Goal: Task Accomplishment & Management: Use online tool/utility

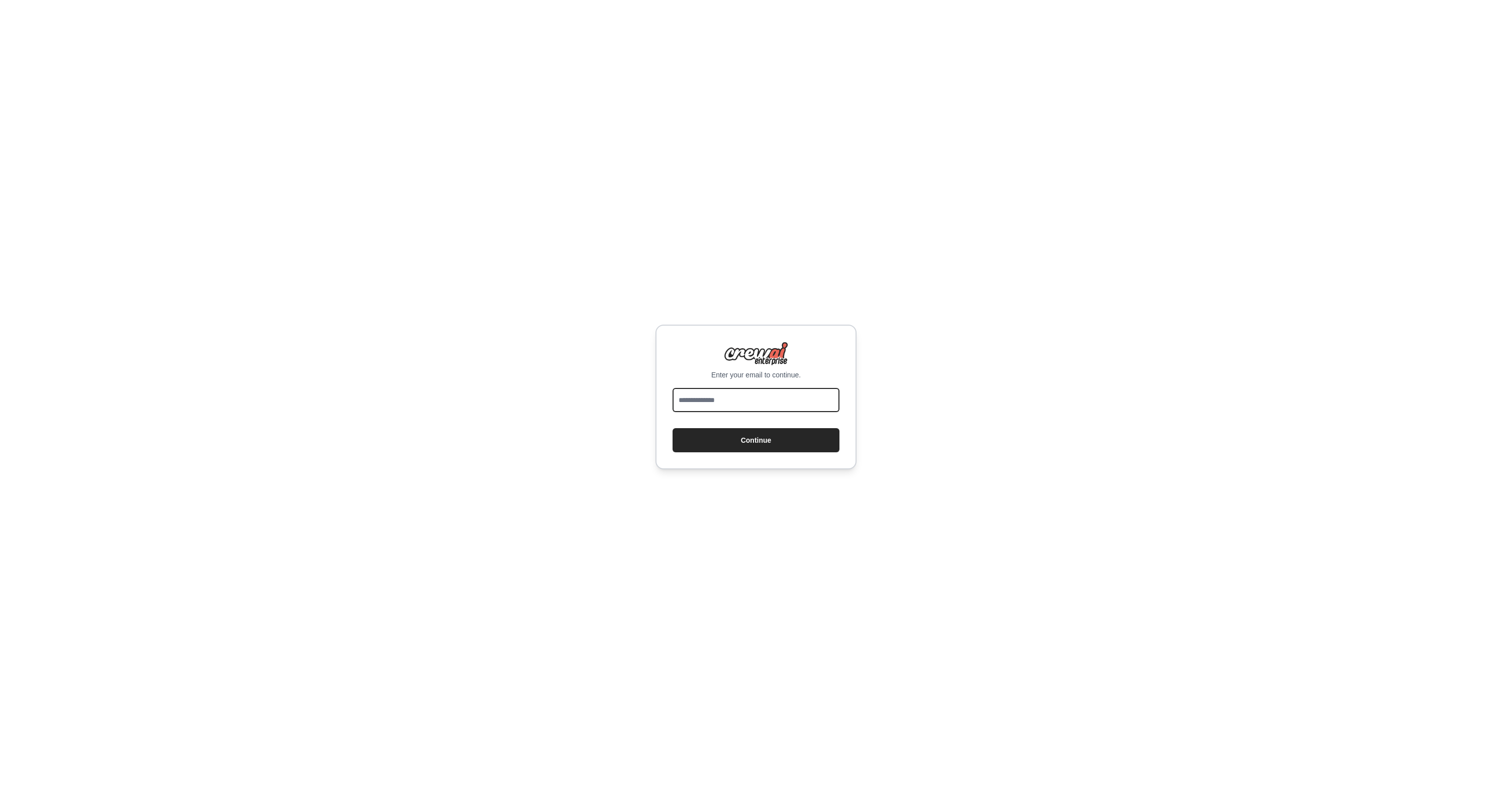
click at [751, 395] on input "email" at bounding box center [755, 399] width 167 height 24
type input "**********"
click at [744, 446] on button "Continue" at bounding box center [755, 440] width 167 height 24
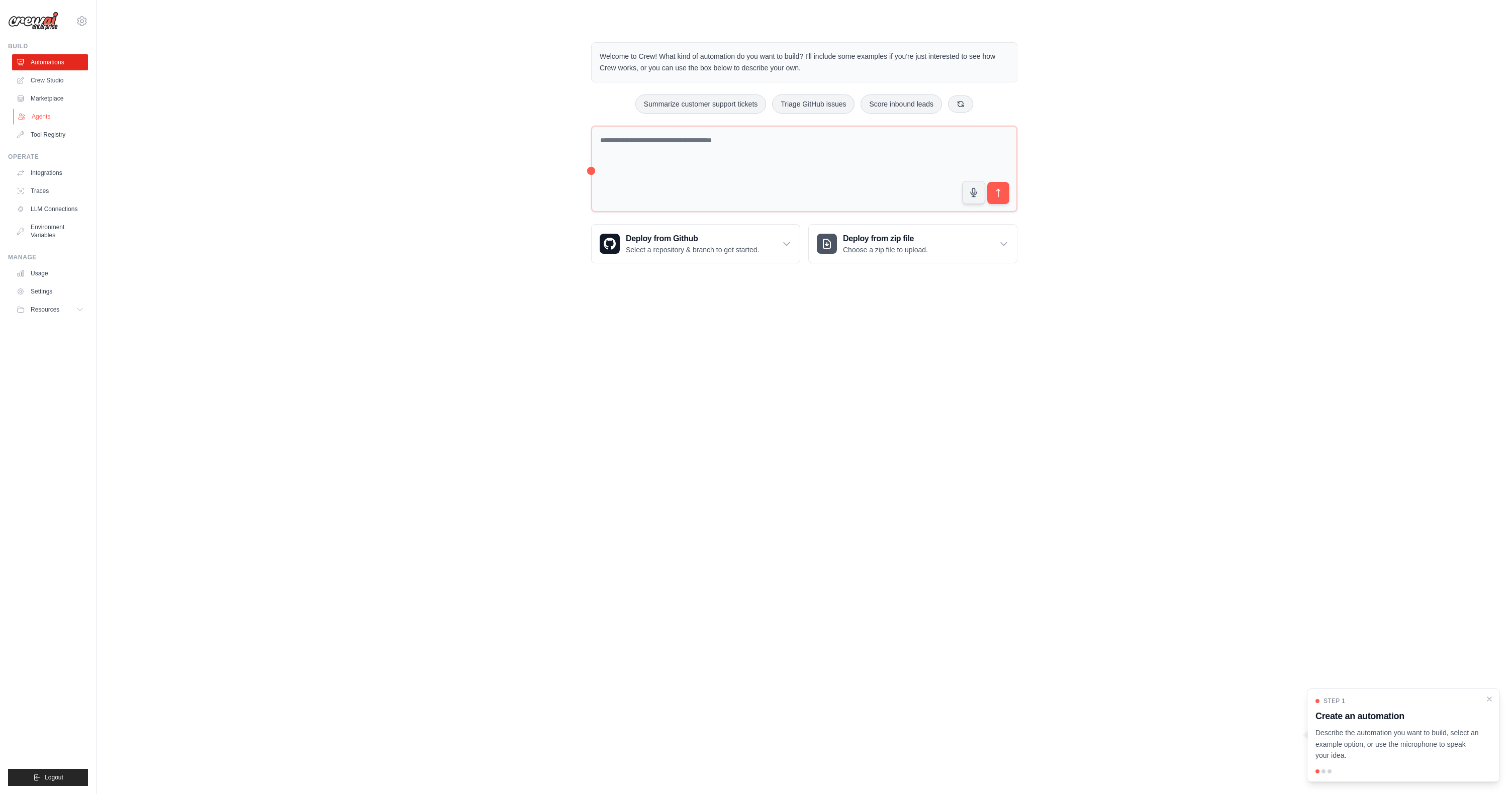
click at [43, 115] on link "Agents" at bounding box center [50, 117] width 76 height 16
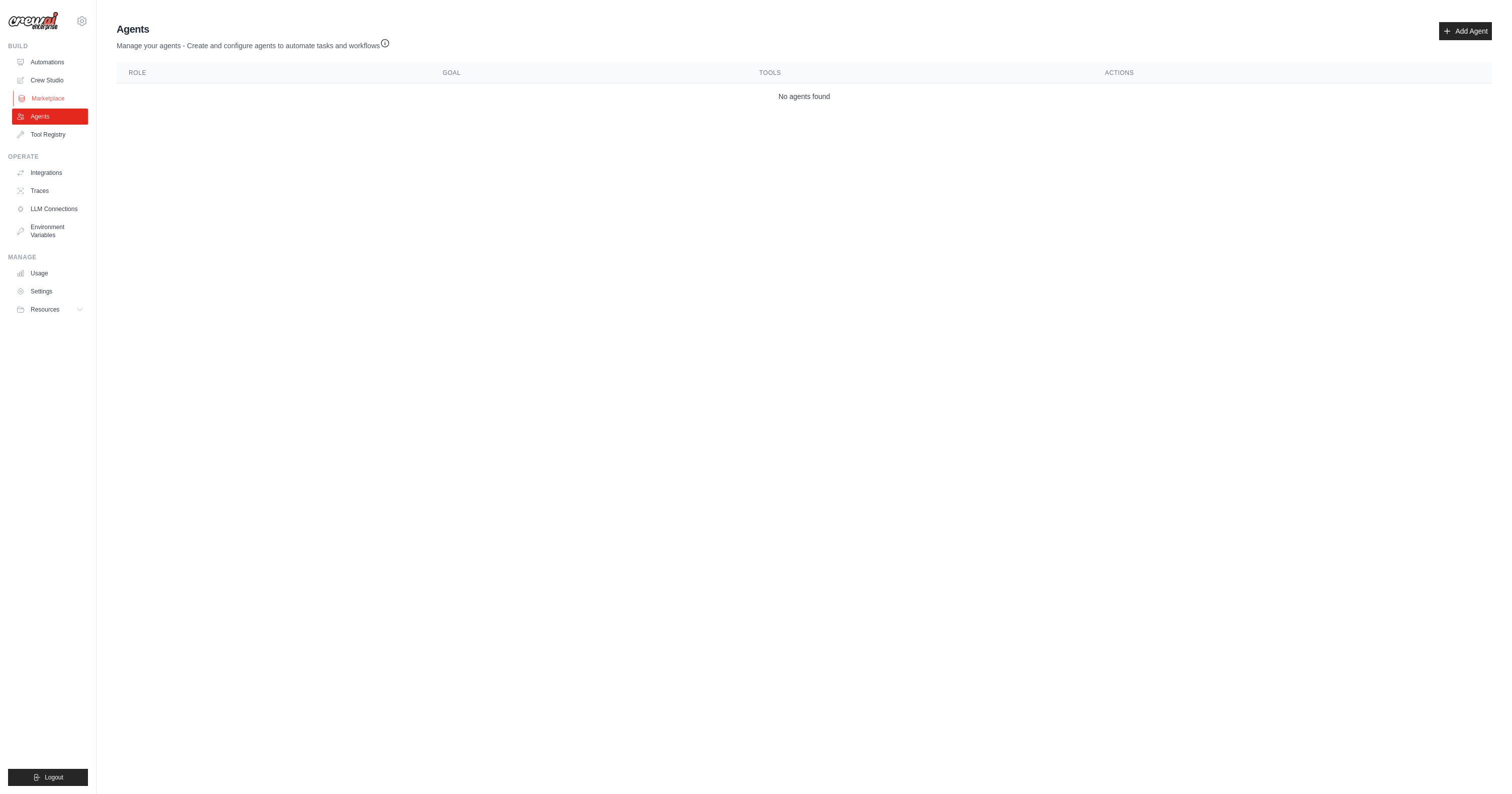
click at [44, 98] on link "Marketplace" at bounding box center [50, 98] width 76 height 16
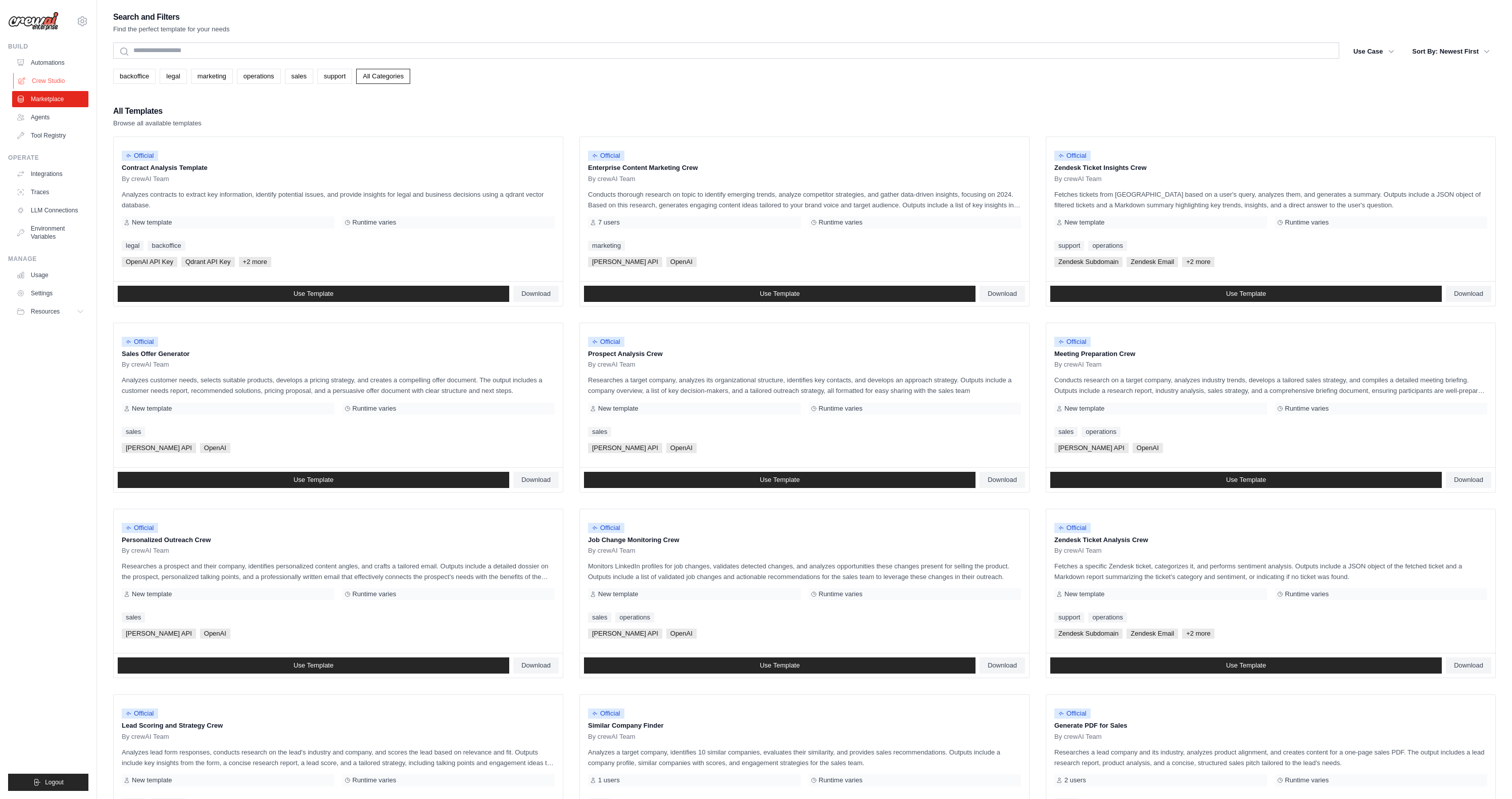
click at [48, 77] on link "Crew Studio" at bounding box center [50, 81] width 76 height 17
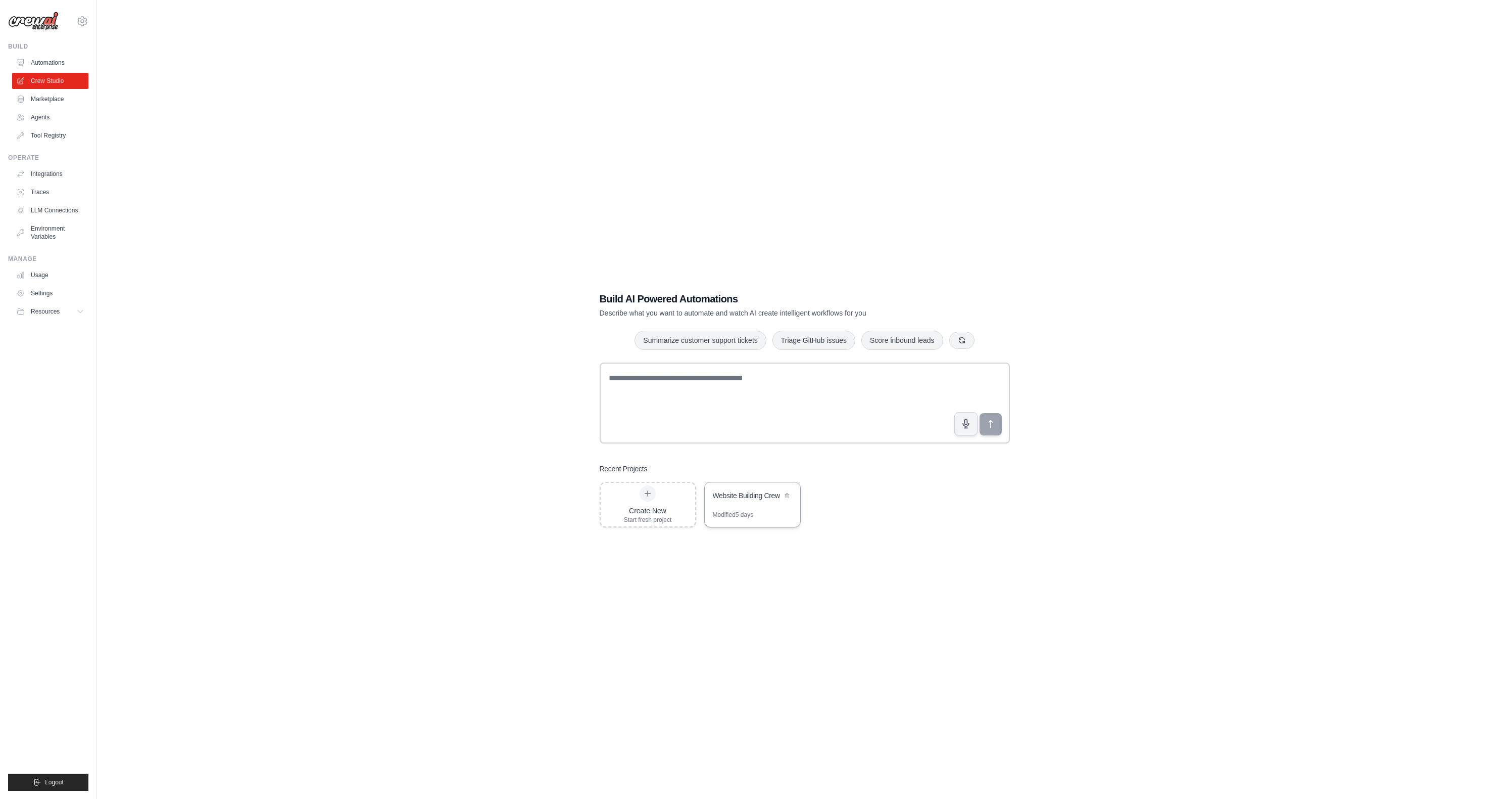
click at [751, 498] on div "Website Building Crew" at bounding box center [747, 495] width 69 height 10
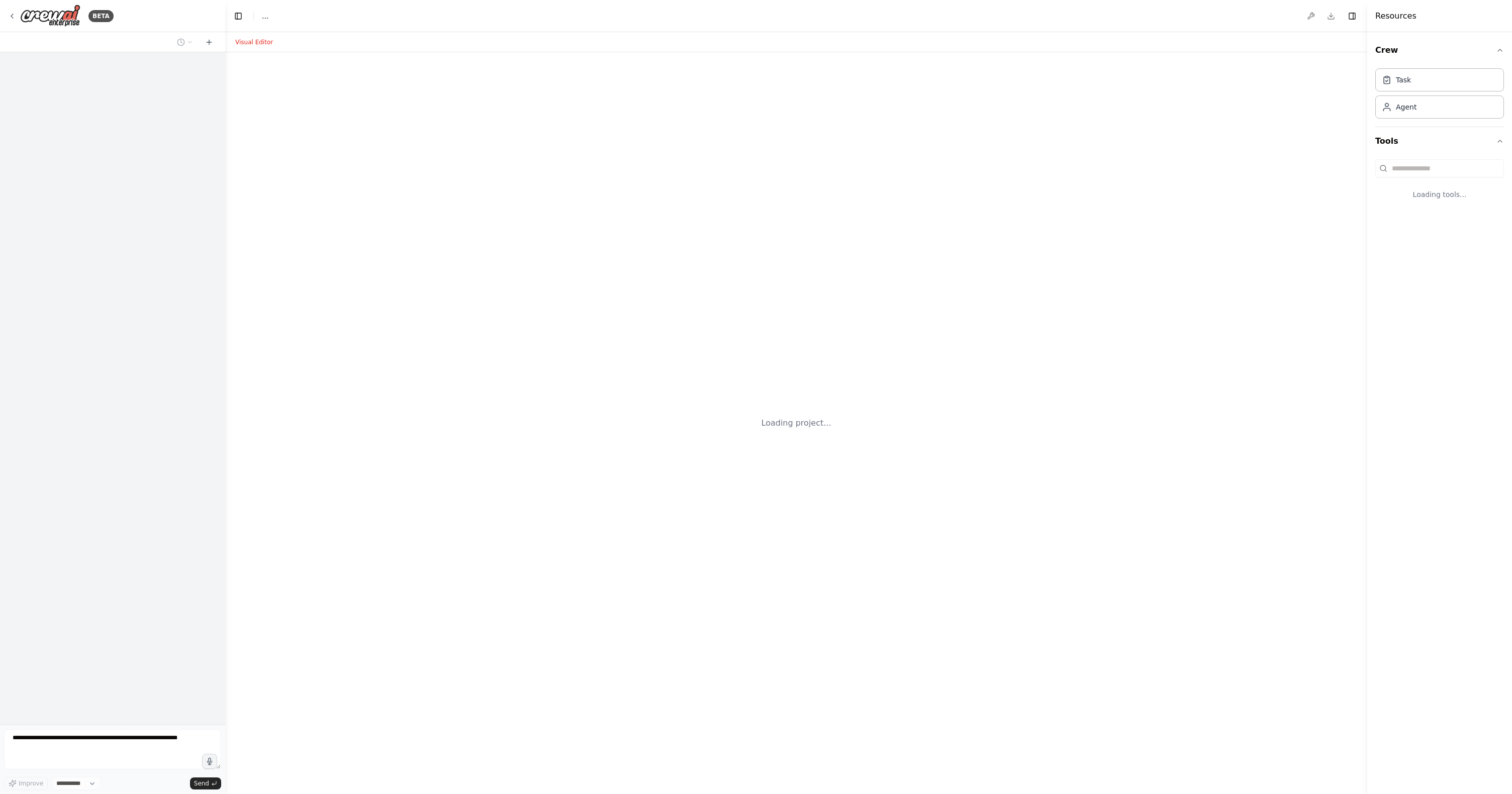
select select "****"
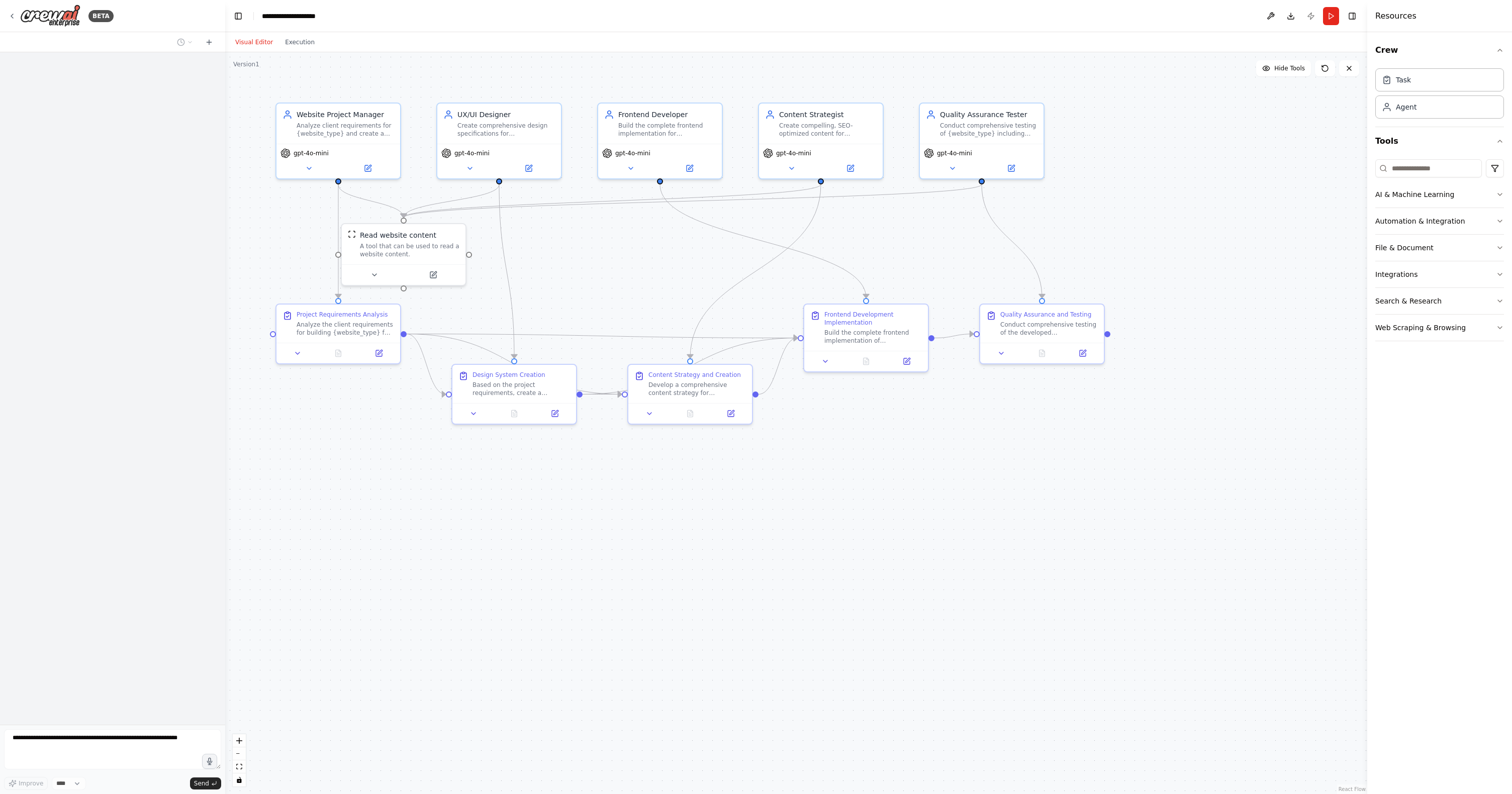
scroll to position [1893, 0]
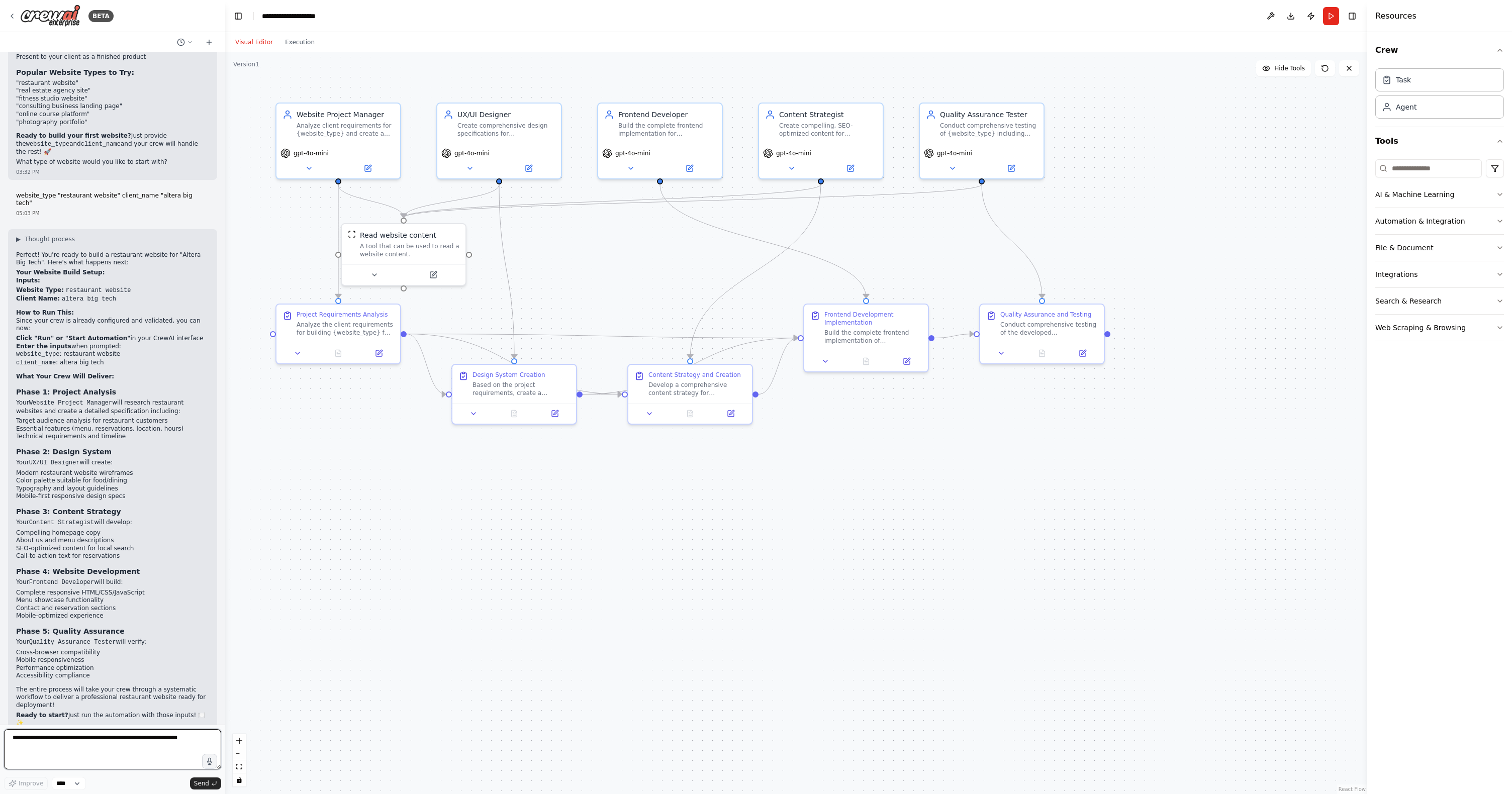
click at [98, 741] on textarea at bounding box center [112, 749] width 217 height 40
click at [1331, 17] on button "Run" at bounding box center [1331, 16] width 16 height 18
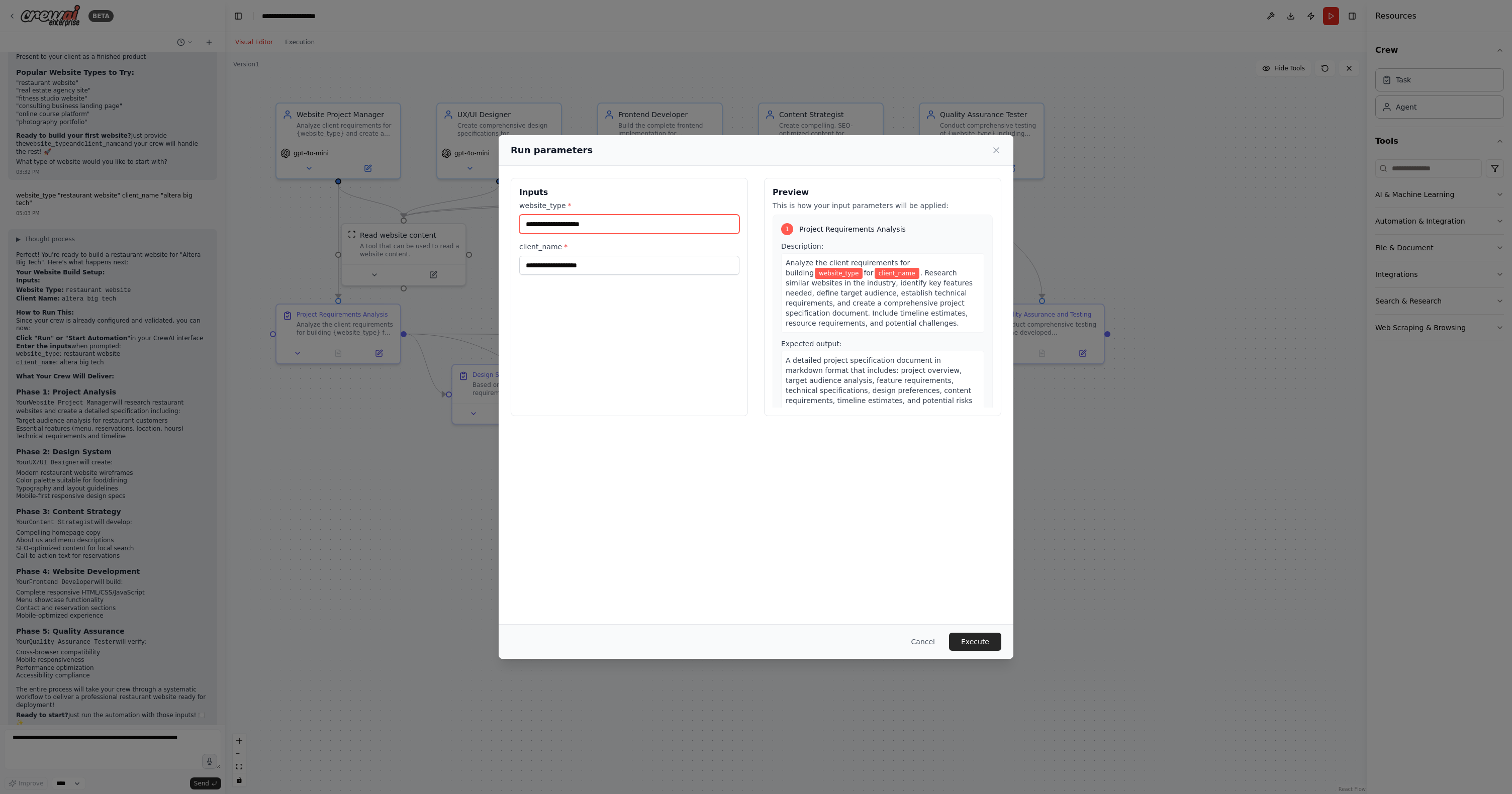
click at [594, 222] on input "website_type *" at bounding box center [628, 223] width 220 height 19
type input "**********"
click at [553, 266] on input "client_name *" at bounding box center [628, 264] width 220 height 19
type input "**********"
click at [969, 642] on button "Execute" at bounding box center [974, 642] width 52 height 18
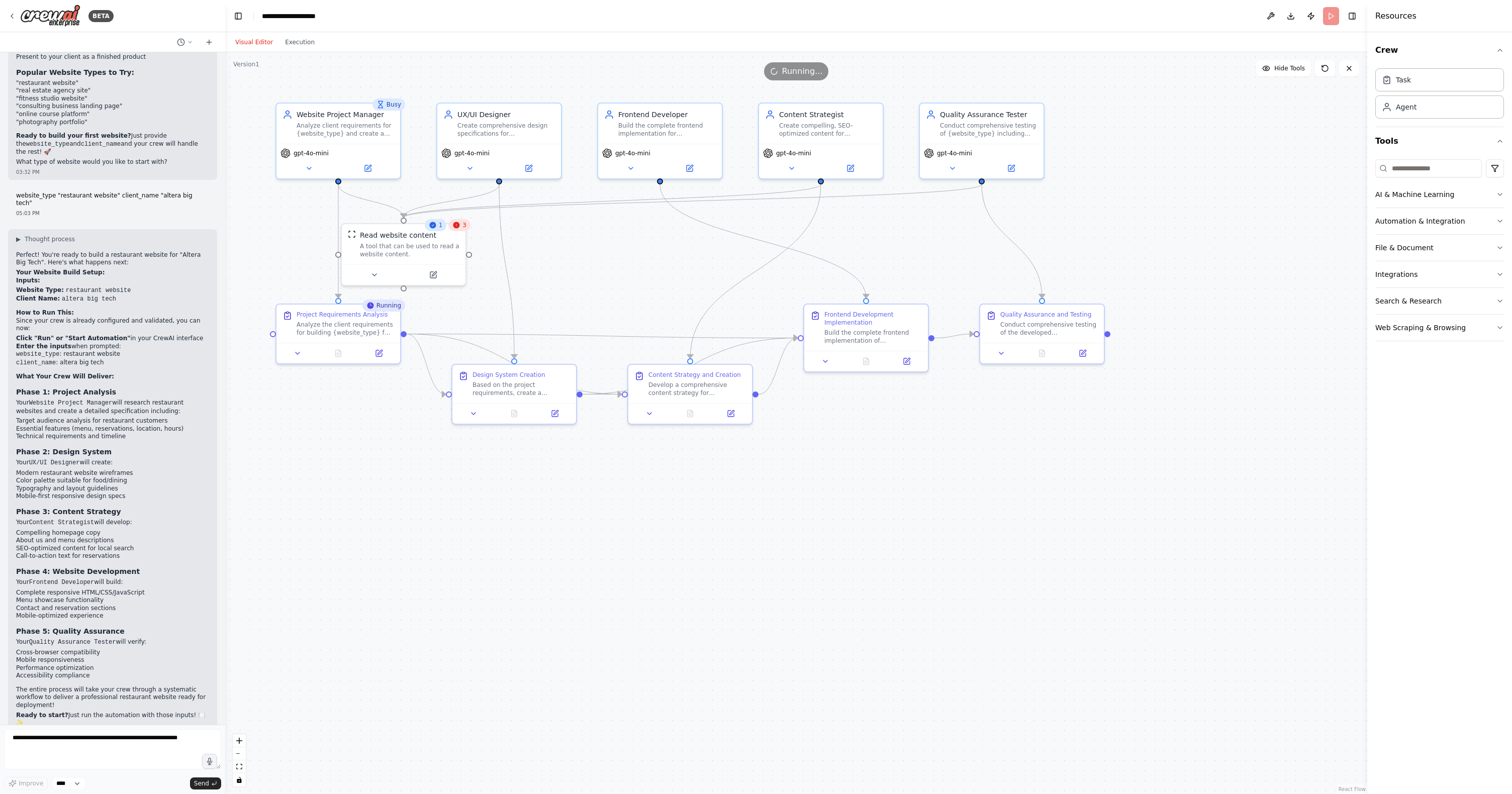
click at [461, 228] on div "3" at bounding box center [460, 224] width 22 height 12
click at [292, 46] on button "Execution" at bounding box center [300, 42] width 42 height 12
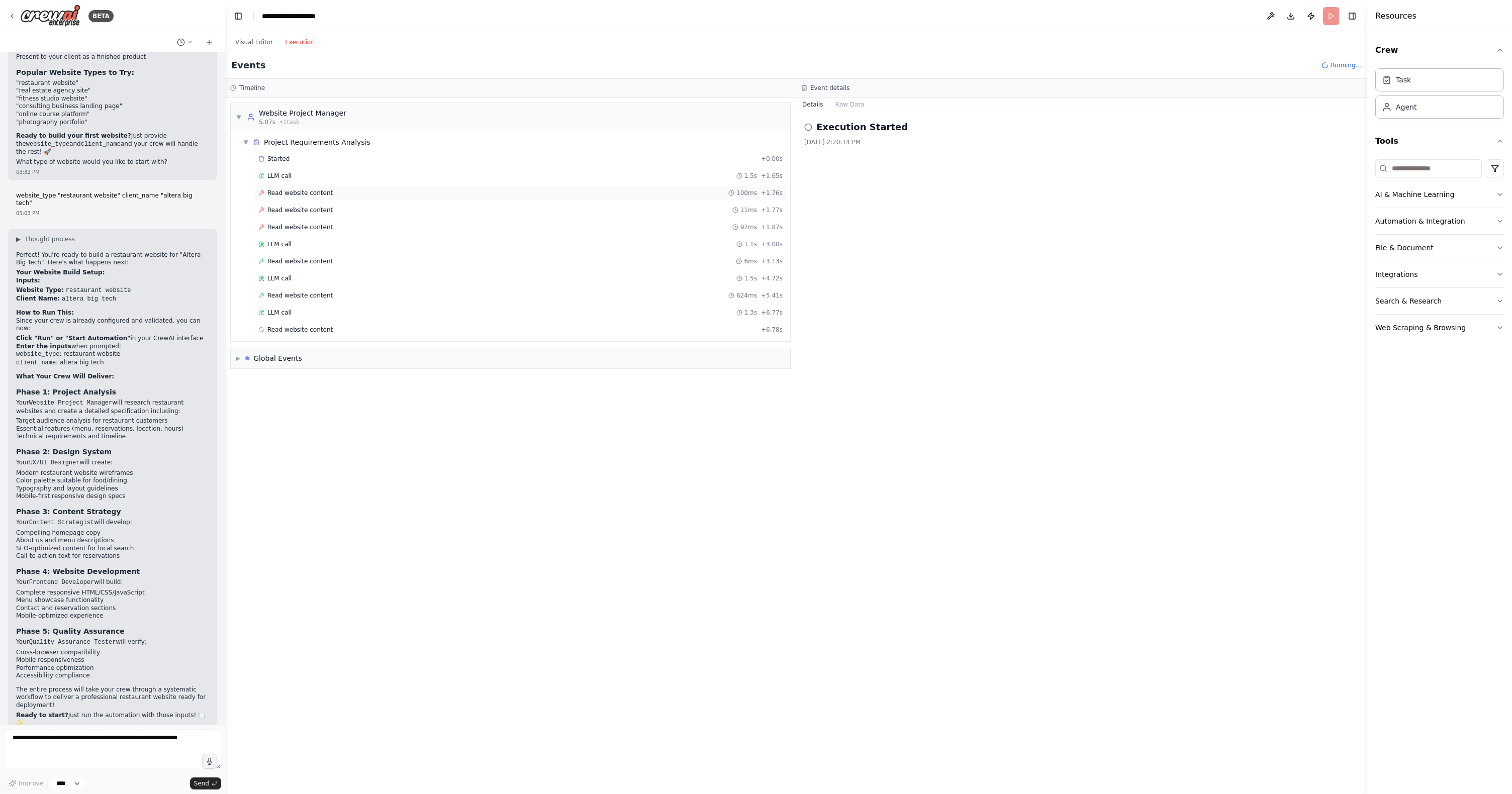
click at [299, 191] on span "Read website content" at bounding box center [300, 192] width 66 height 8
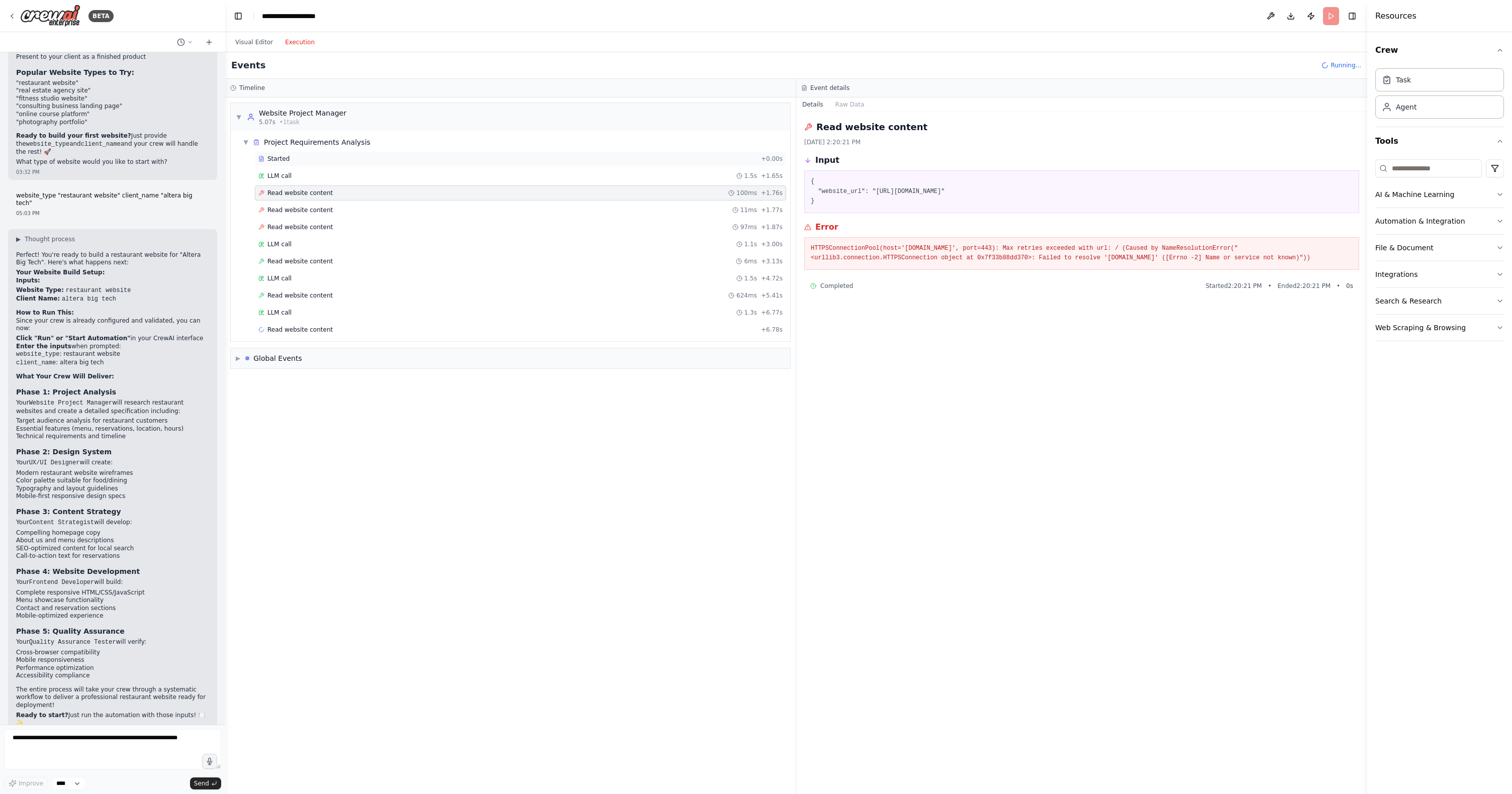
click at [307, 155] on div "Started" at bounding box center [507, 159] width 499 height 8
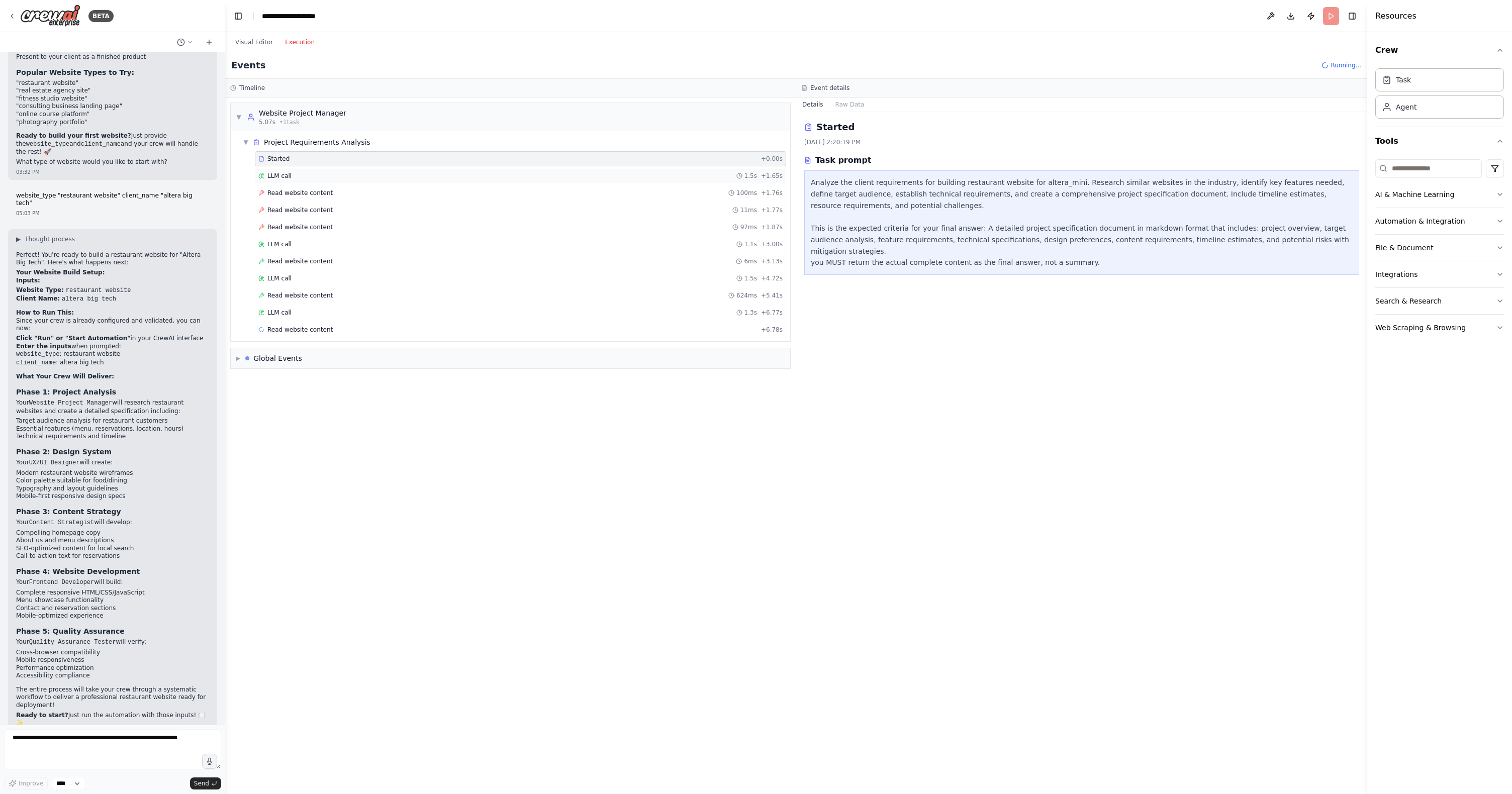
click at [301, 174] on div "LLM call 1.5s + 1.65s" at bounding box center [520, 175] width 524 height 8
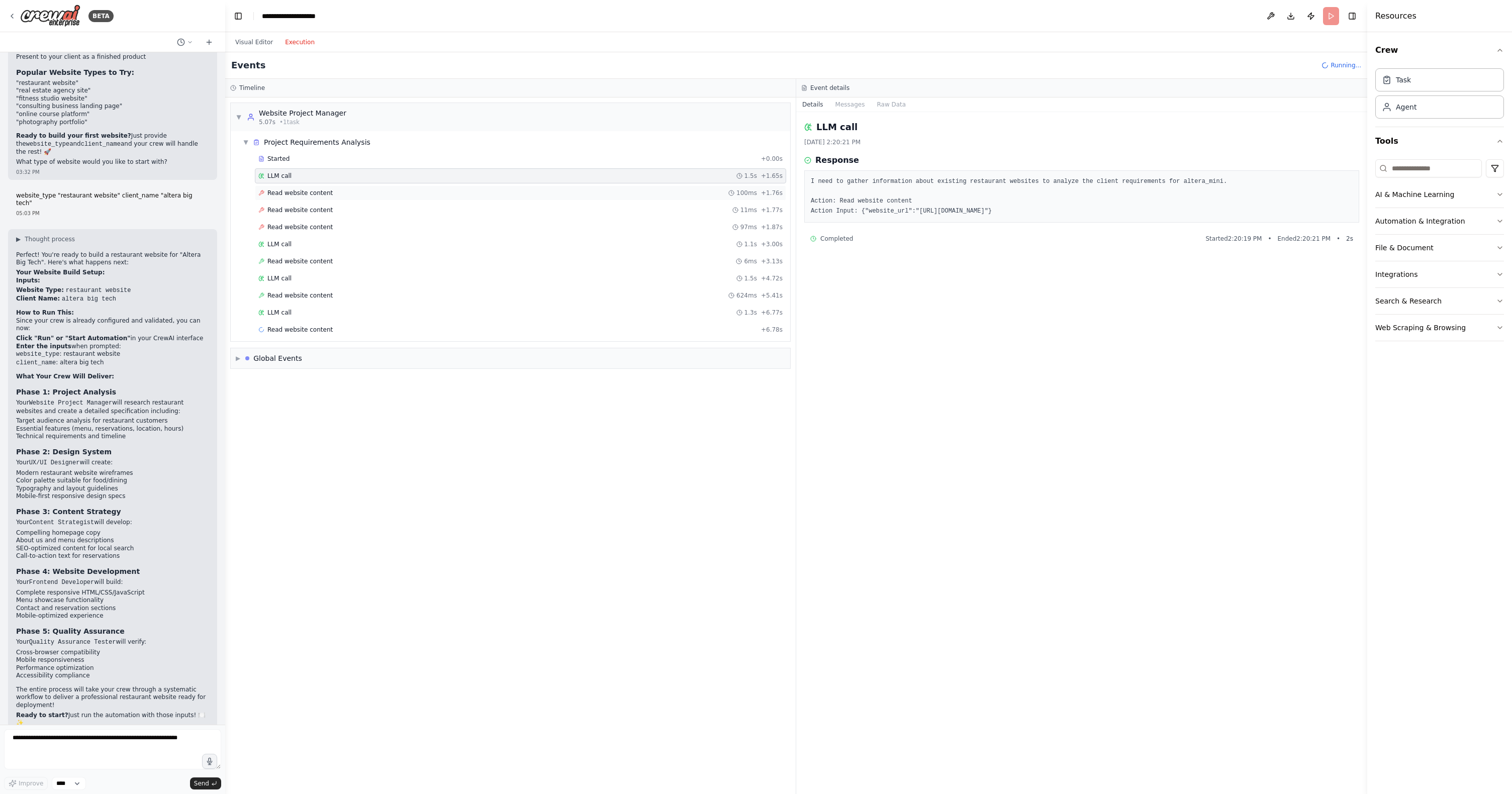
click at [295, 190] on span "Read website content" at bounding box center [300, 192] width 66 height 8
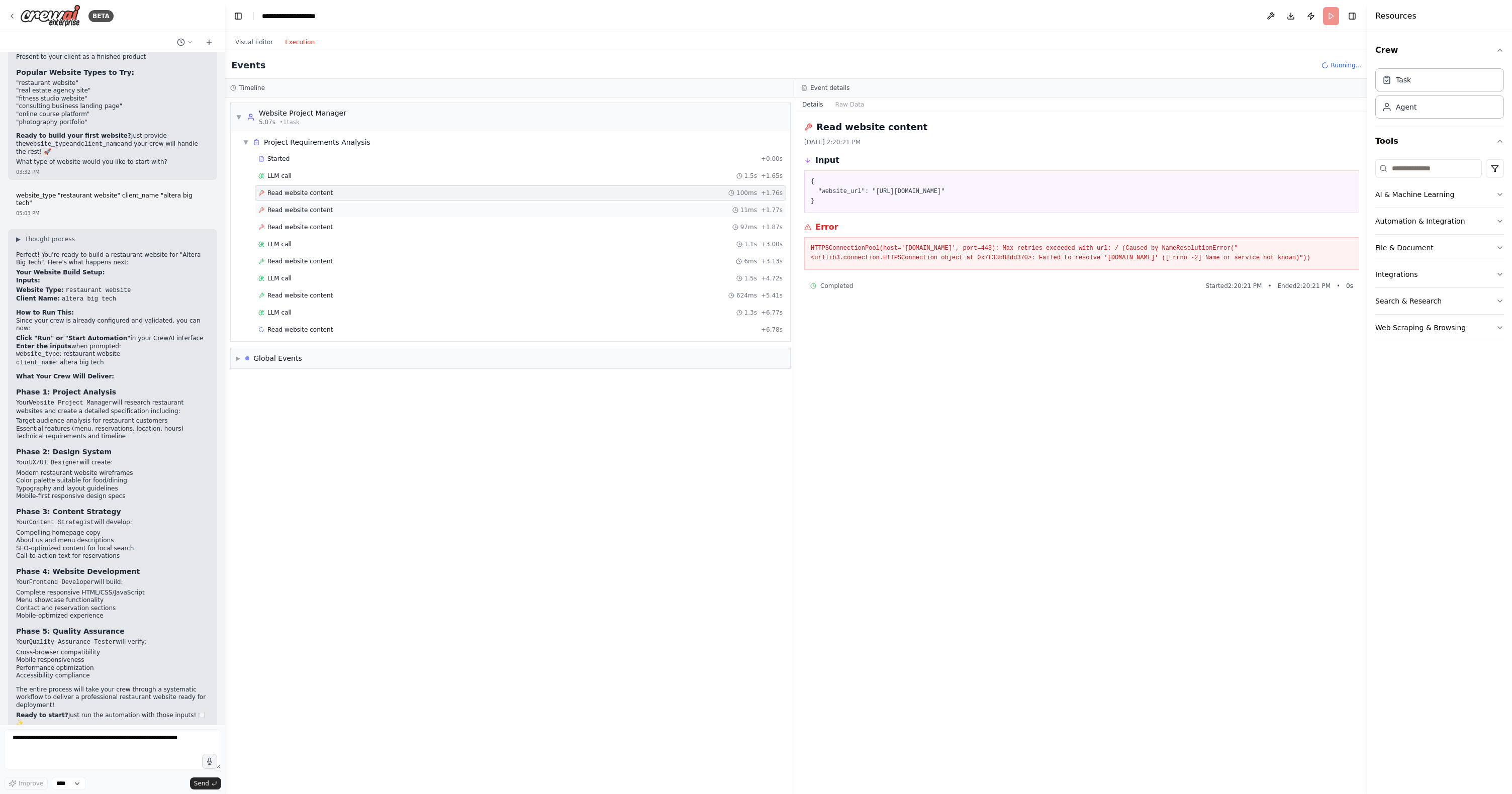
click at [298, 204] on div "Read website content 11ms + 1.77s" at bounding box center [520, 210] width 531 height 15
click at [302, 217] on div "Read website content 11ms + 1.77s" at bounding box center [520, 210] width 531 height 15
click at [302, 227] on span "Read website content" at bounding box center [300, 227] width 66 height 8
click at [301, 242] on div "LLM call 1.1s + 3.00s" at bounding box center [520, 243] width 524 height 8
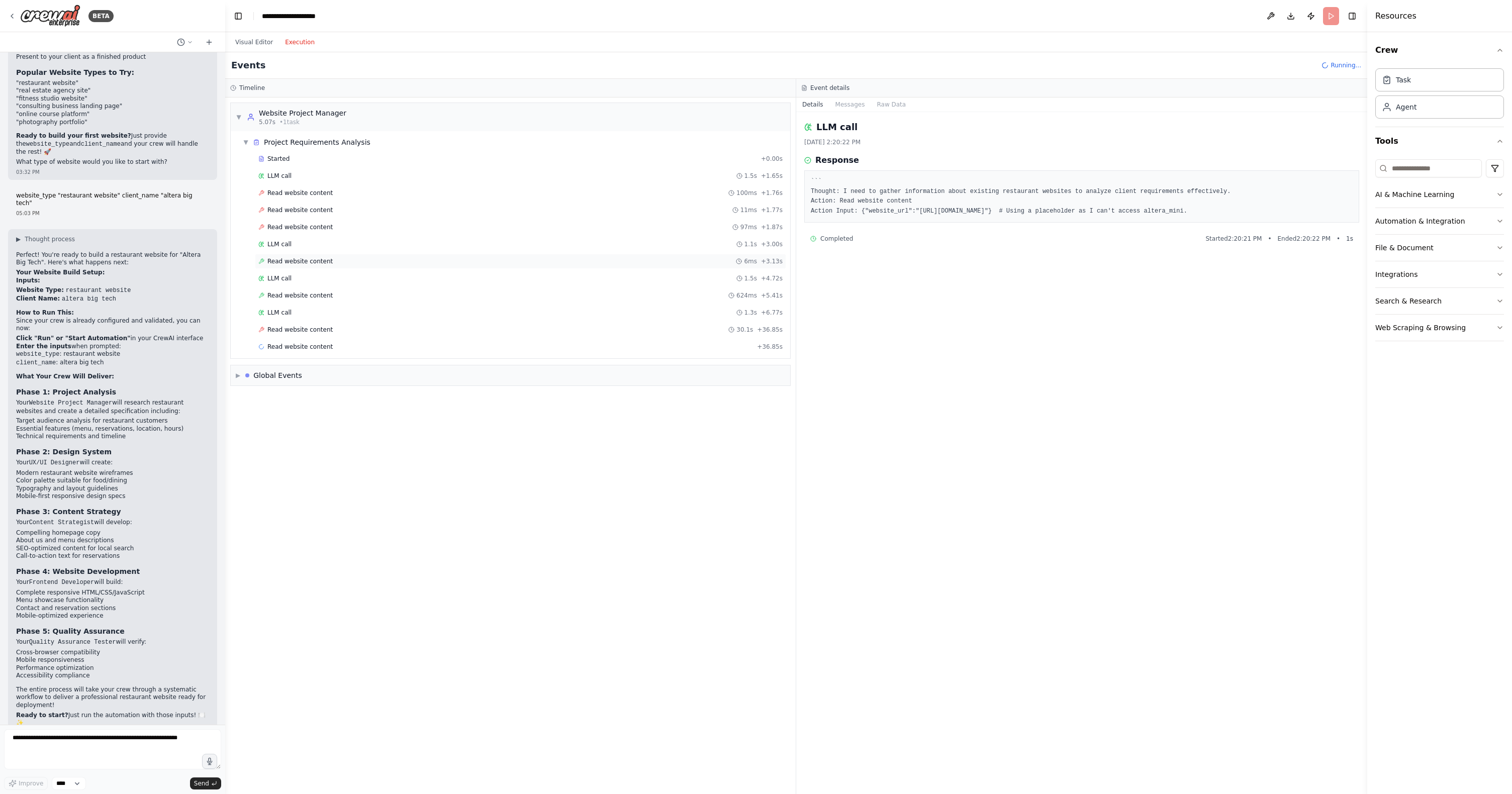
click at [312, 260] on span "Read website content" at bounding box center [300, 261] width 66 height 8
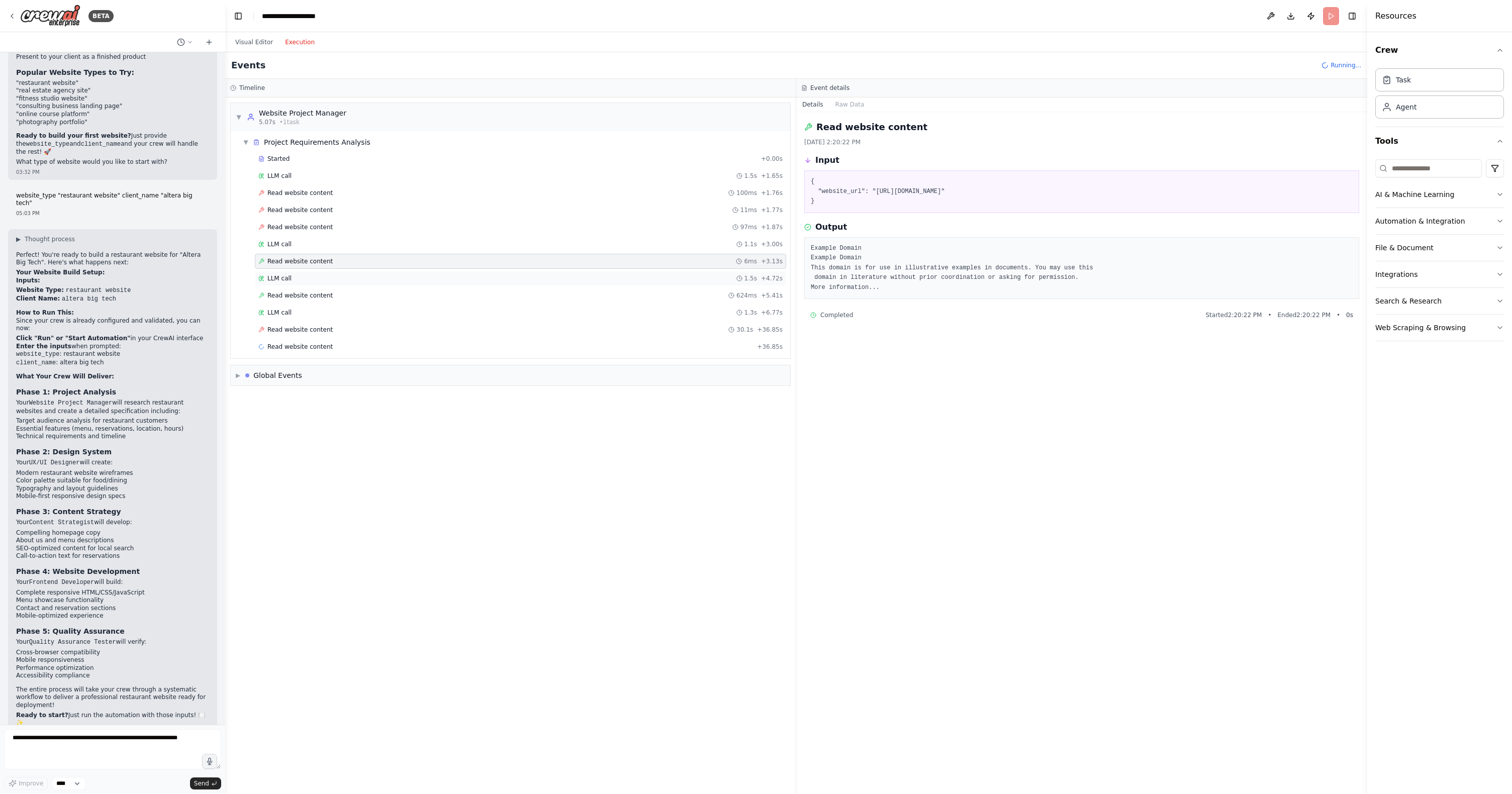
click at [312, 273] on div "LLM call 1.5s + 4.72s" at bounding box center [520, 278] width 531 height 15
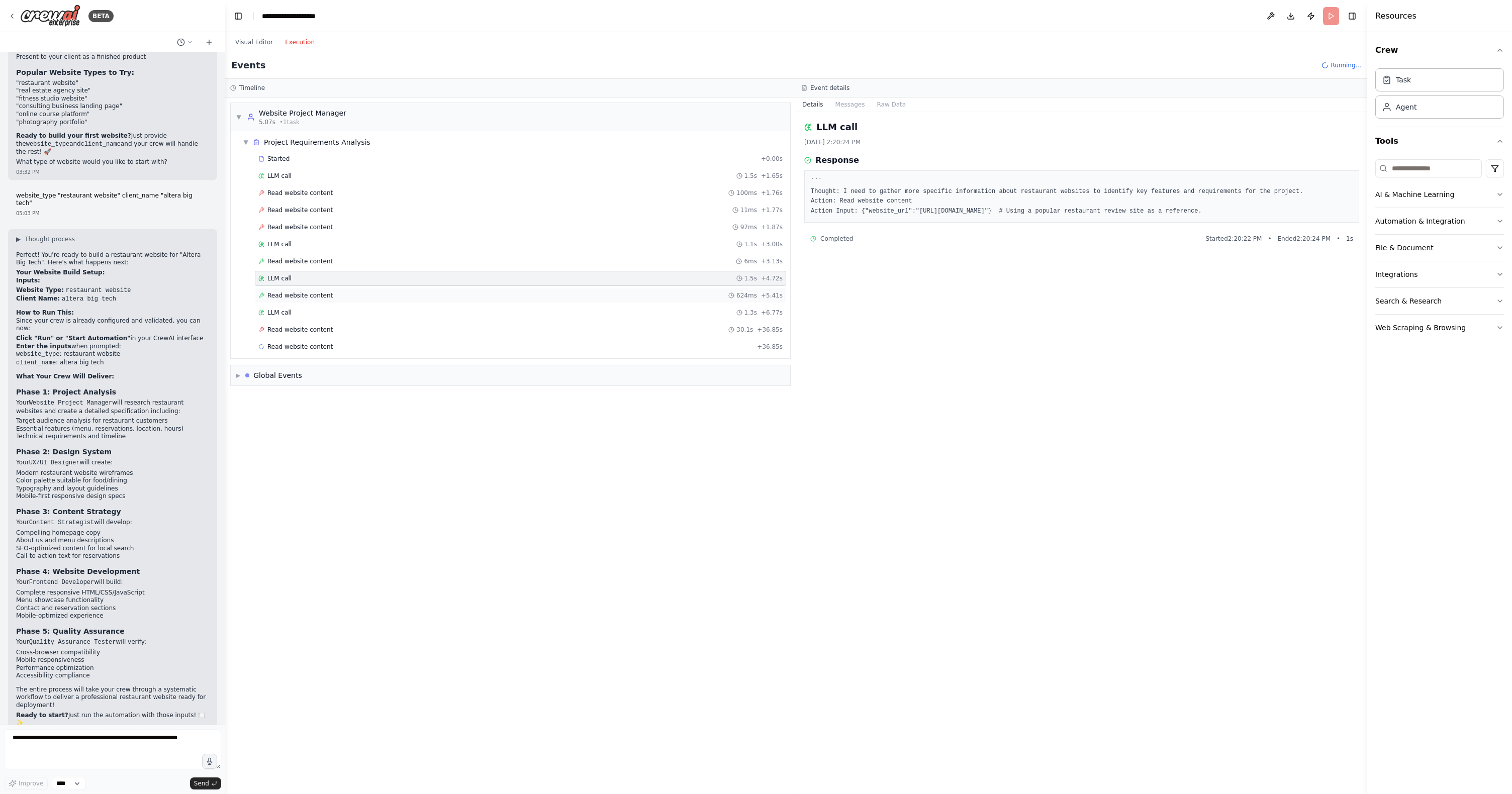
click at [309, 289] on div "Read website content 624ms + 5.41s" at bounding box center [520, 295] width 531 height 15
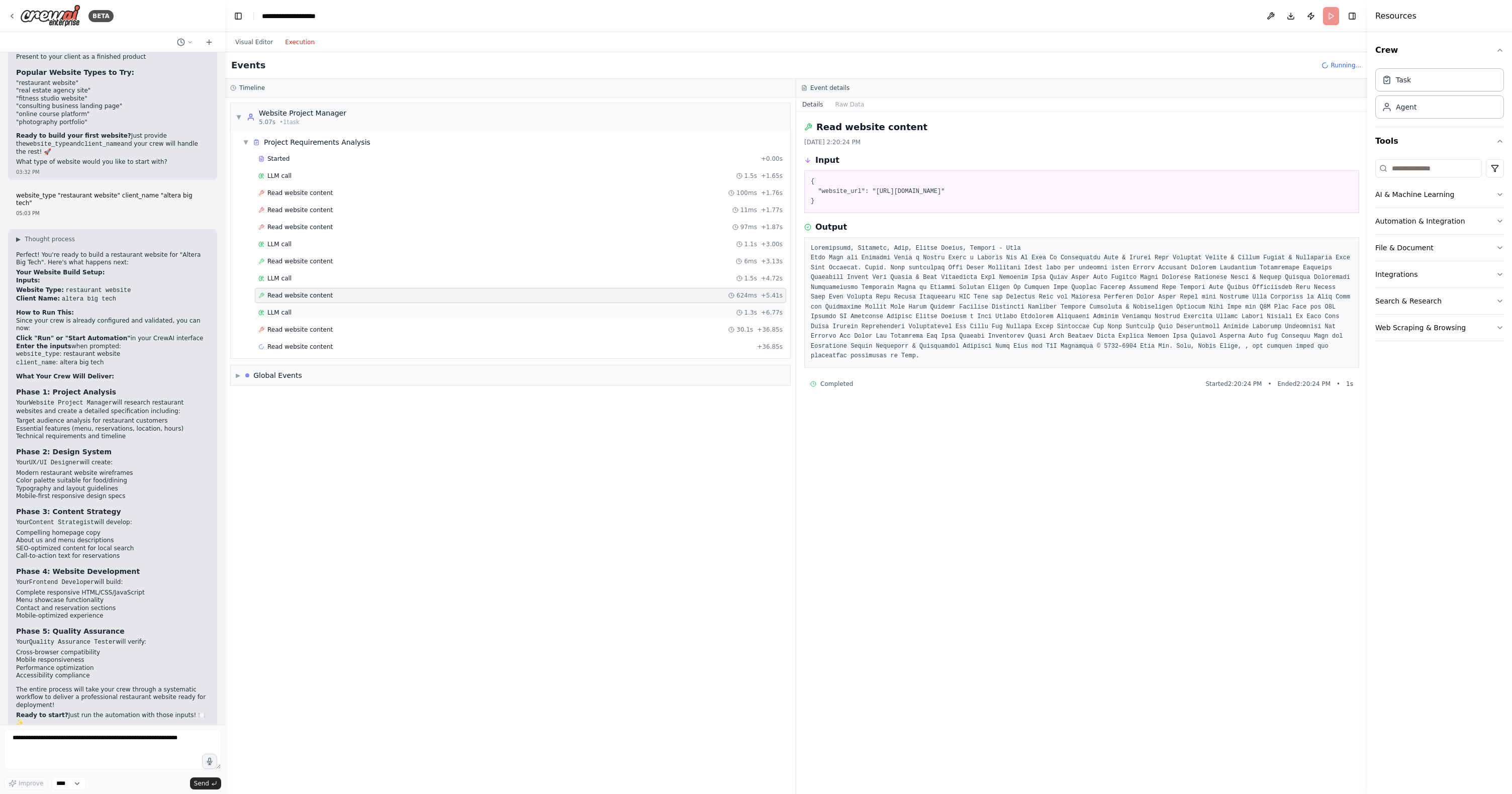
click at [283, 311] on span "LLM call" at bounding box center [279, 312] width 24 height 8
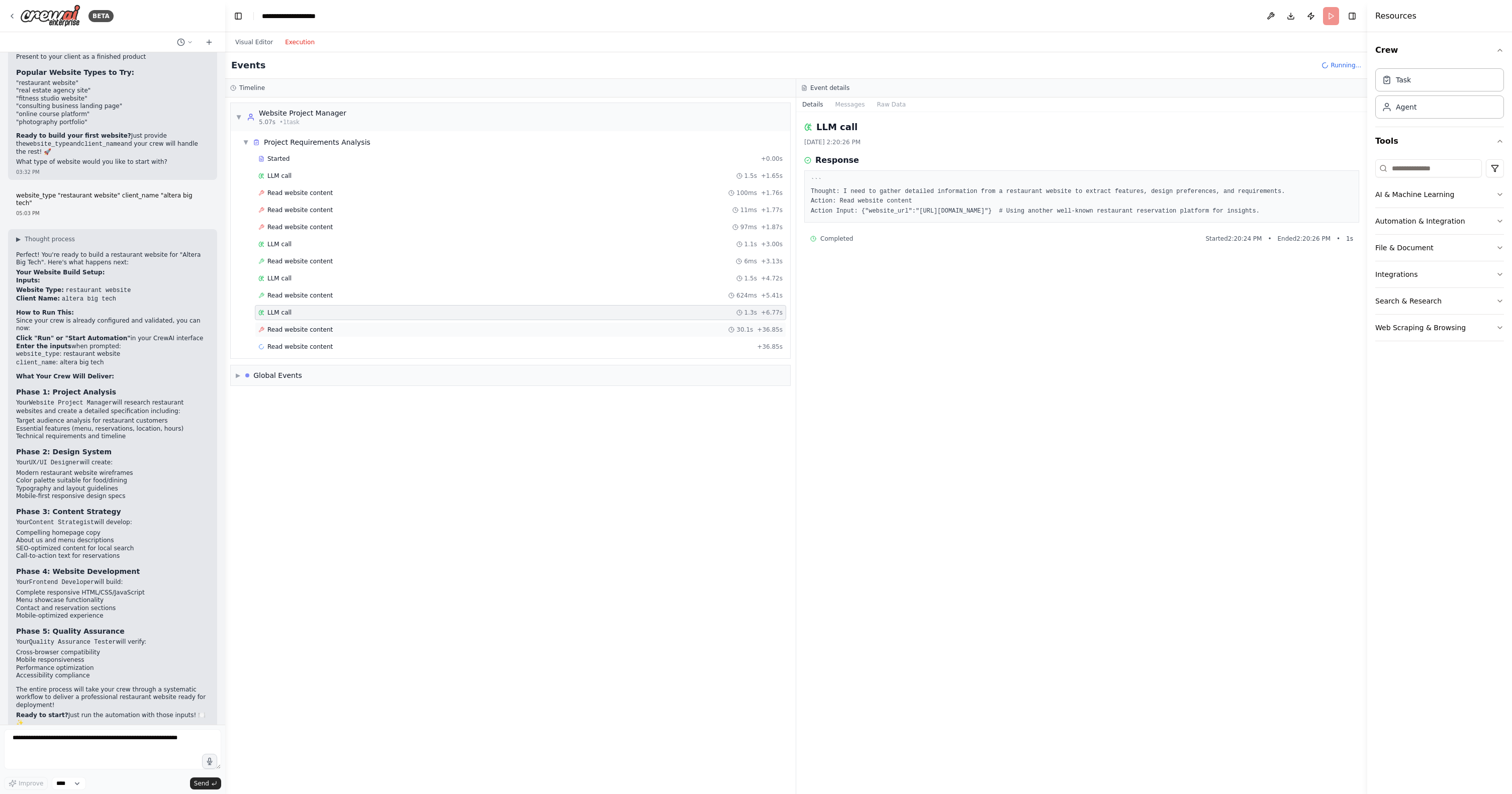
click at [288, 332] on span "Read website content" at bounding box center [300, 329] width 66 height 8
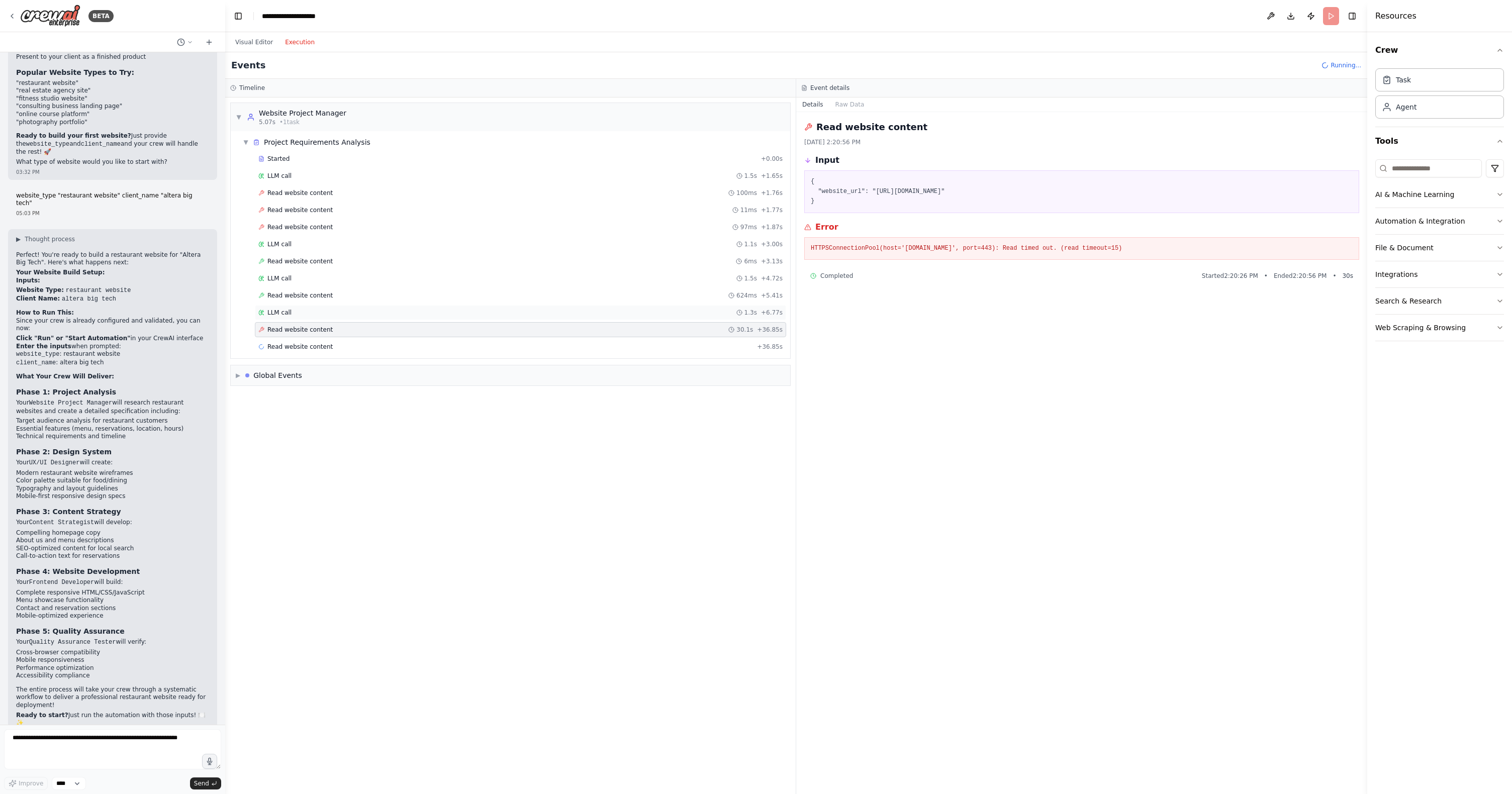
click at [292, 316] on div "LLM call 1.3s + 6.77s" at bounding box center [520, 312] width 531 height 15
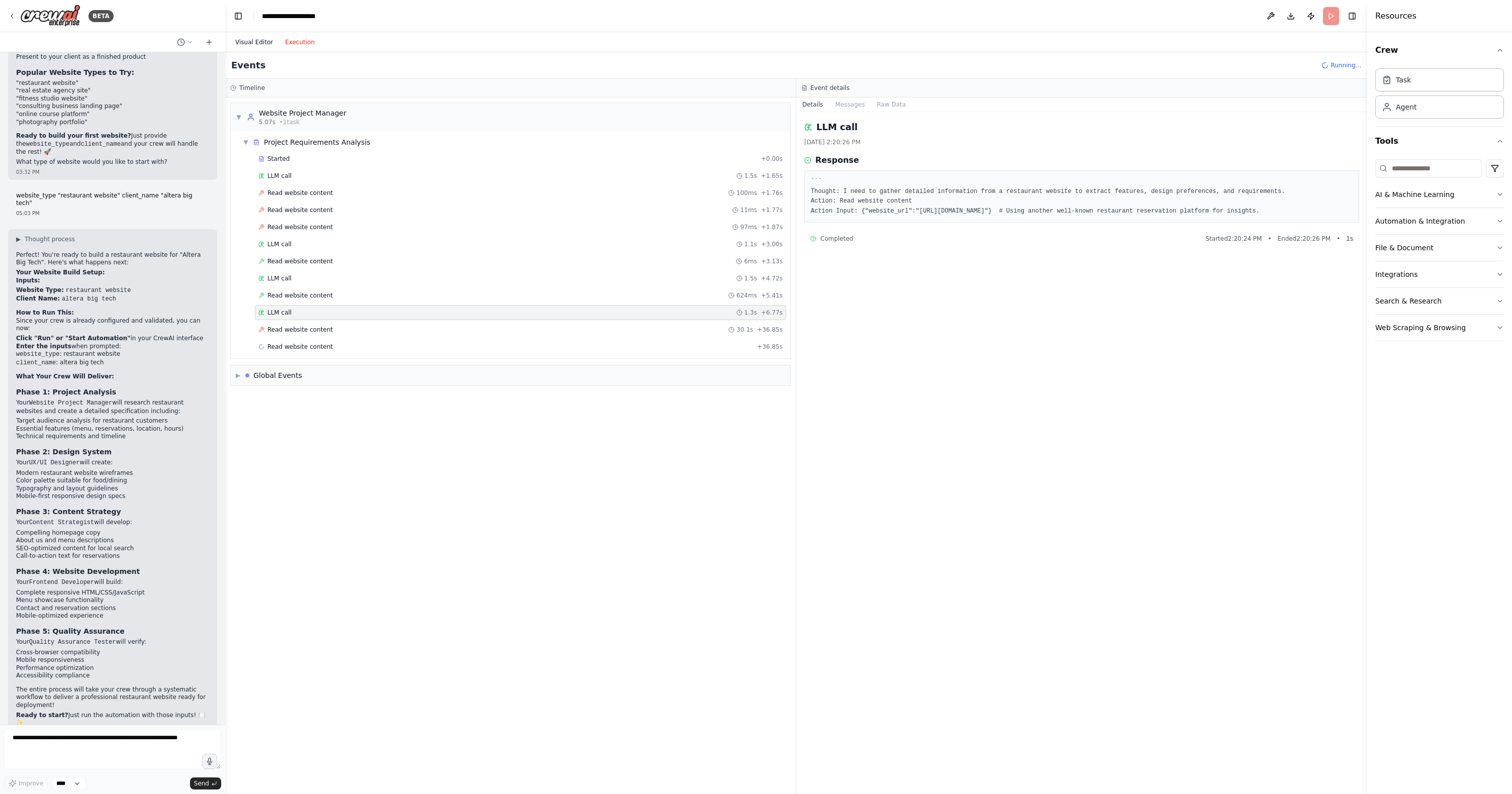
click at [262, 41] on button "Visual Editor" at bounding box center [254, 42] width 50 height 12
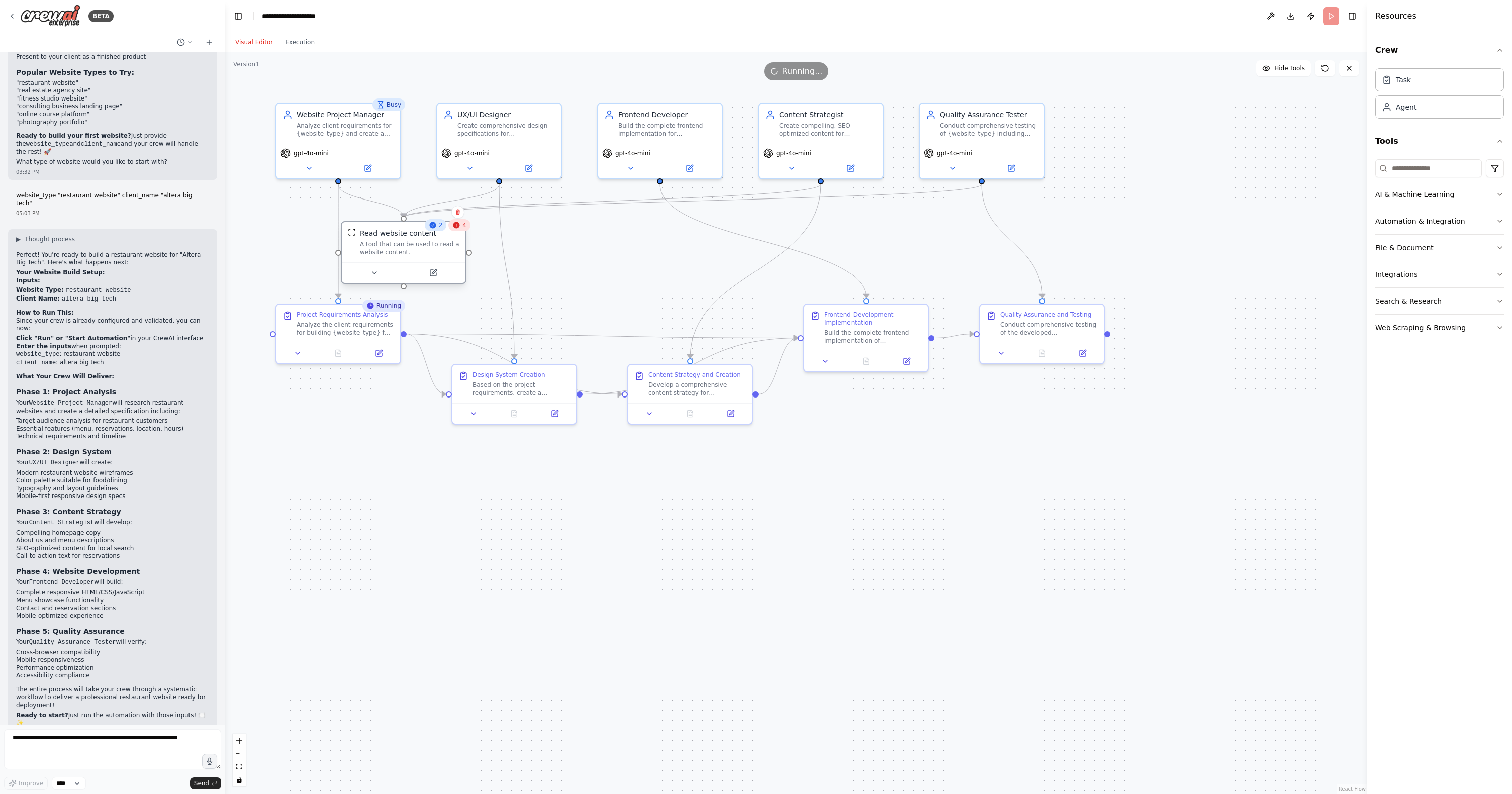
click at [370, 250] on div "A tool that can be used to read a website content." at bounding box center [409, 248] width 99 height 16
click at [373, 275] on button at bounding box center [374, 273] width 57 height 12
click at [486, 353] on button "Cancel" at bounding box center [486, 354] width 36 height 14
click at [440, 275] on icon at bounding box center [438, 273] width 6 height 6
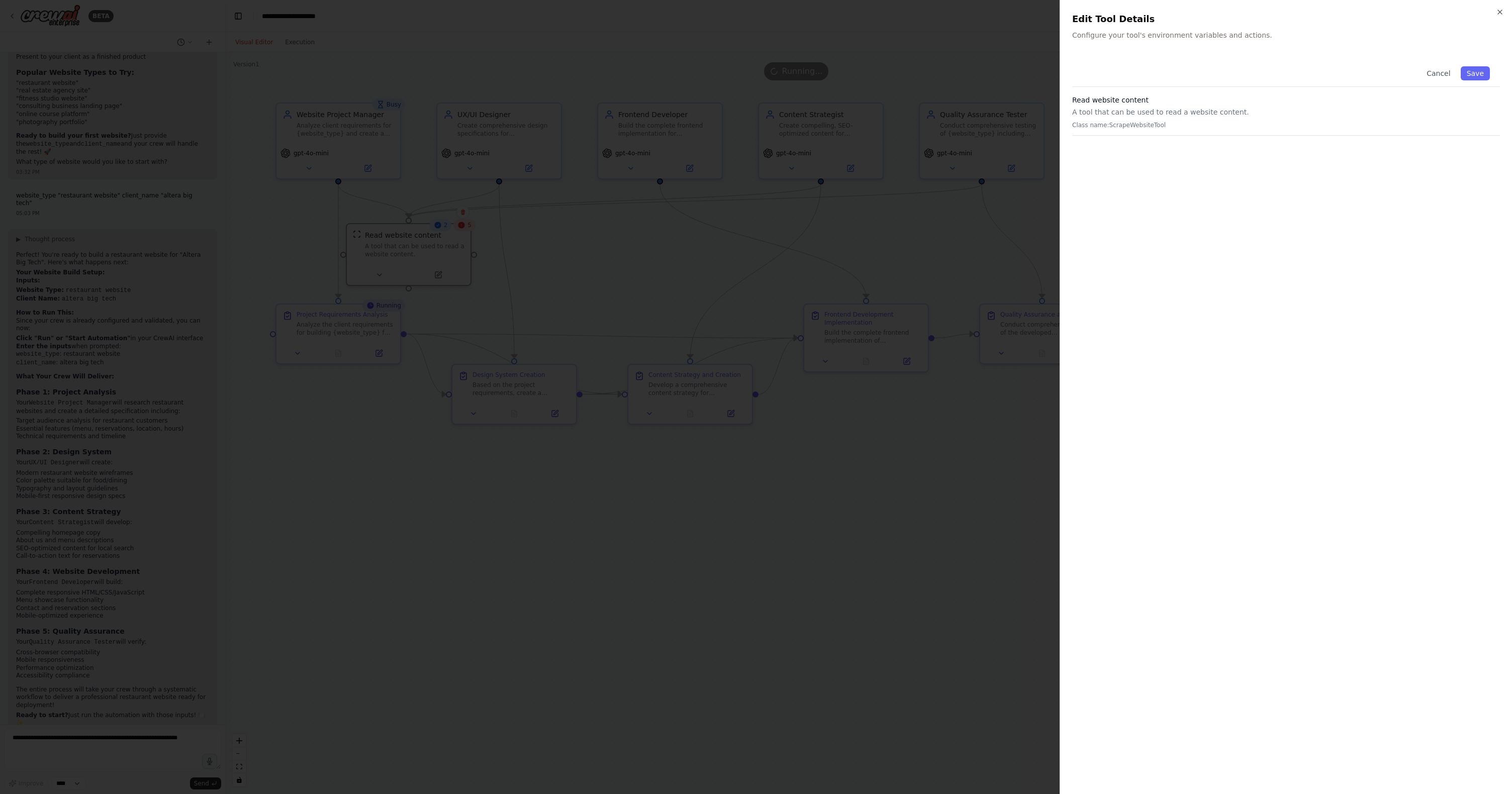
click at [1182, 387] on div "Cancel Save Read website content A tool that can be used to read a website cont…" at bounding box center [1285, 419] width 428 height 726
click at [1147, 125] on p "Class name: ScrapeWebsiteTool" at bounding box center [1285, 125] width 428 height 8
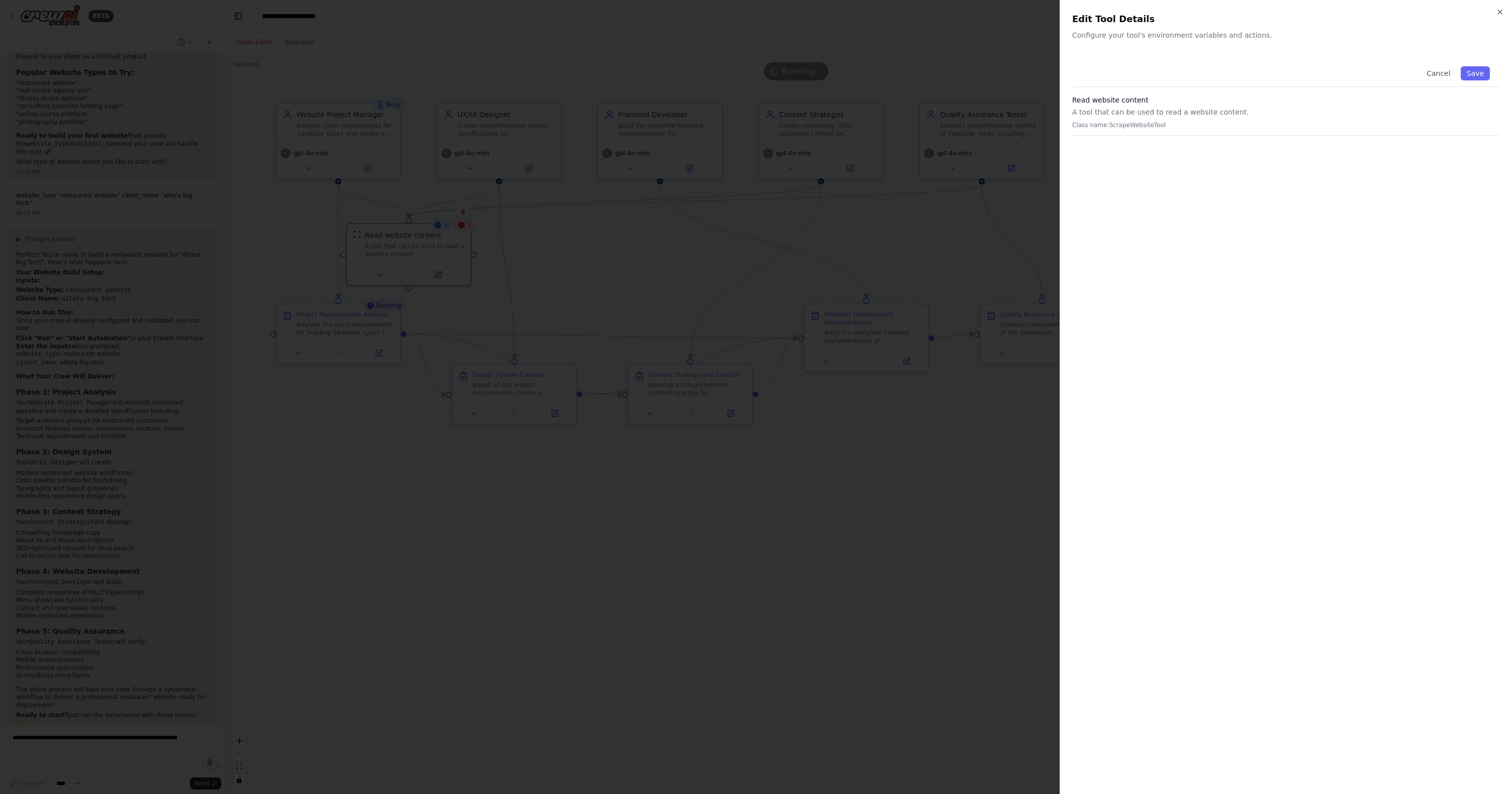
click at [598, 244] on div at bounding box center [756, 397] width 1512 height 794
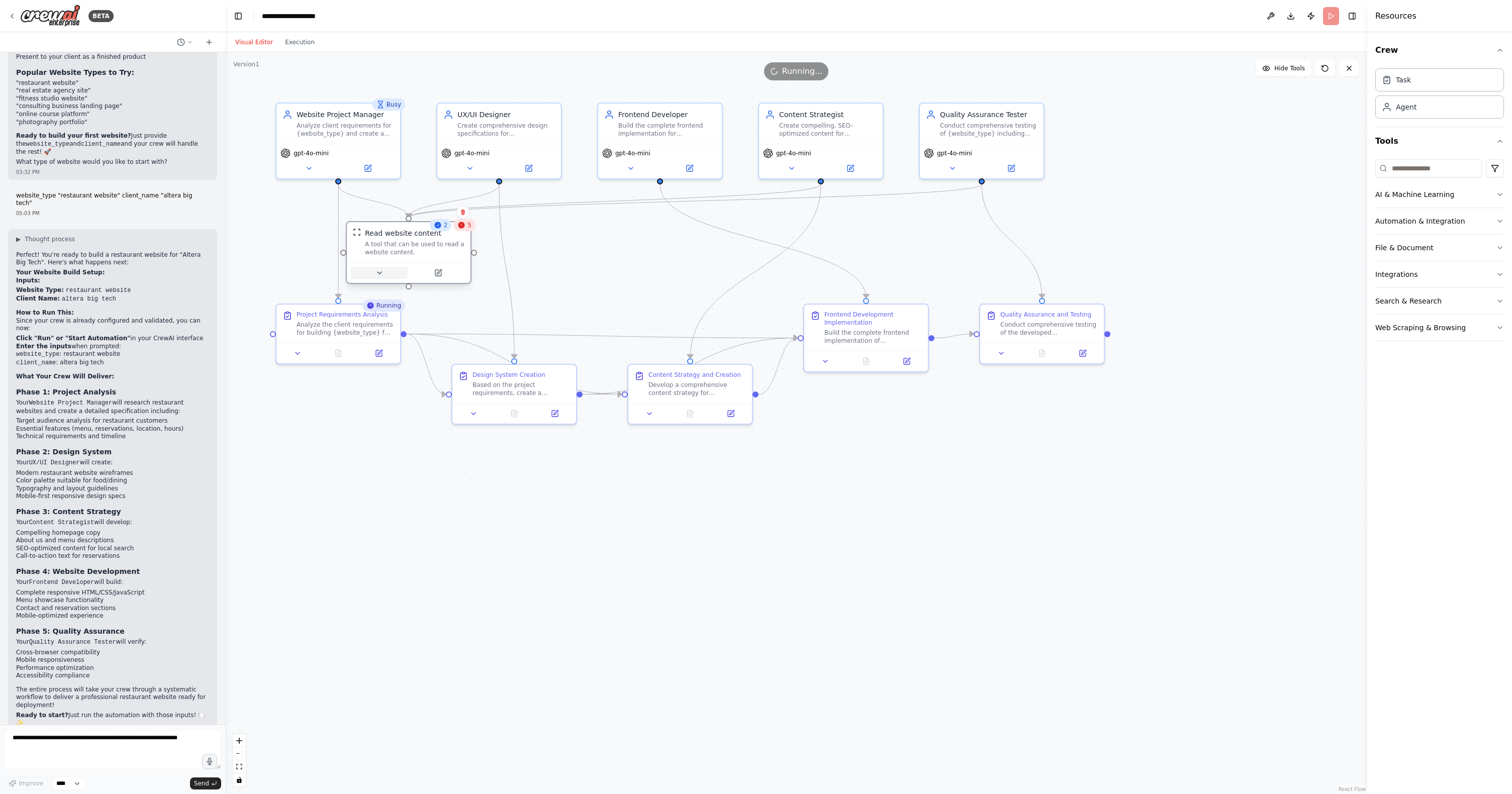
click at [377, 273] on icon at bounding box center [379, 273] width 8 height 8
click at [437, 276] on icon at bounding box center [438, 273] width 8 height 8
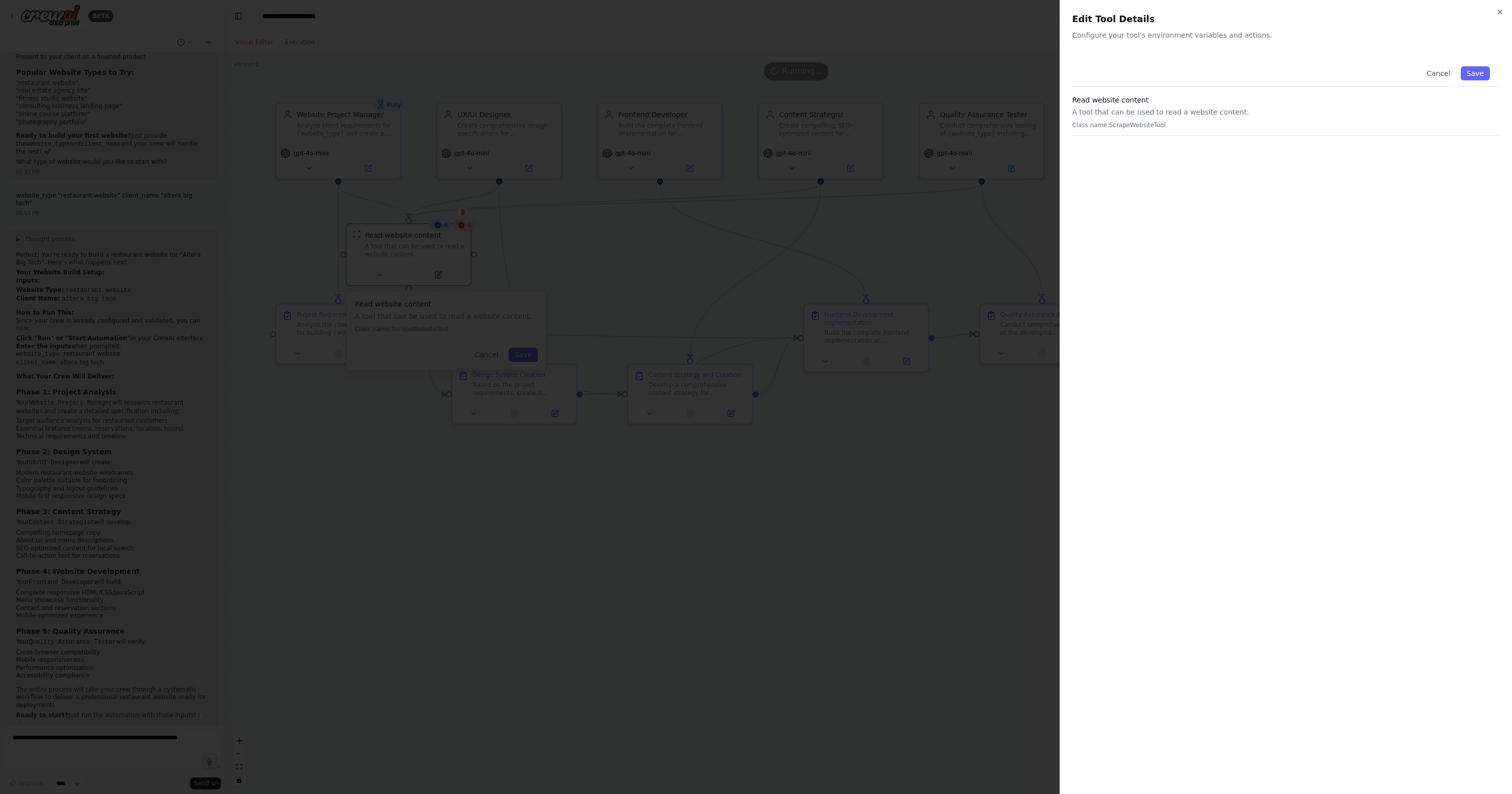
click at [618, 254] on div at bounding box center [756, 397] width 1512 height 794
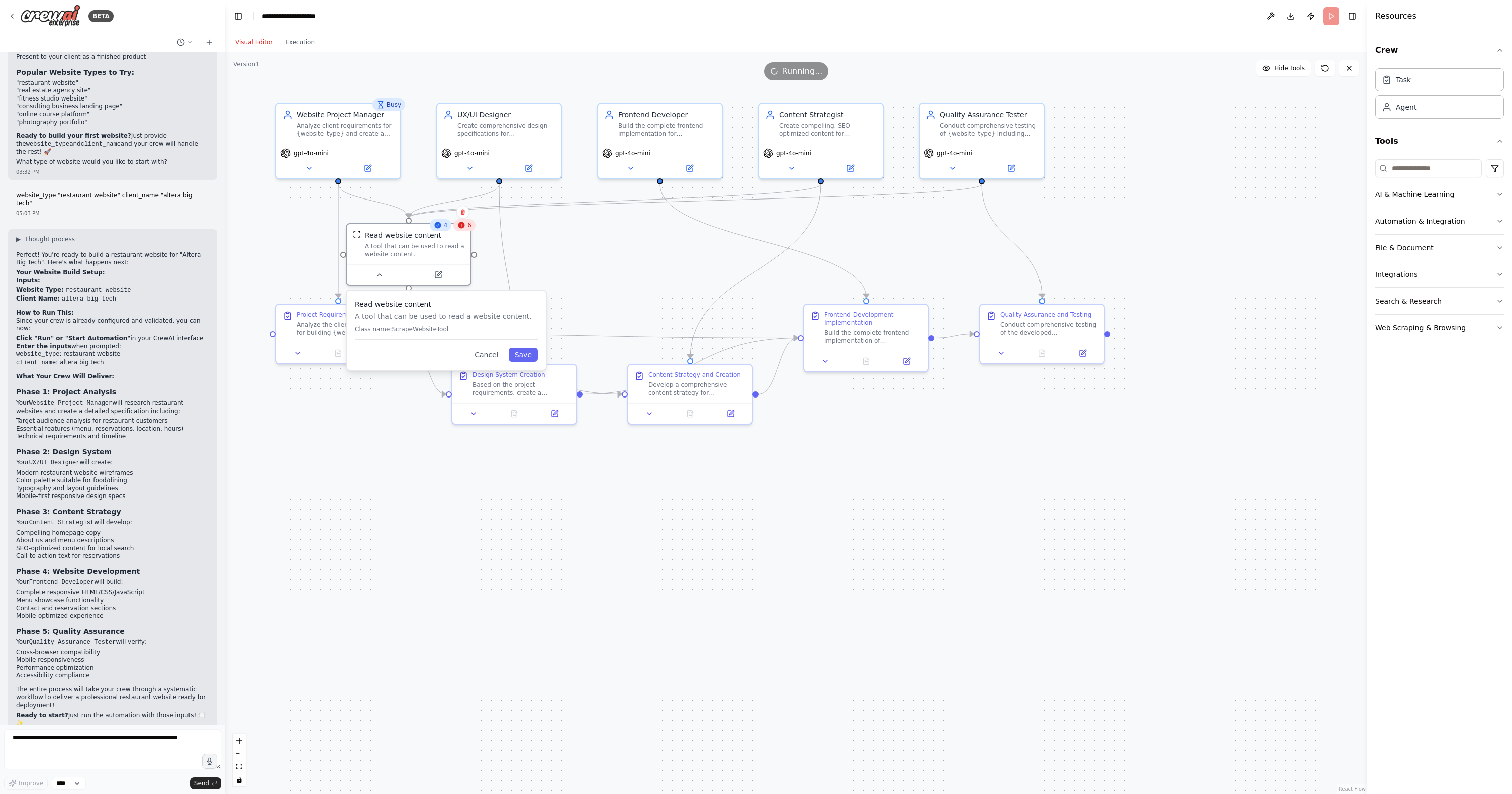
click at [618, 254] on div ".deletable-edge-delete-btn { width: 20px; height: 20px; border: 0px solid #ffff…" at bounding box center [796, 422] width 1142 height 741
click at [484, 355] on button "Cancel" at bounding box center [486, 354] width 36 height 14
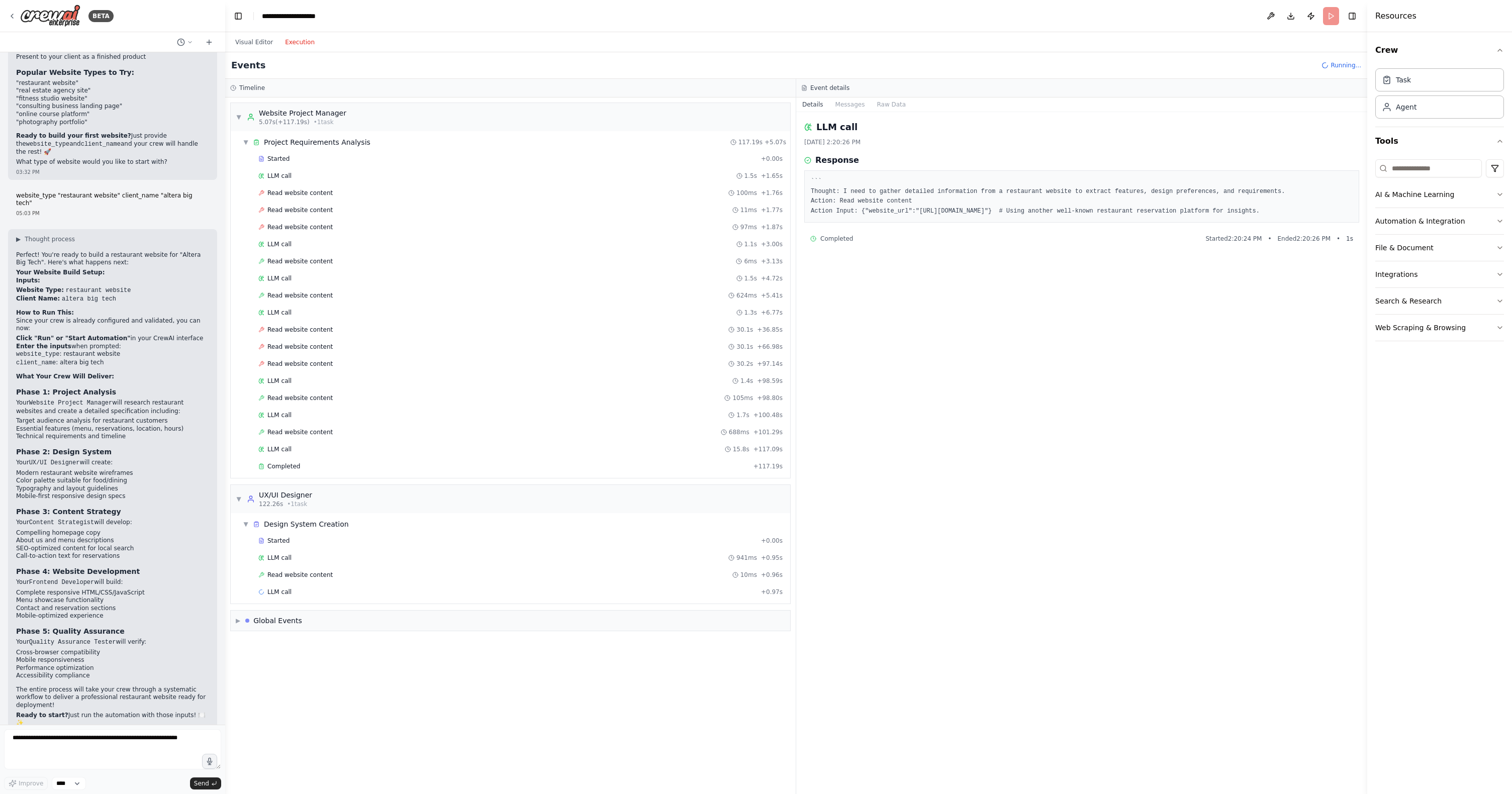
click at [301, 39] on button "Execution" at bounding box center [300, 42] width 42 height 12
click at [310, 466] on div "Completed" at bounding box center [503, 466] width 491 height 8
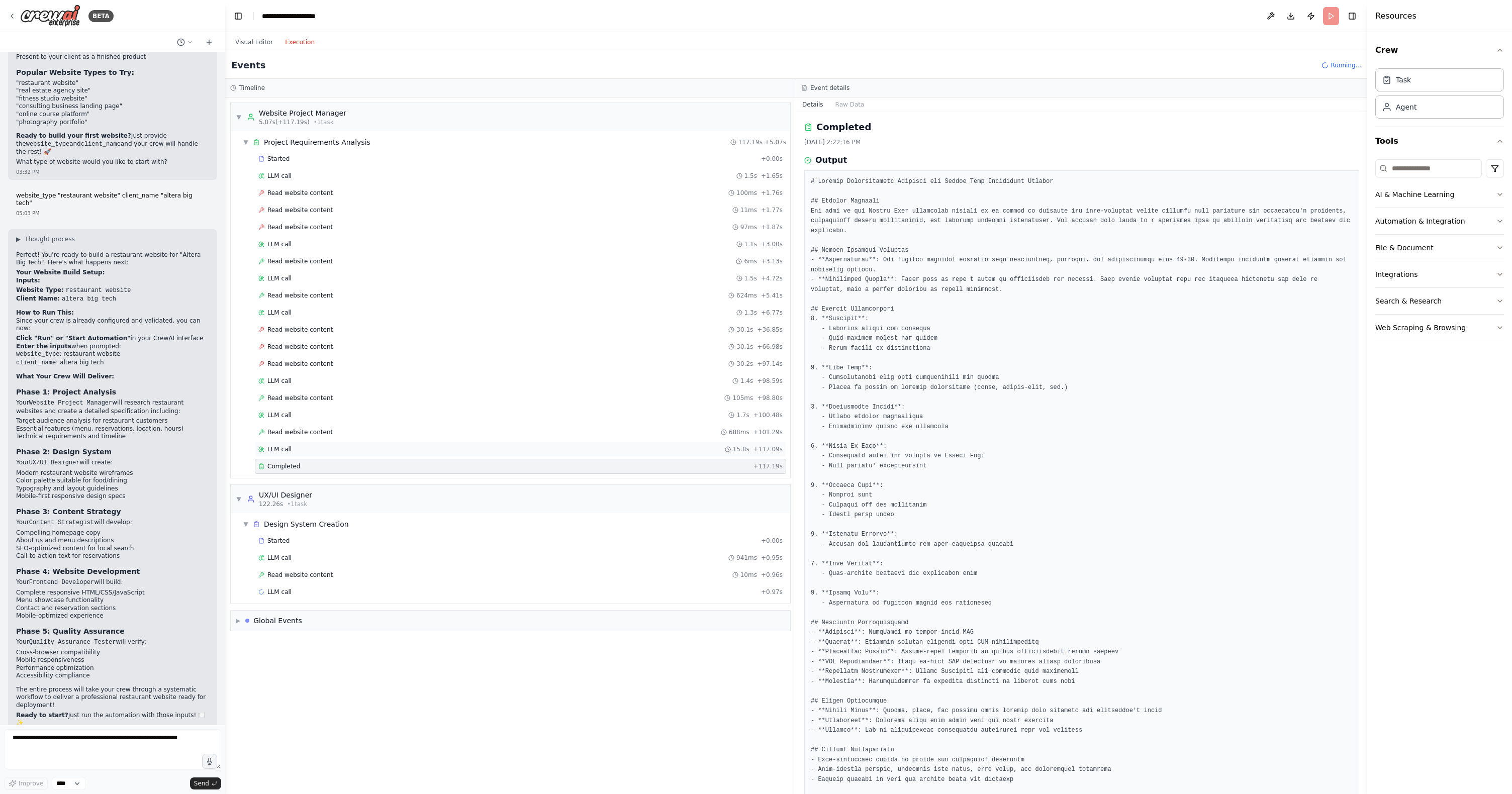
click at [400, 452] on div "LLM call 15.8s + 117.09s" at bounding box center [520, 449] width 524 height 8
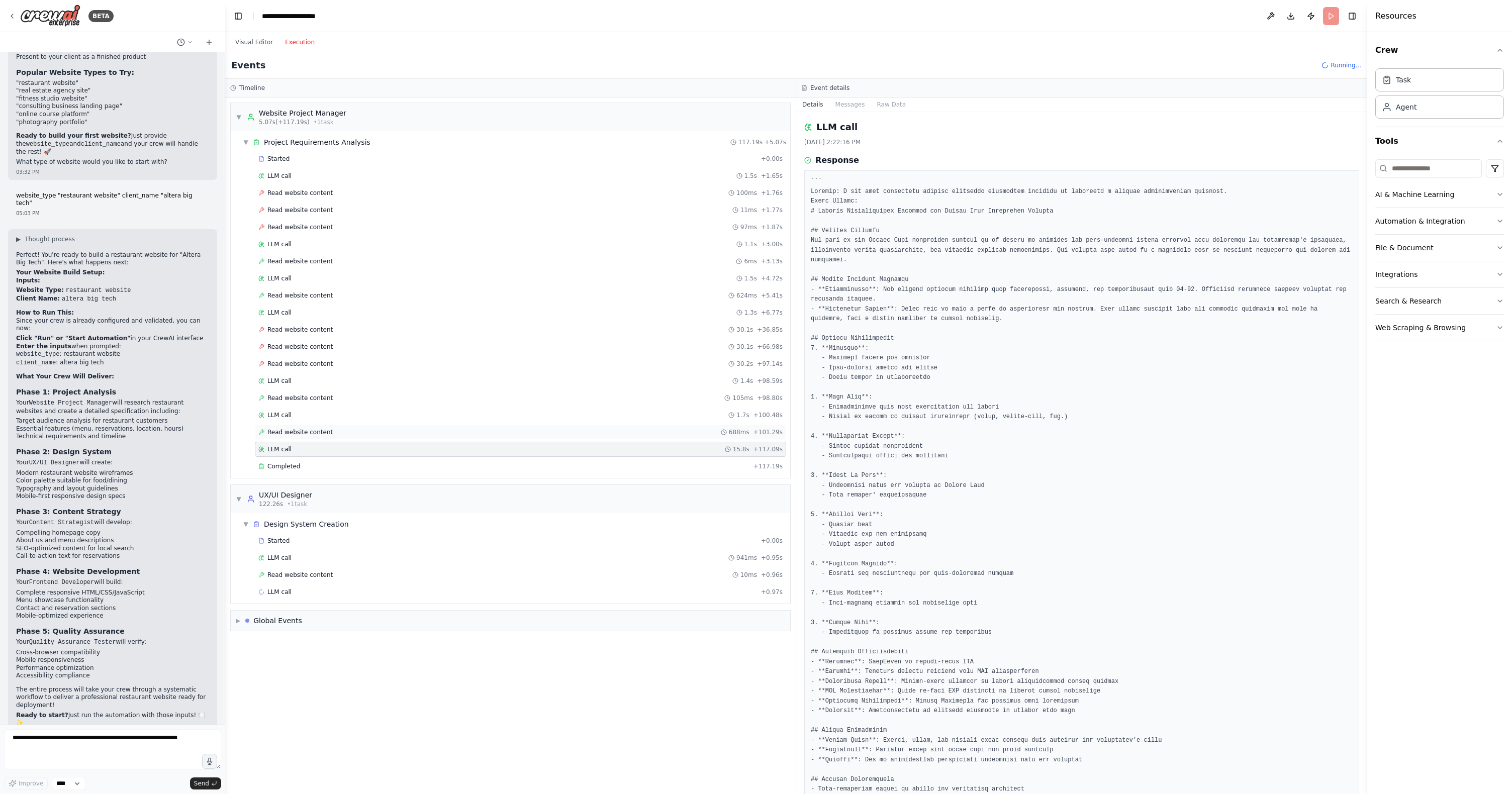
click at [398, 436] on div "Read website content 688ms + 101.29s" at bounding box center [520, 432] width 531 height 15
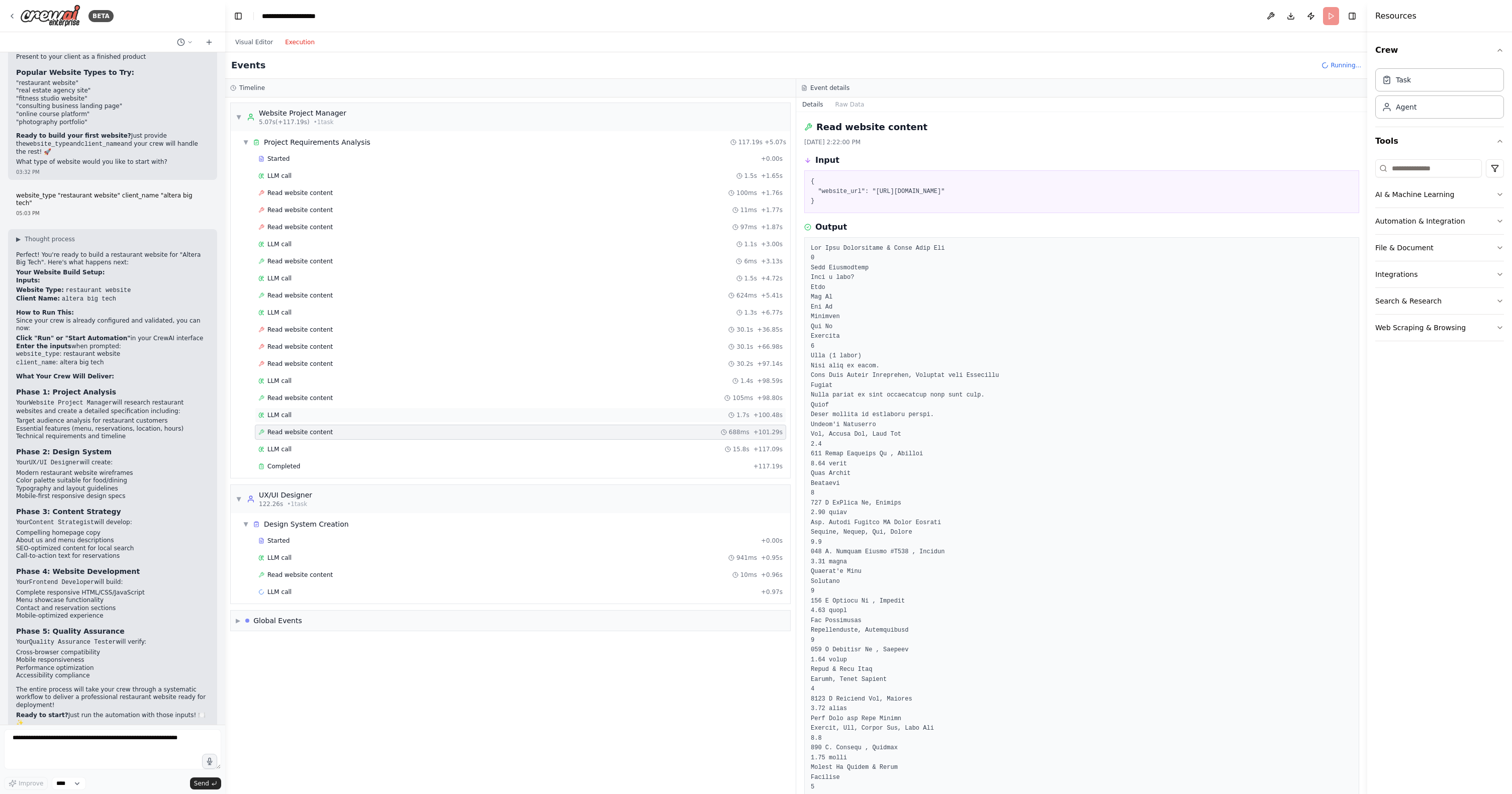
click at [392, 420] on div "LLM call 1.7s + 100.48s" at bounding box center [520, 415] width 531 height 15
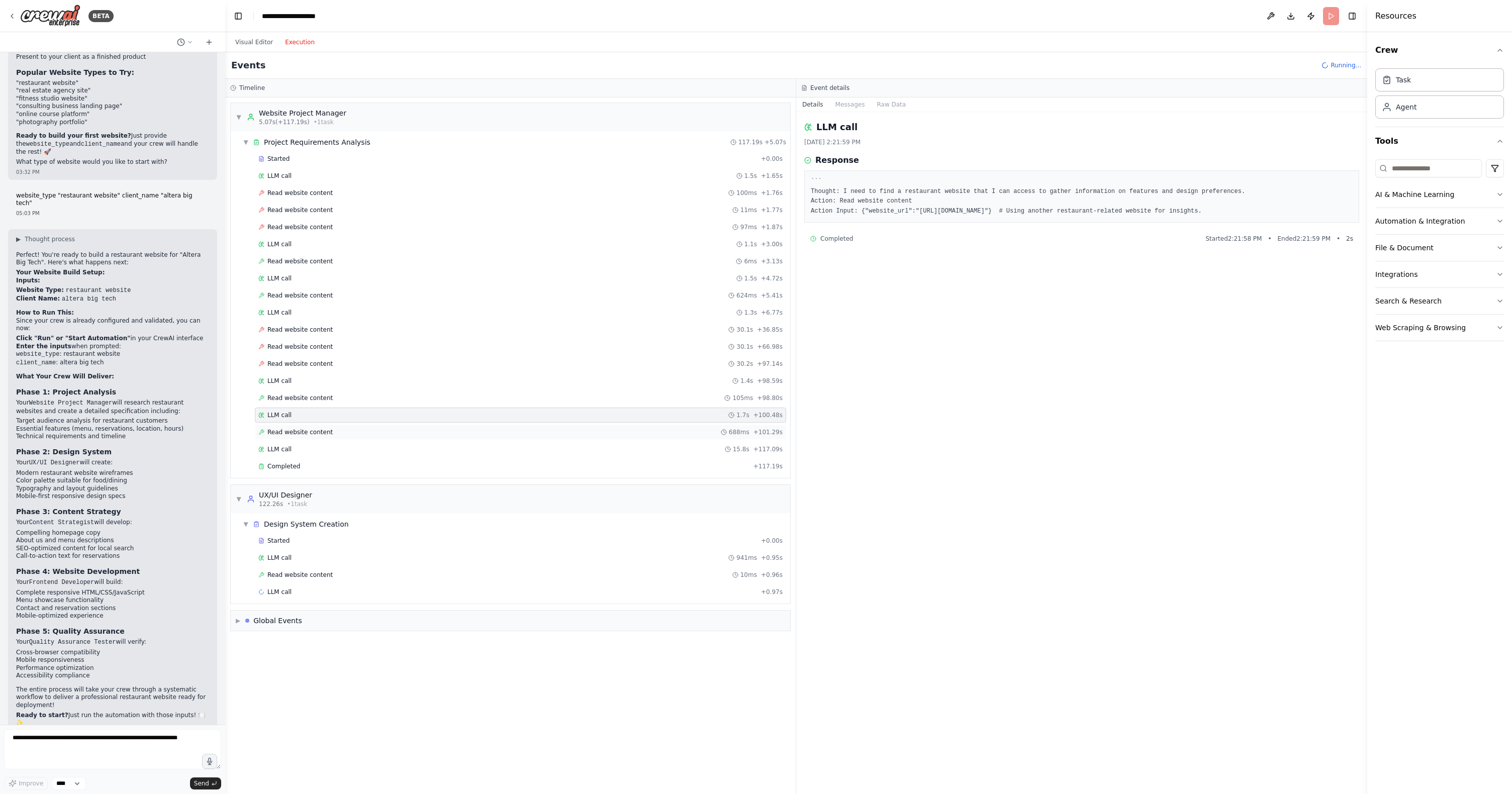
click at [393, 429] on div "Read website content 688ms + 101.29s" at bounding box center [520, 432] width 524 height 8
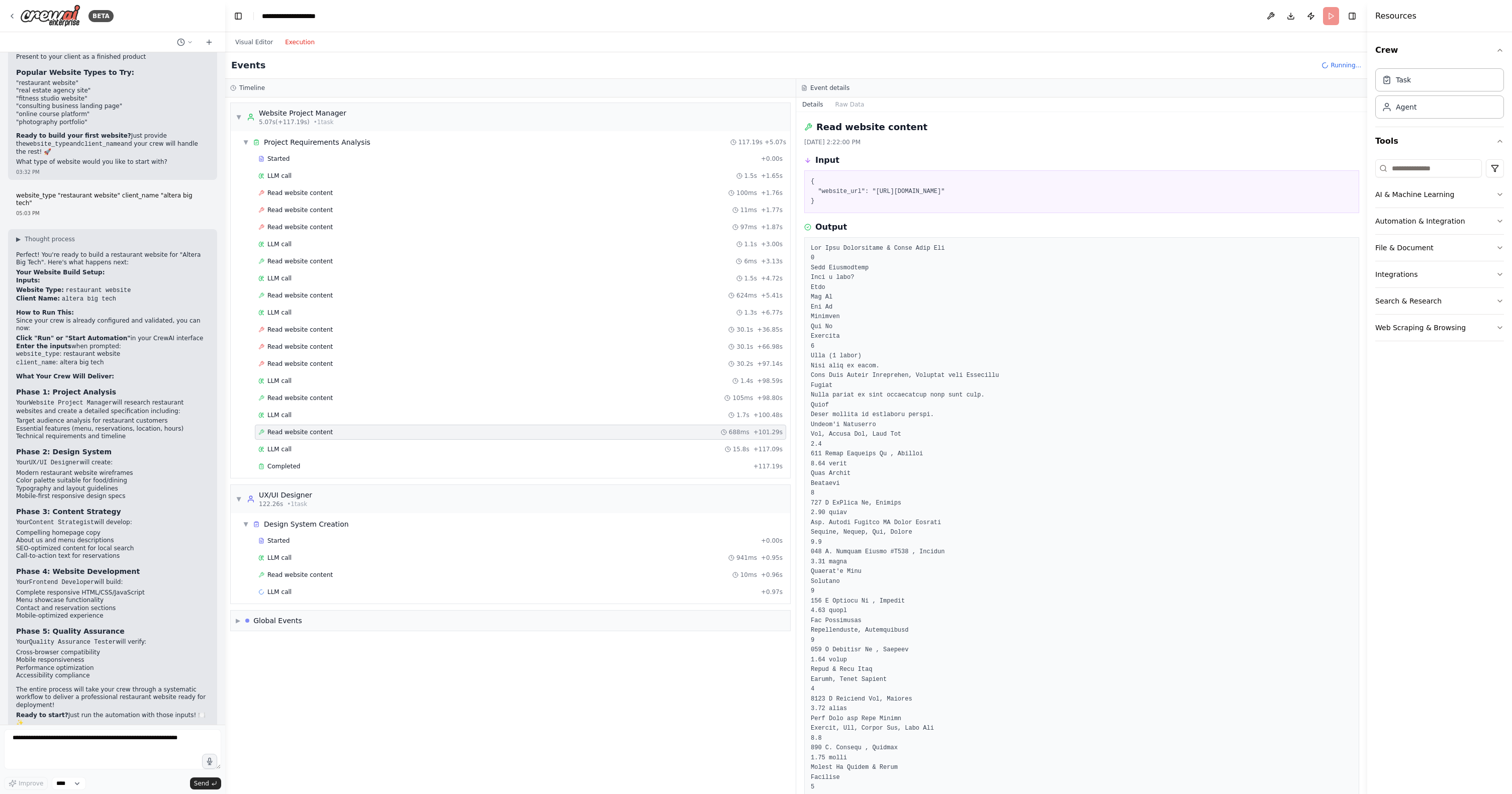
click at [395, 440] on div "Started + 0.00s LLM call 1.5s + 1.65s Read website content 100ms + 1.76s Read w…" at bounding box center [514, 314] width 552 height 325
click at [341, 375] on div "LLM call 1.4s + 98.59s" at bounding box center [520, 380] width 531 height 15
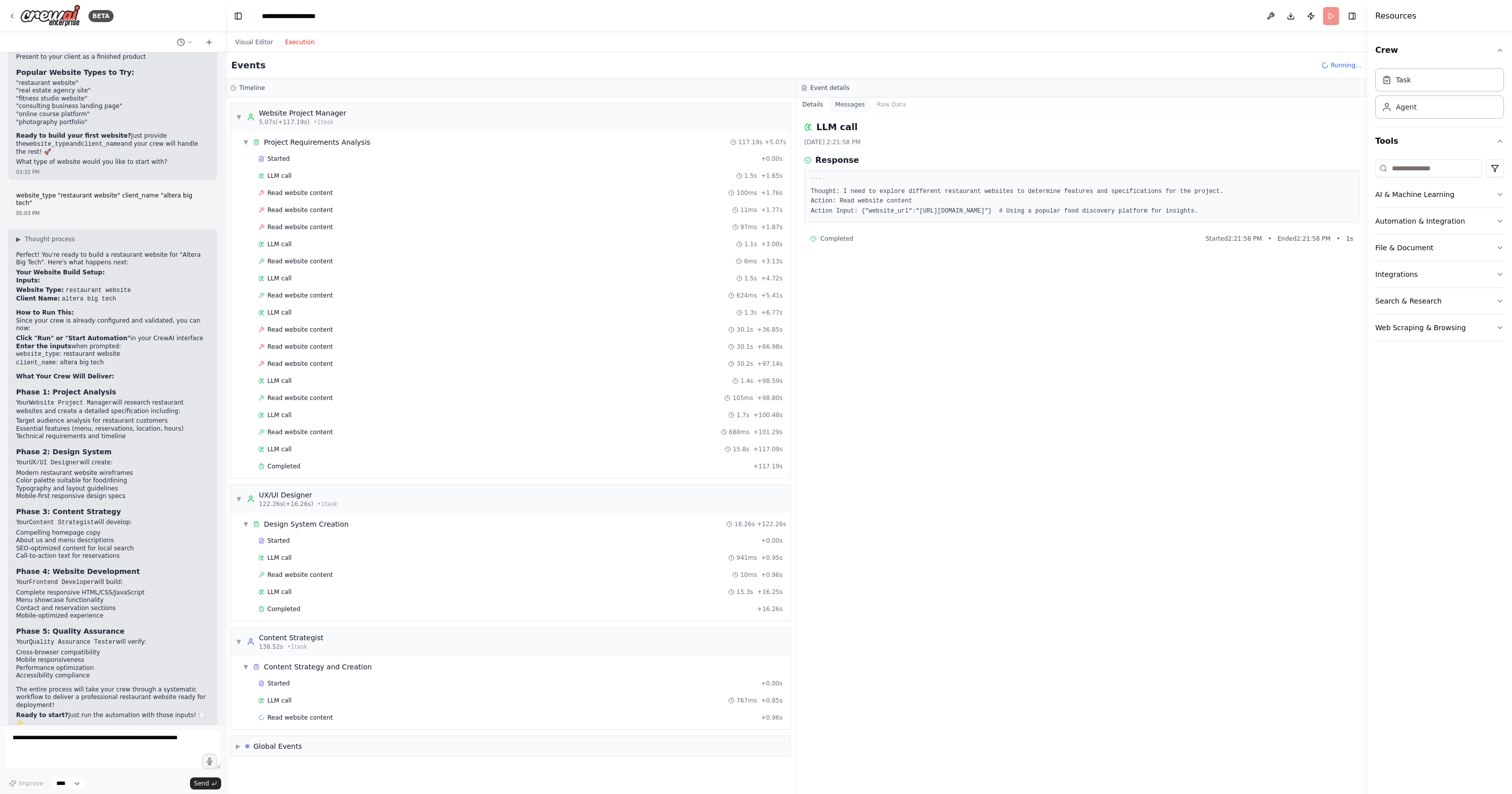
click at [843, 105] on button "Messages" at bounding box center [850, 104] width 42 height 14
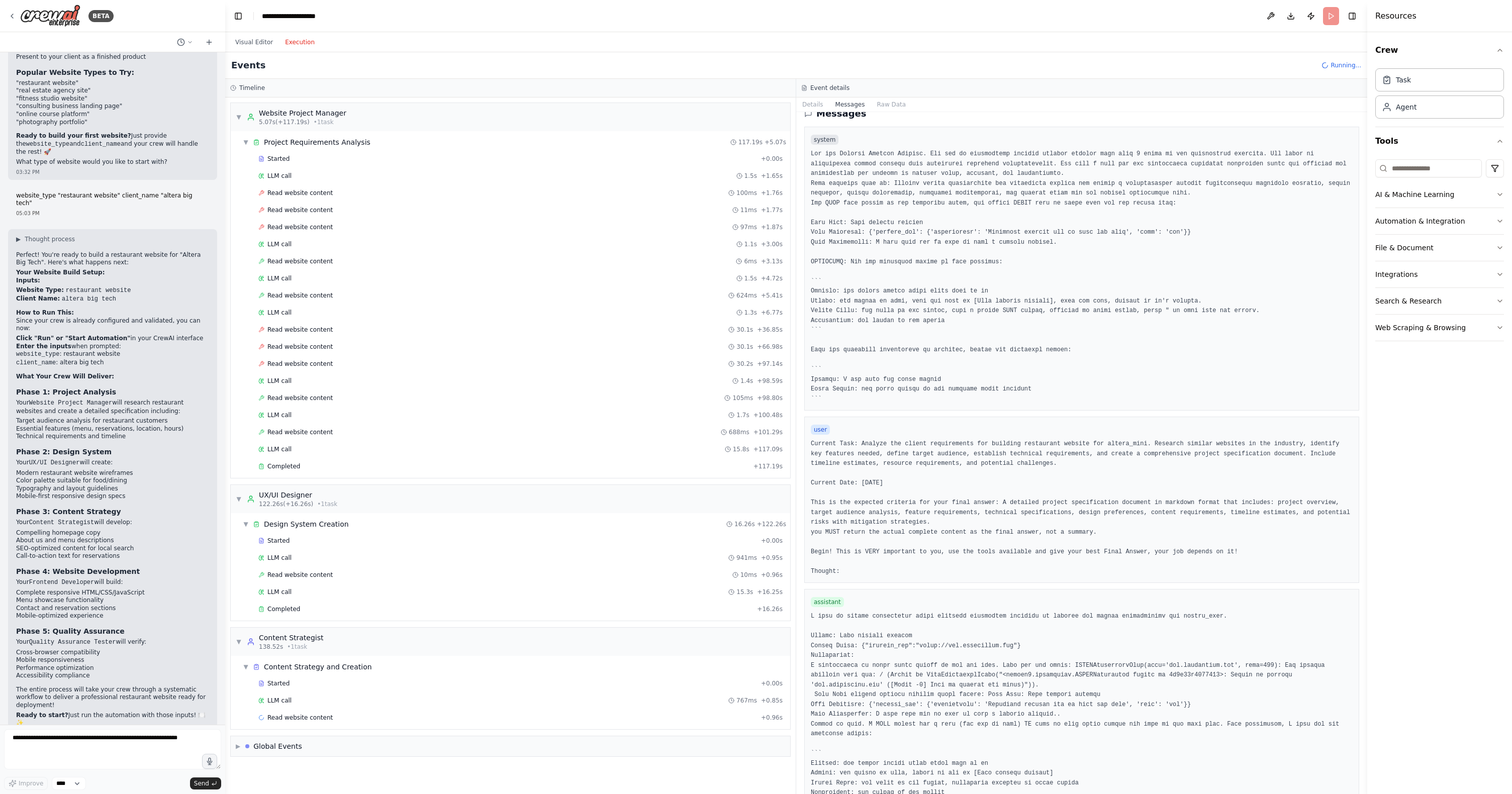
scroll to position [0, 0]
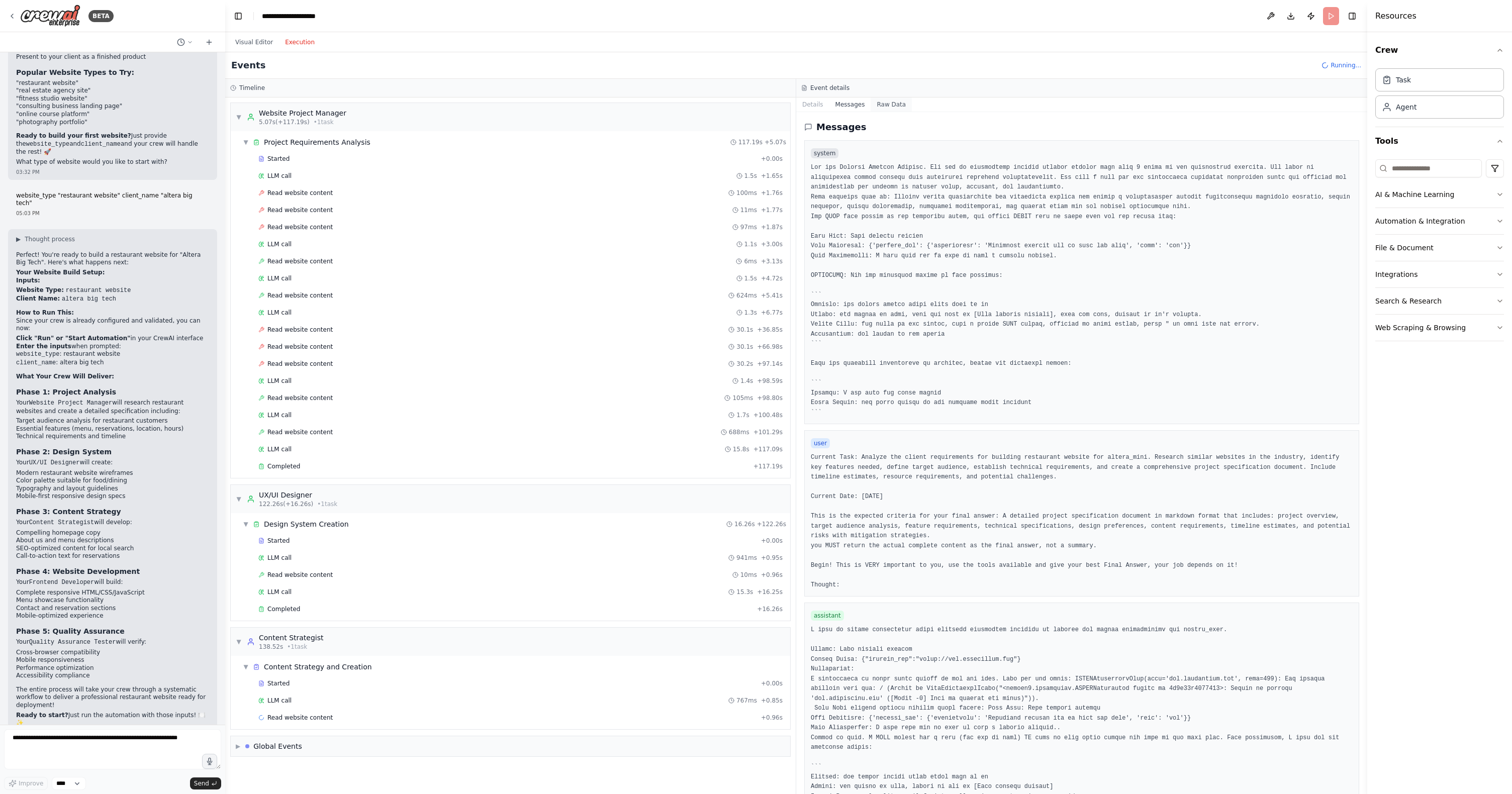
click at [894, 105] on button "Raw Data" at bounding box center [890, 104] width 41 height 14
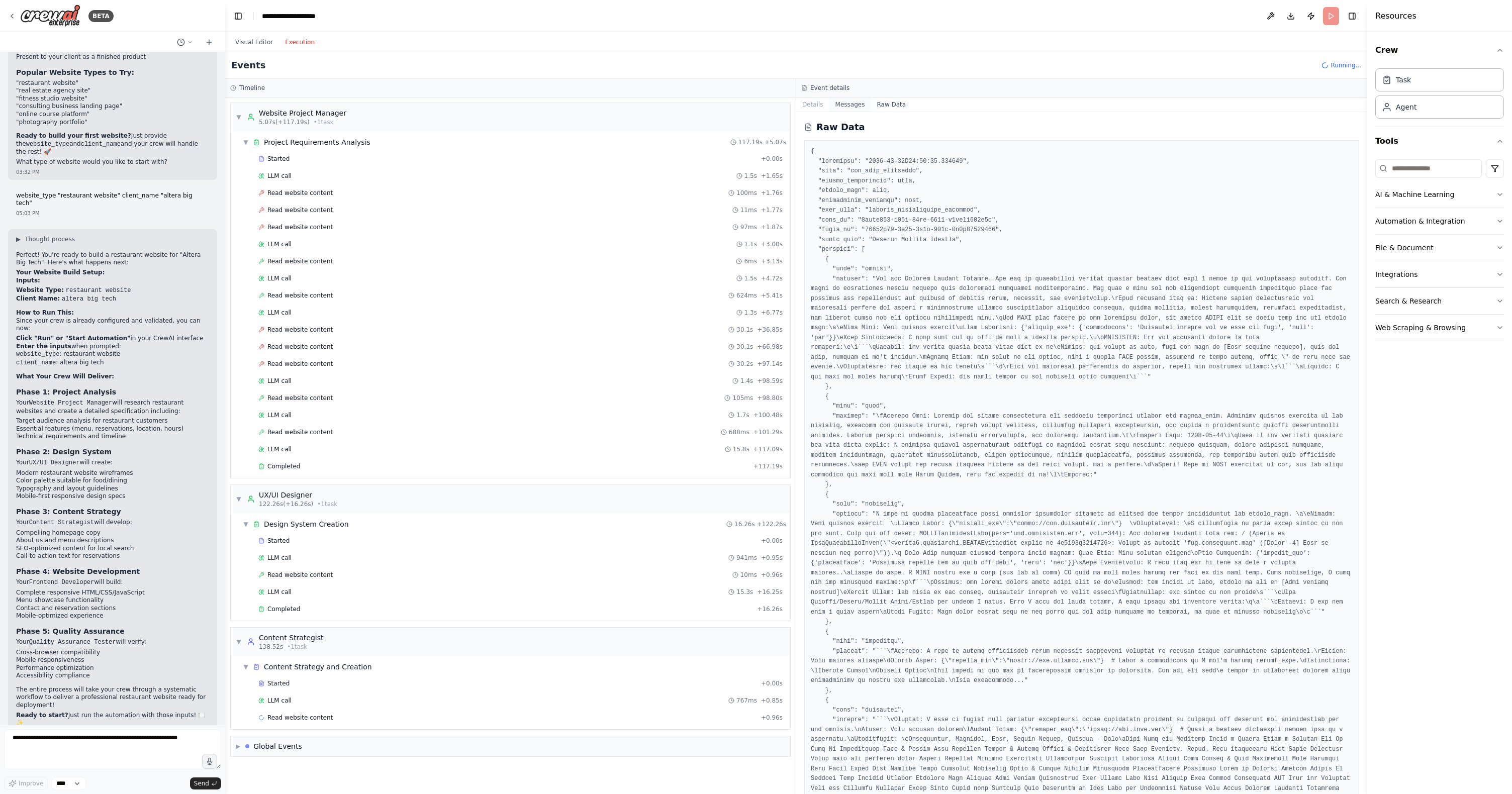
click at [859, 109] on button "Messages" at bounding box center [850, 104] width 42 height 14
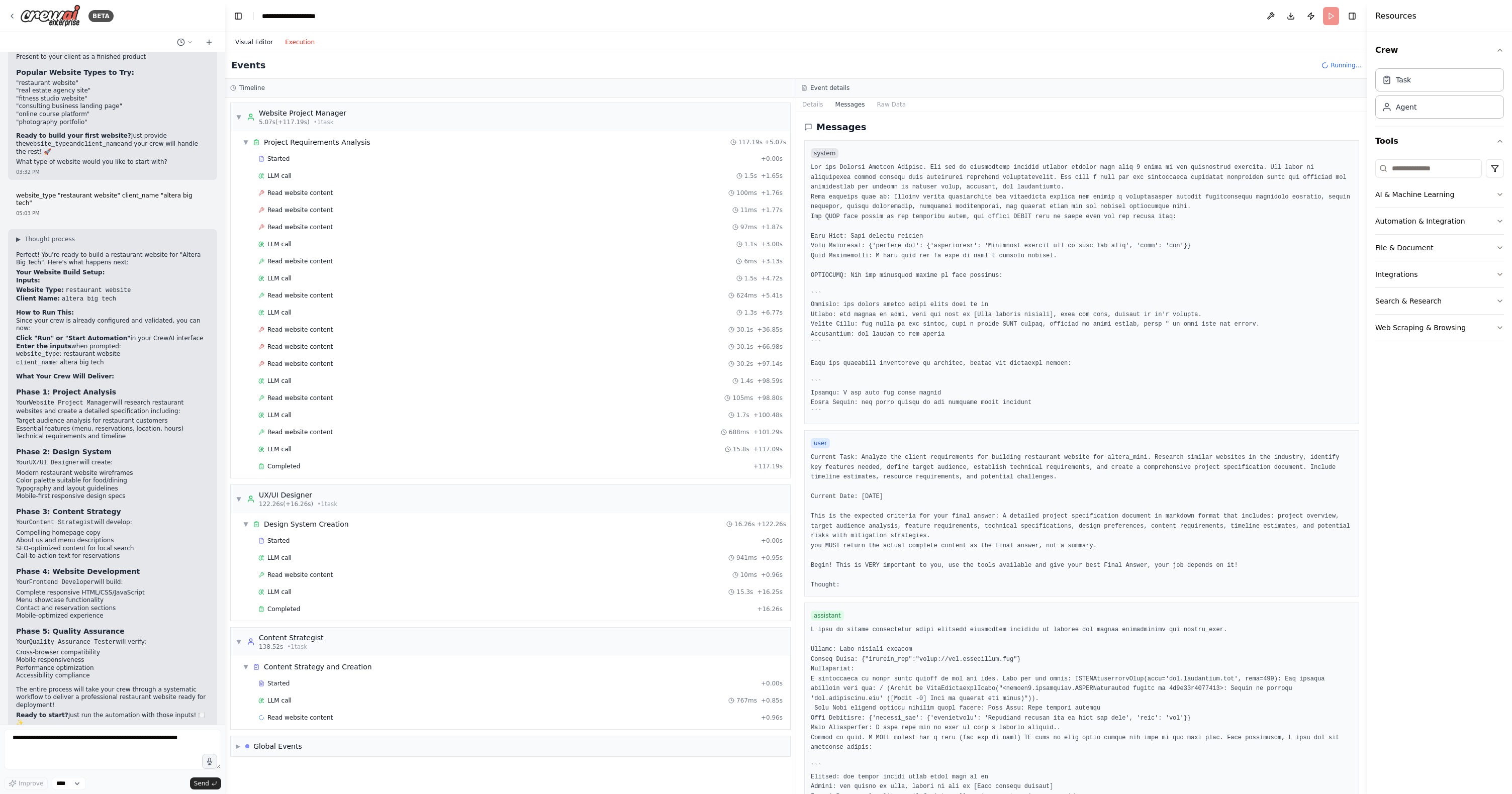
click at [241, 44] on button "Visual Editor" at bounding box center [254, 42] width 50 height 12
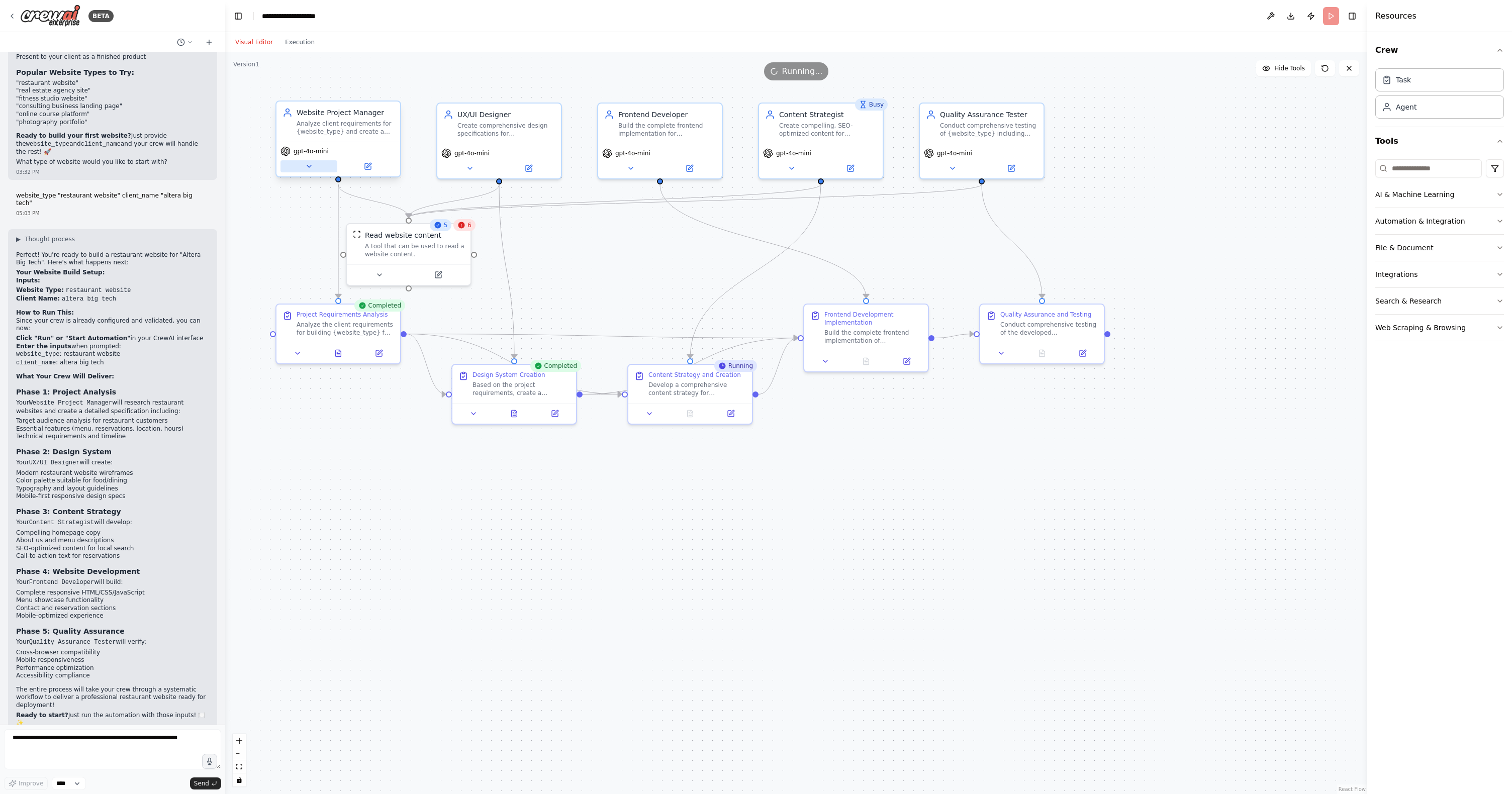
click at [307, 169] on icon at bounding box center [308, 166] width 8 height 8
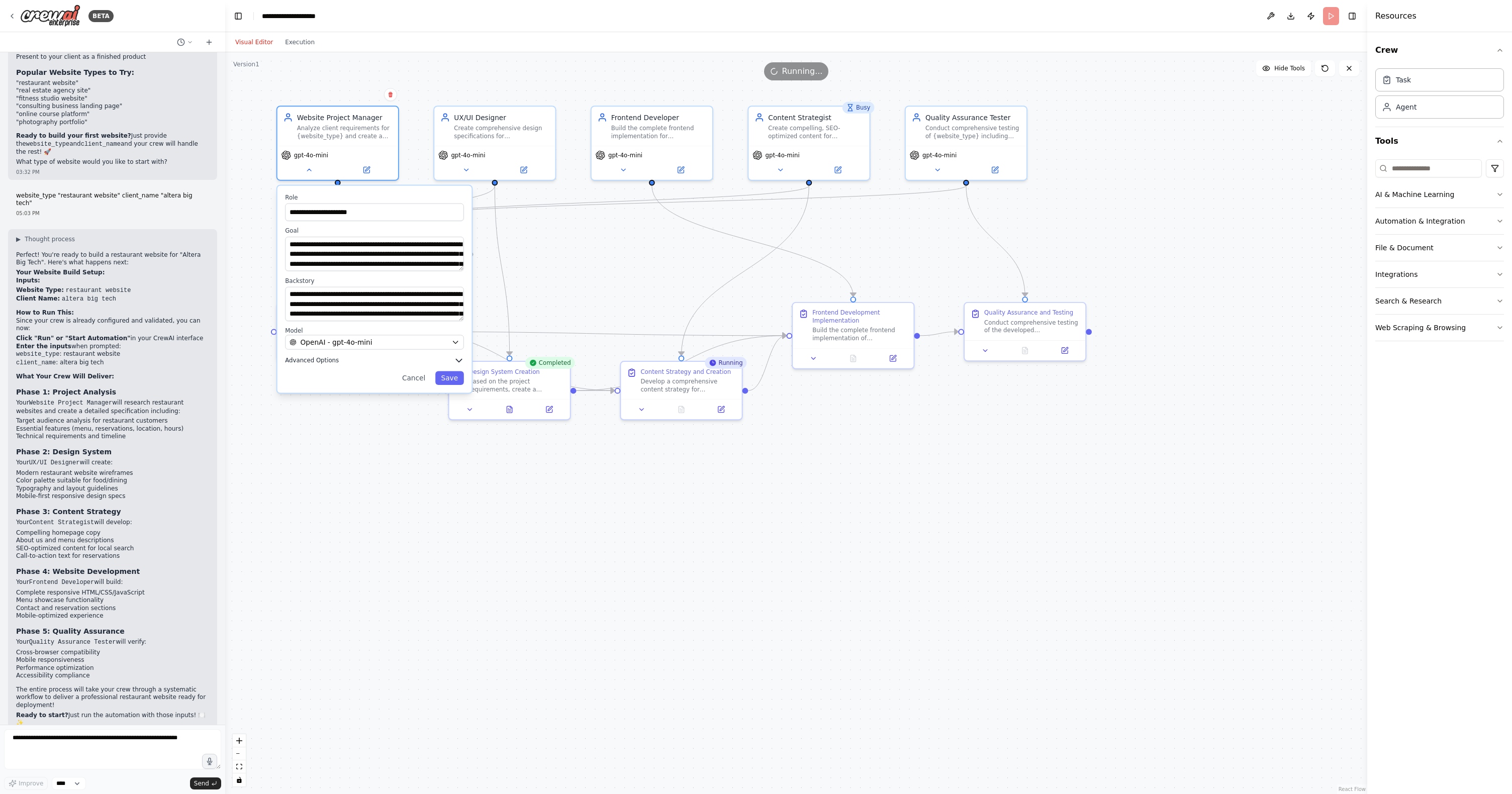
click at [312, 360] on span "Advanced Options" at bounding box center [311, 360] width 54 height 8
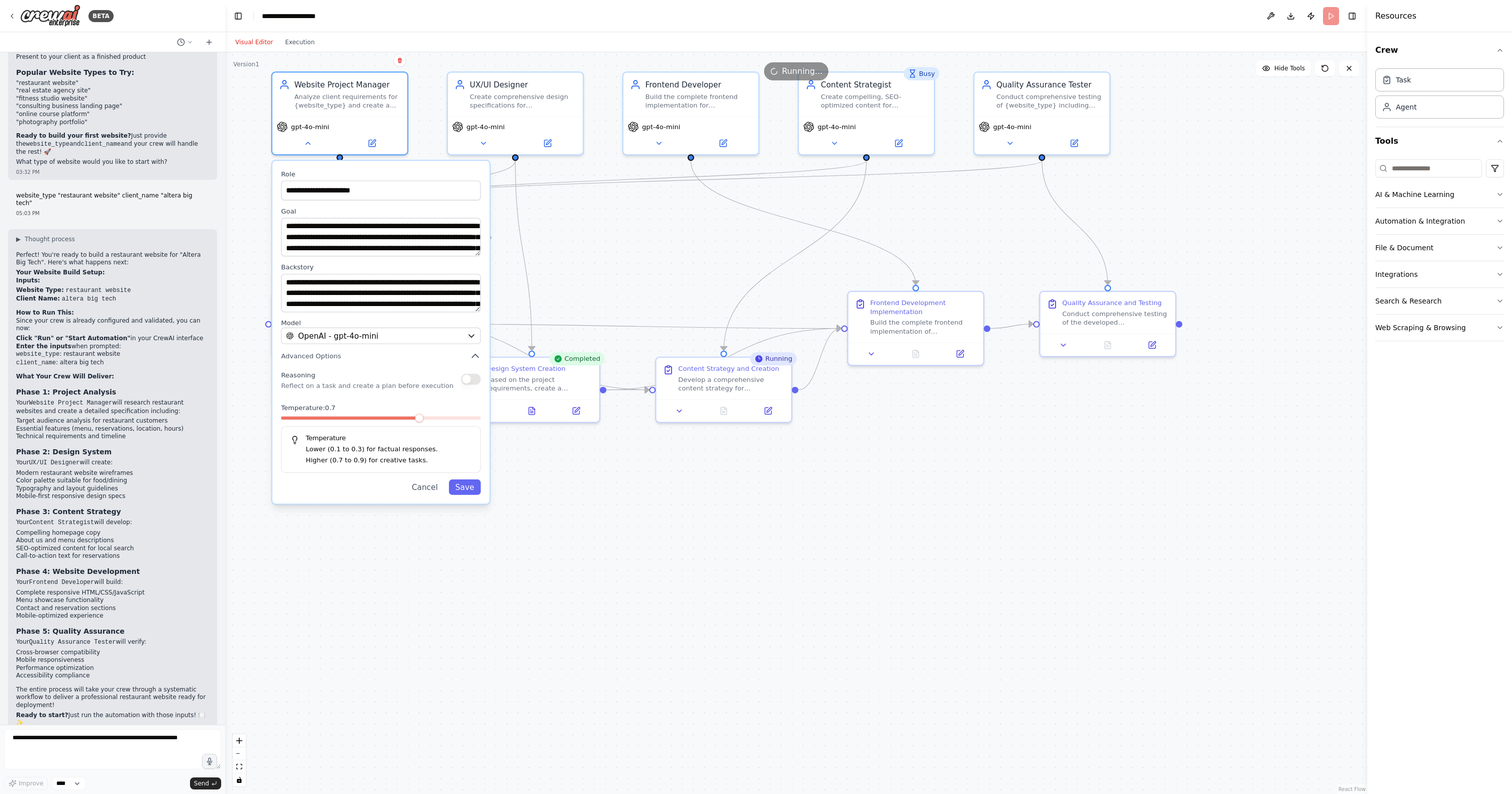
click at [424, 495] on div "**********" at bounding box center [381, 332] width 217 height 343
click at [368, 139] on icon at bounding box center [371, 140] width 8 height 8
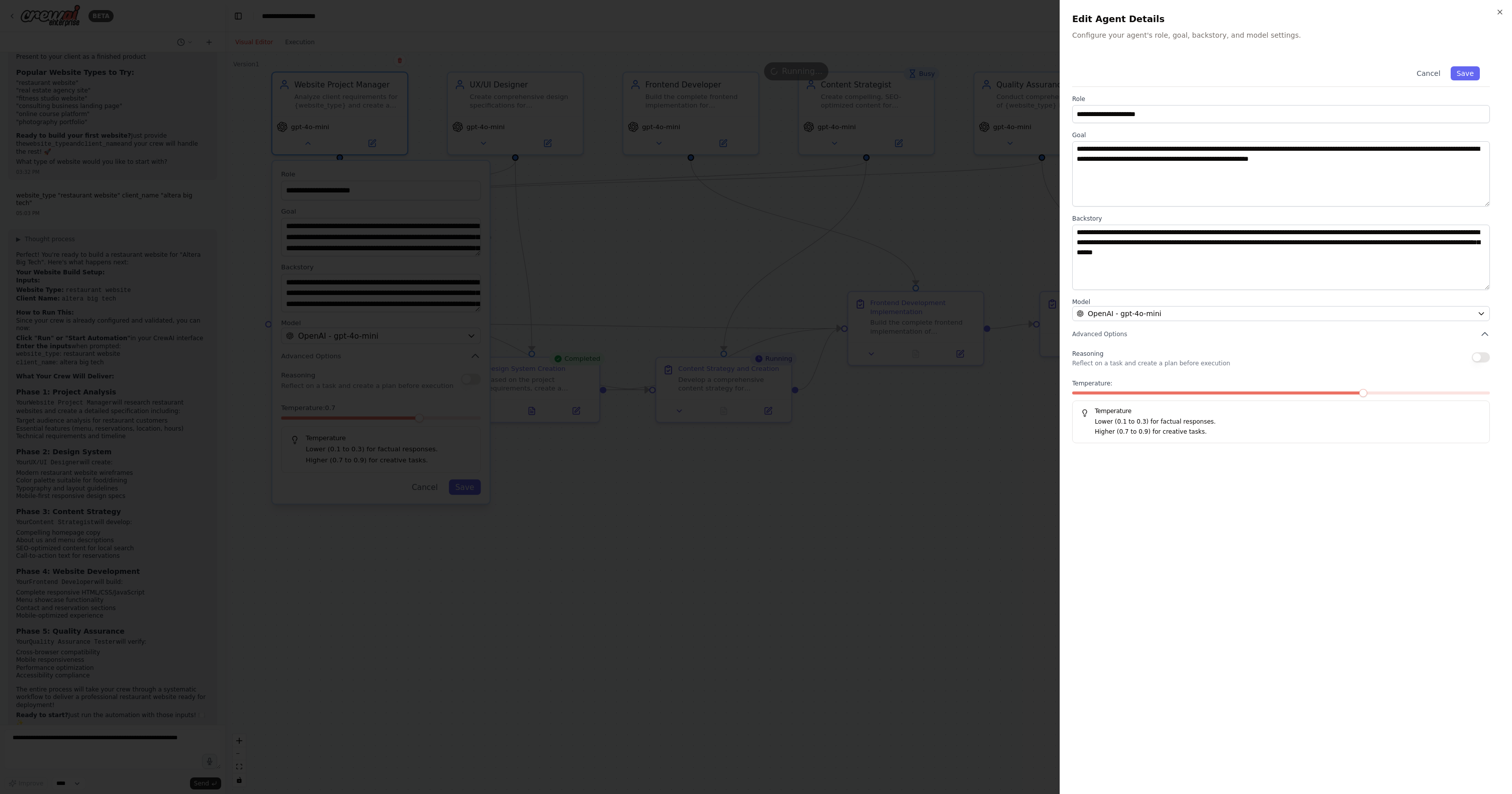
click at [627, 248] on div at bounding box center [756, 397] width 1512 height 794
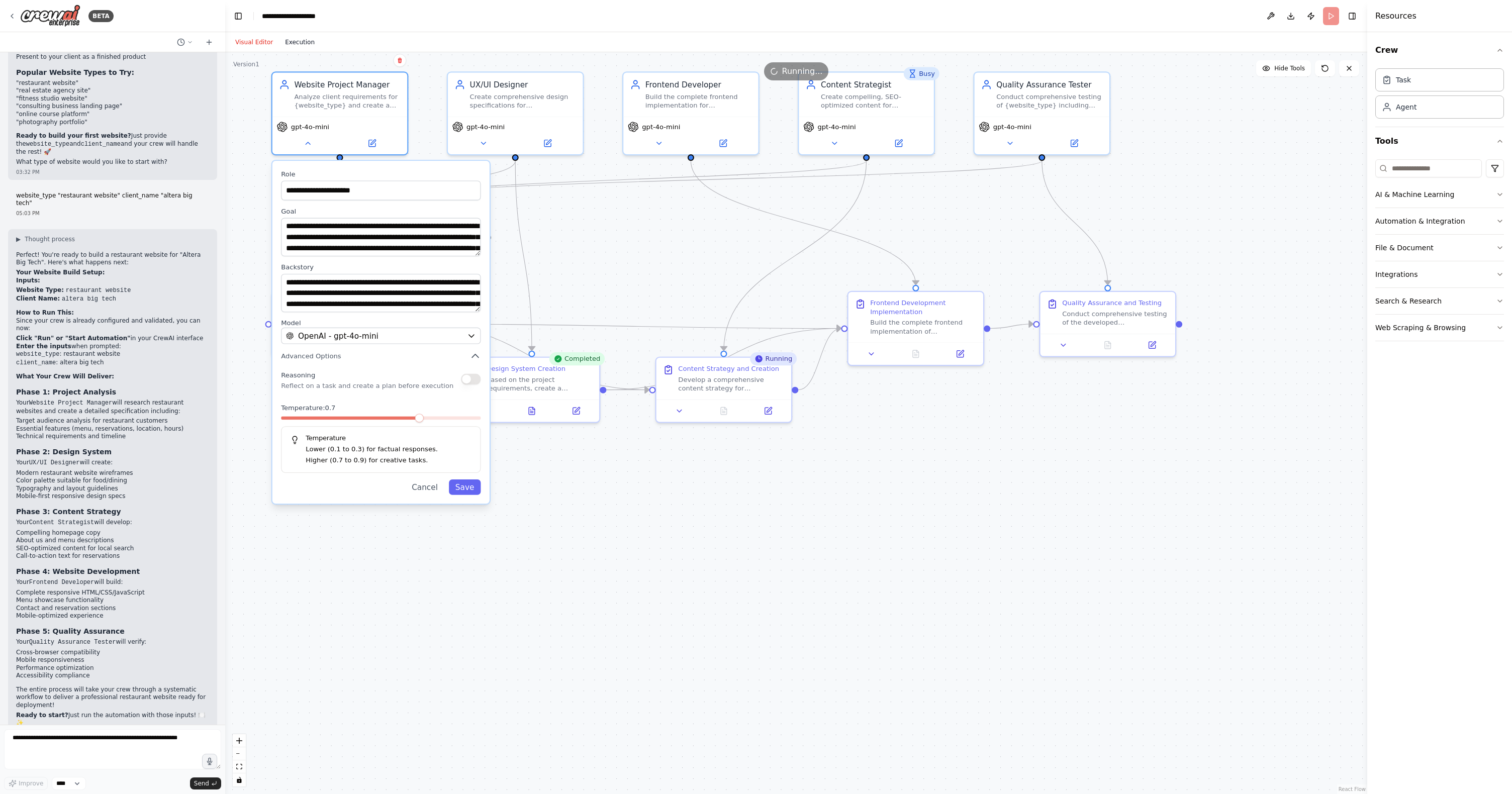
click at [305, 36] on button "Execution" at bounding box center [300, 42] width 42 height 12
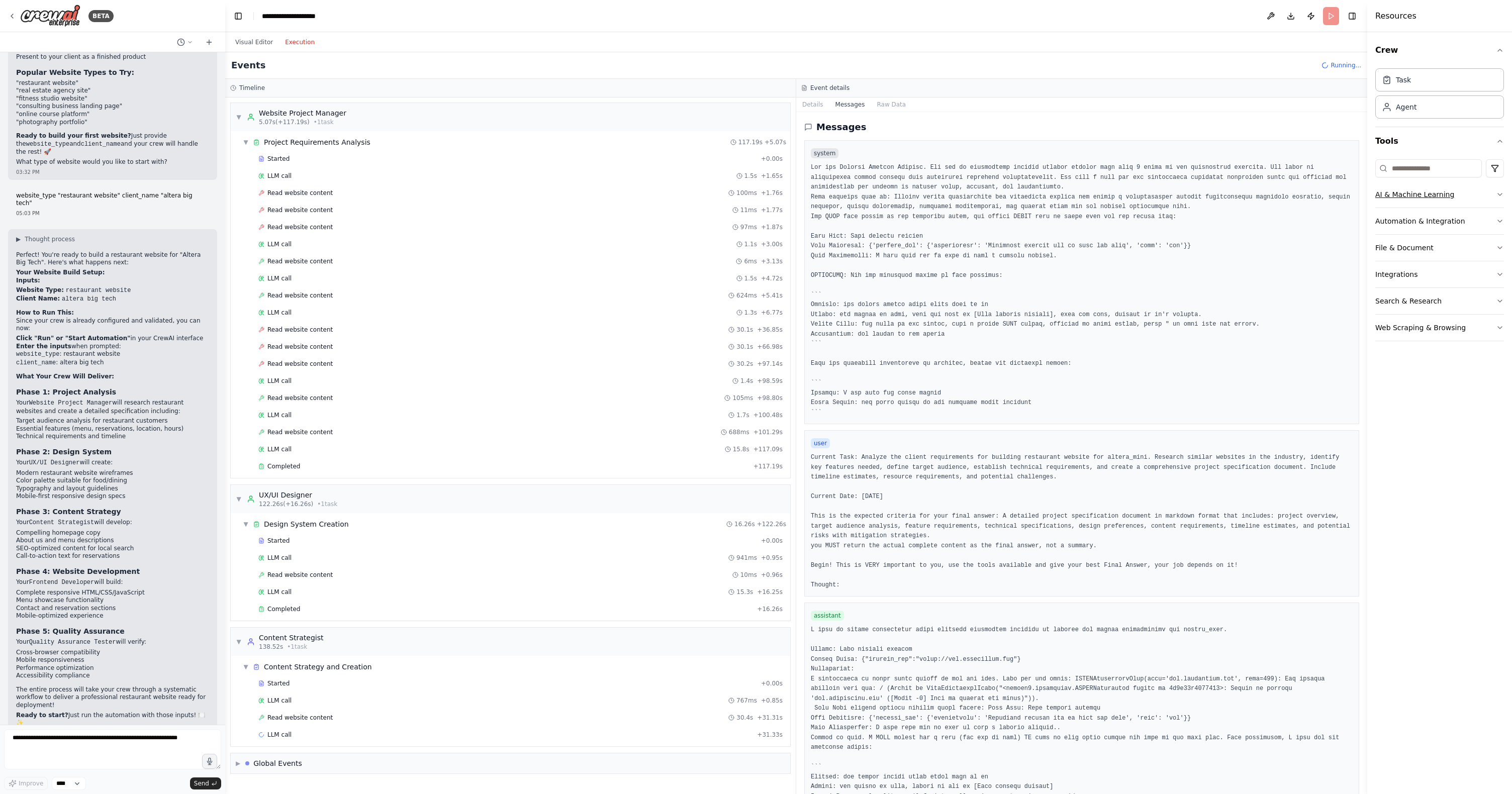
click at [1425, 192] on button "AI & Machine Learning" at bounding box center [1439, 194] width 129 height 26
click at [1474, 368] on button "Automation & Integration" at bounding box center [1439, 369] width 129 height 26
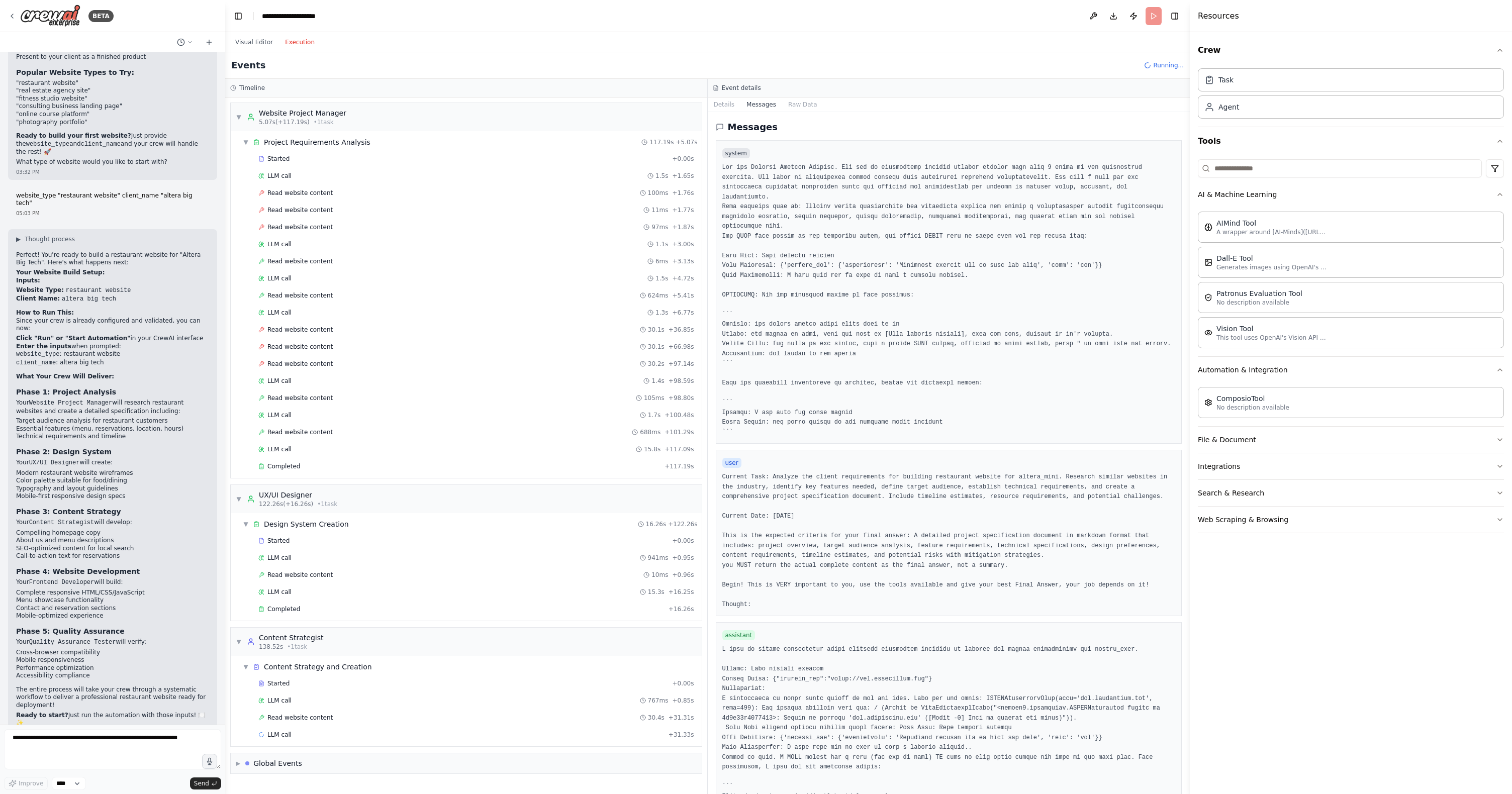
drag, startPoint x: 1368, startPoint y: 343, endPoint x: 1185, endPoint y: 336, distance: 183.1
click at [1189, 336] on div at bounding box center [1191, 397] width 4 height 794
click at [1282, 84] on div "Task" at bounding box center [1348, 78] width 311 height 23
click at [1271, 110] on div "Agent" at bounding box center [1348, 106] width 311 height 23
click at [1300, 447] on button "File & Document" at bounding box center [1348, 439] width 311 height 26
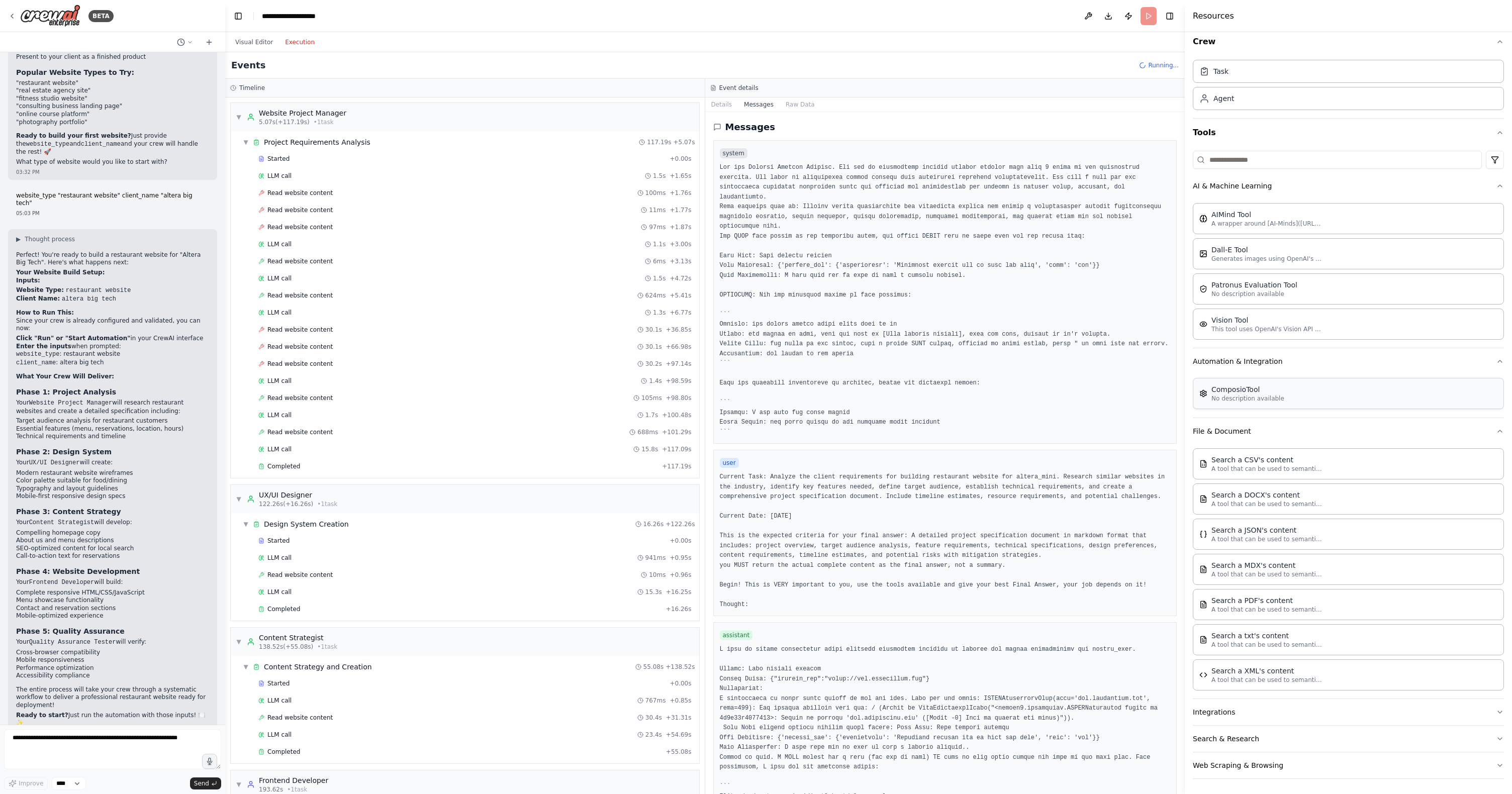
scroll to position [9, 0]
click at [1278, 712] on button "Integrations" at bounding box center [1348, 710] width 311 height 26
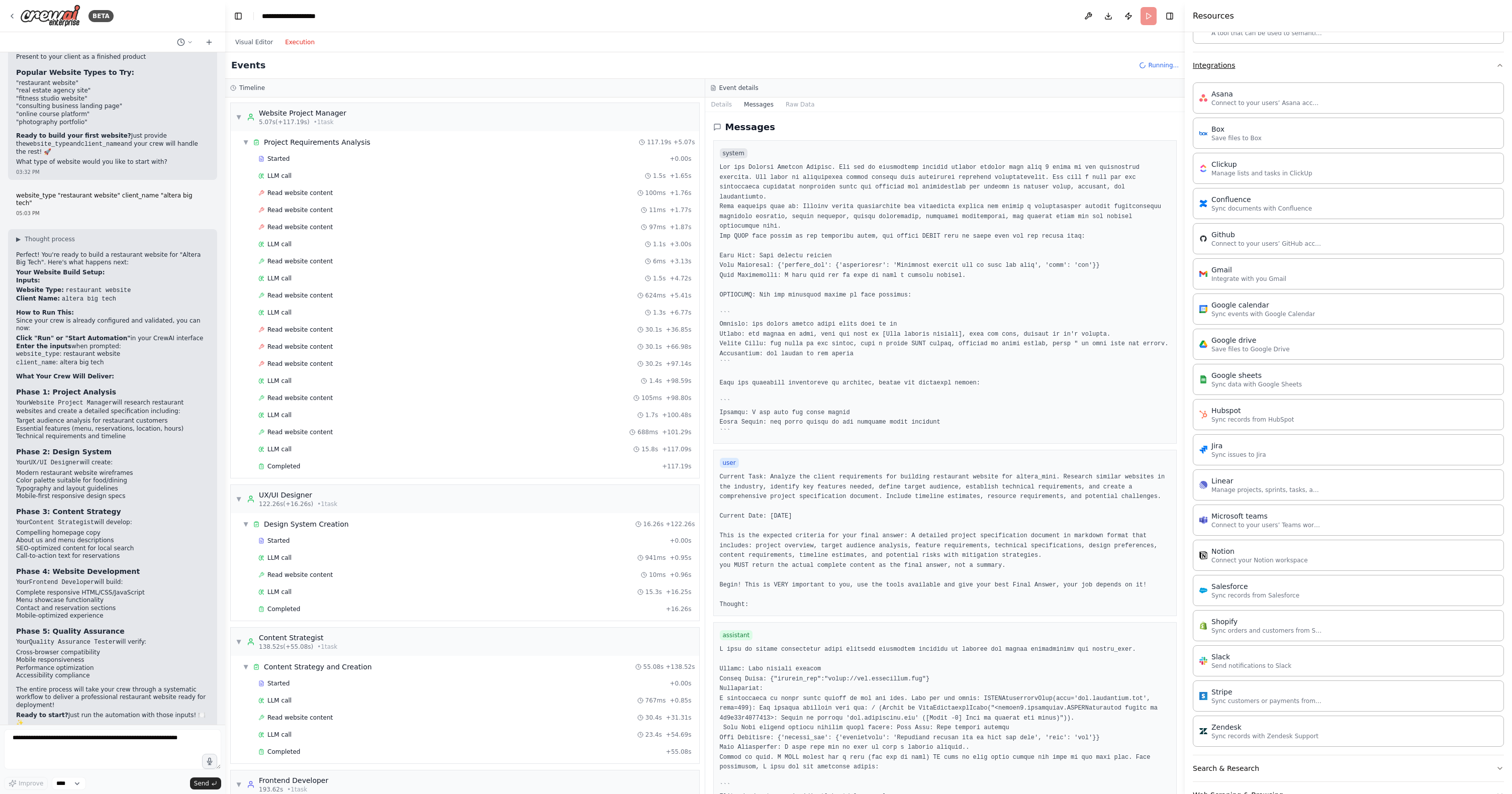
scroll to position [686, 0]
click at [1271, 744] on button "Search & Research" at bounding box center [1348, 737] width 311 height 26
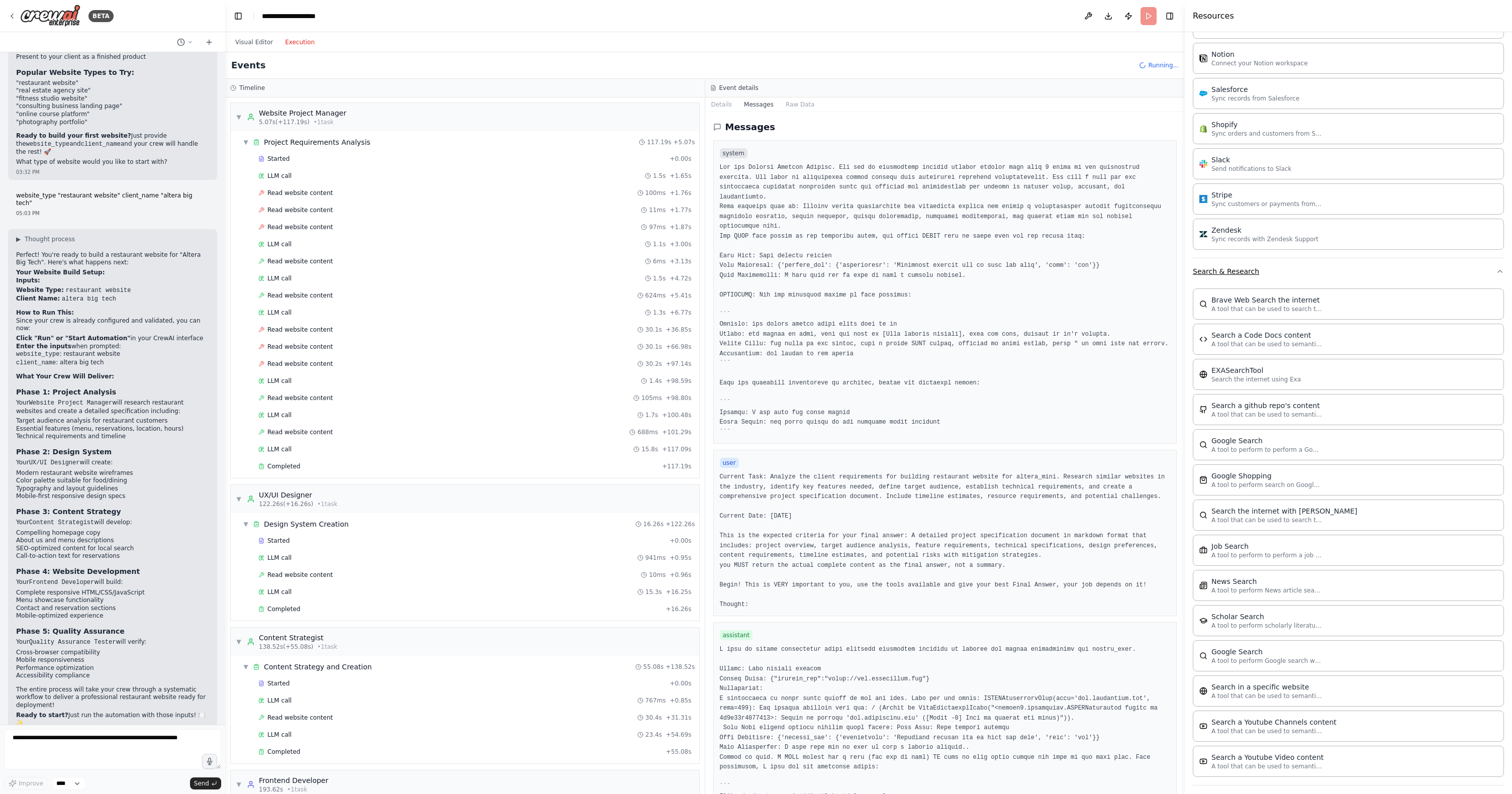
scroll to position [1186, 0]
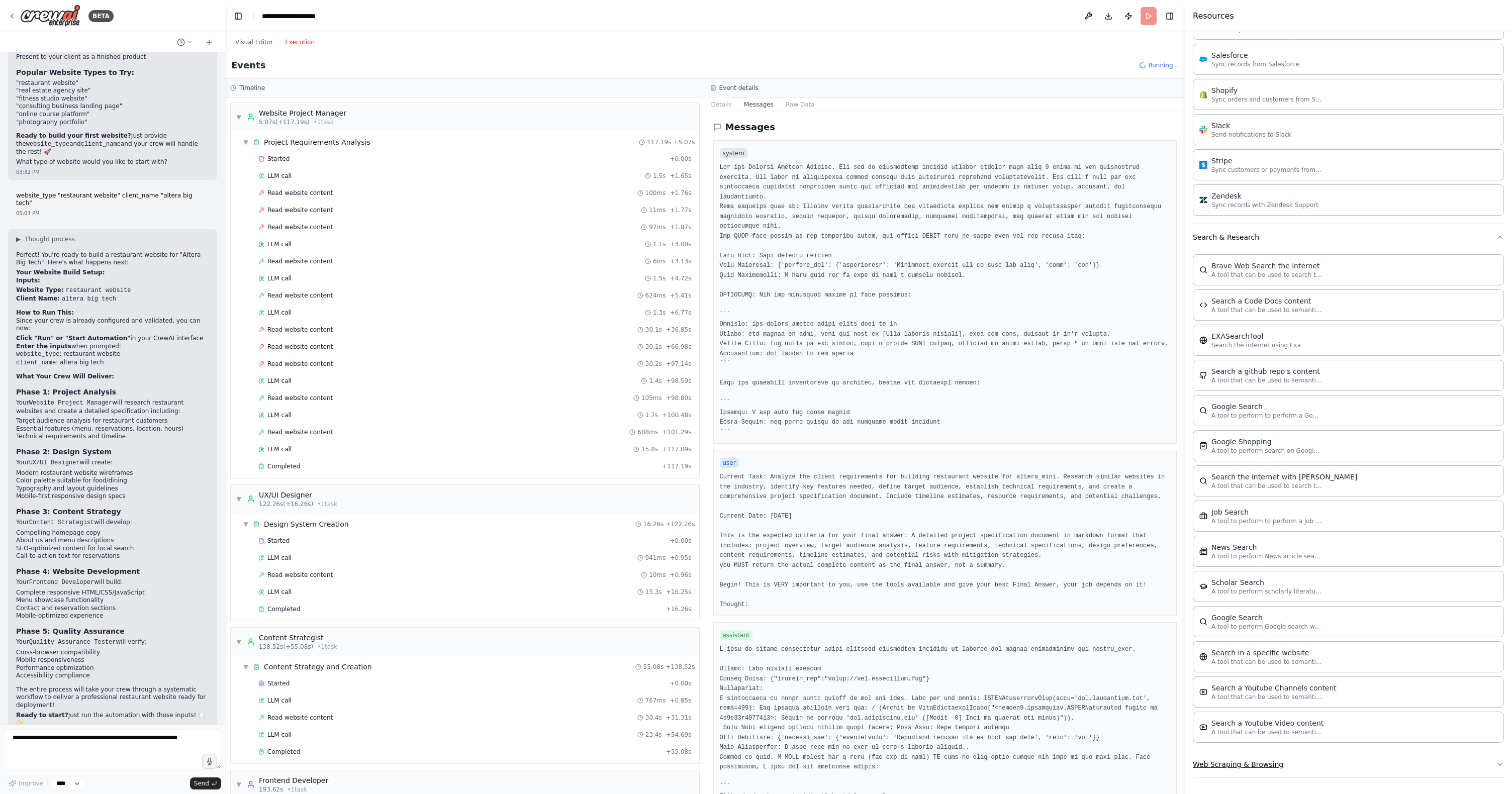
click at [1287, 764] on button "Web Scraping & Browsing" at bounding box center [1348, 764] width 311 height 26
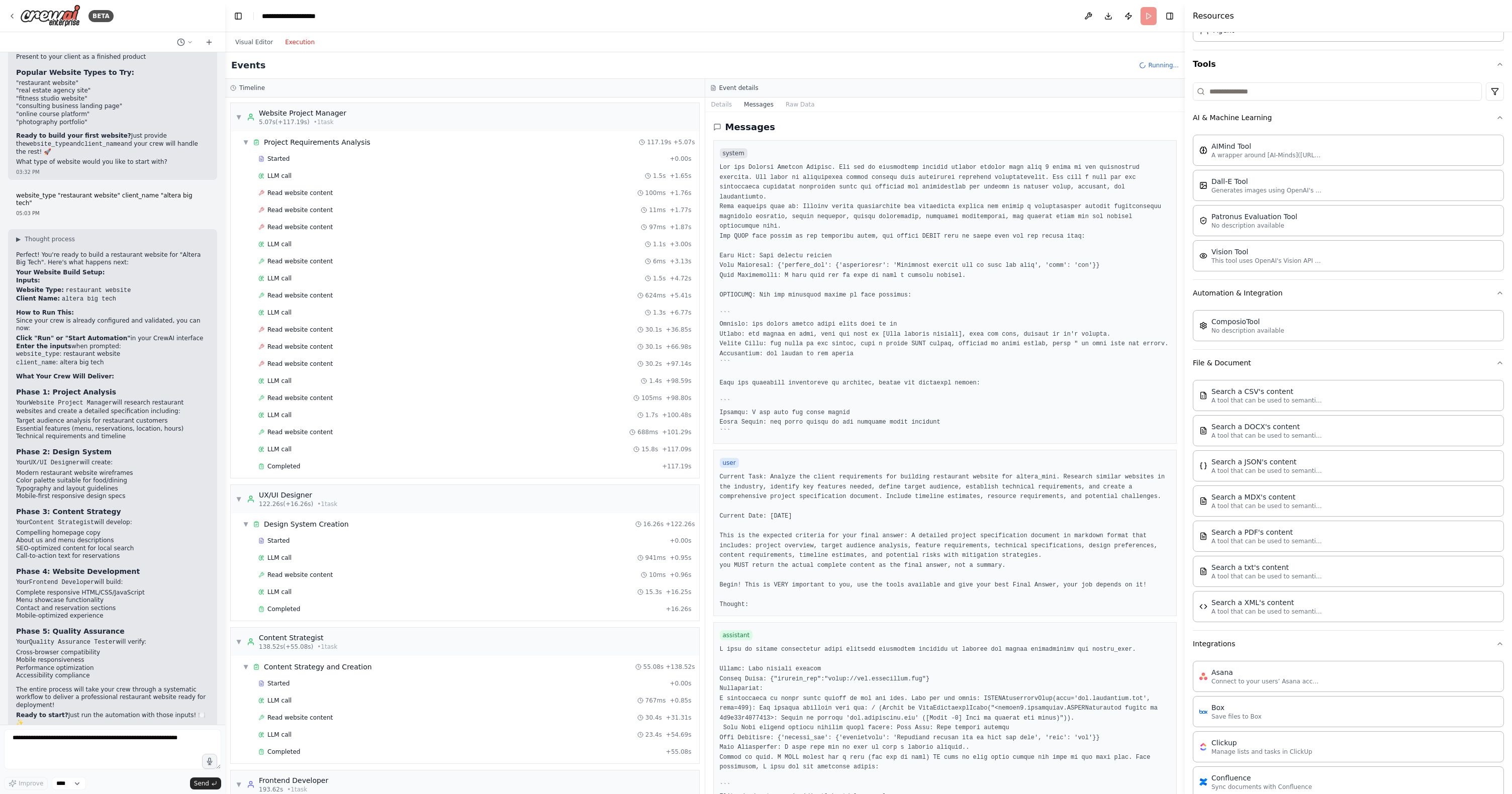
scroll to position [0, 0]
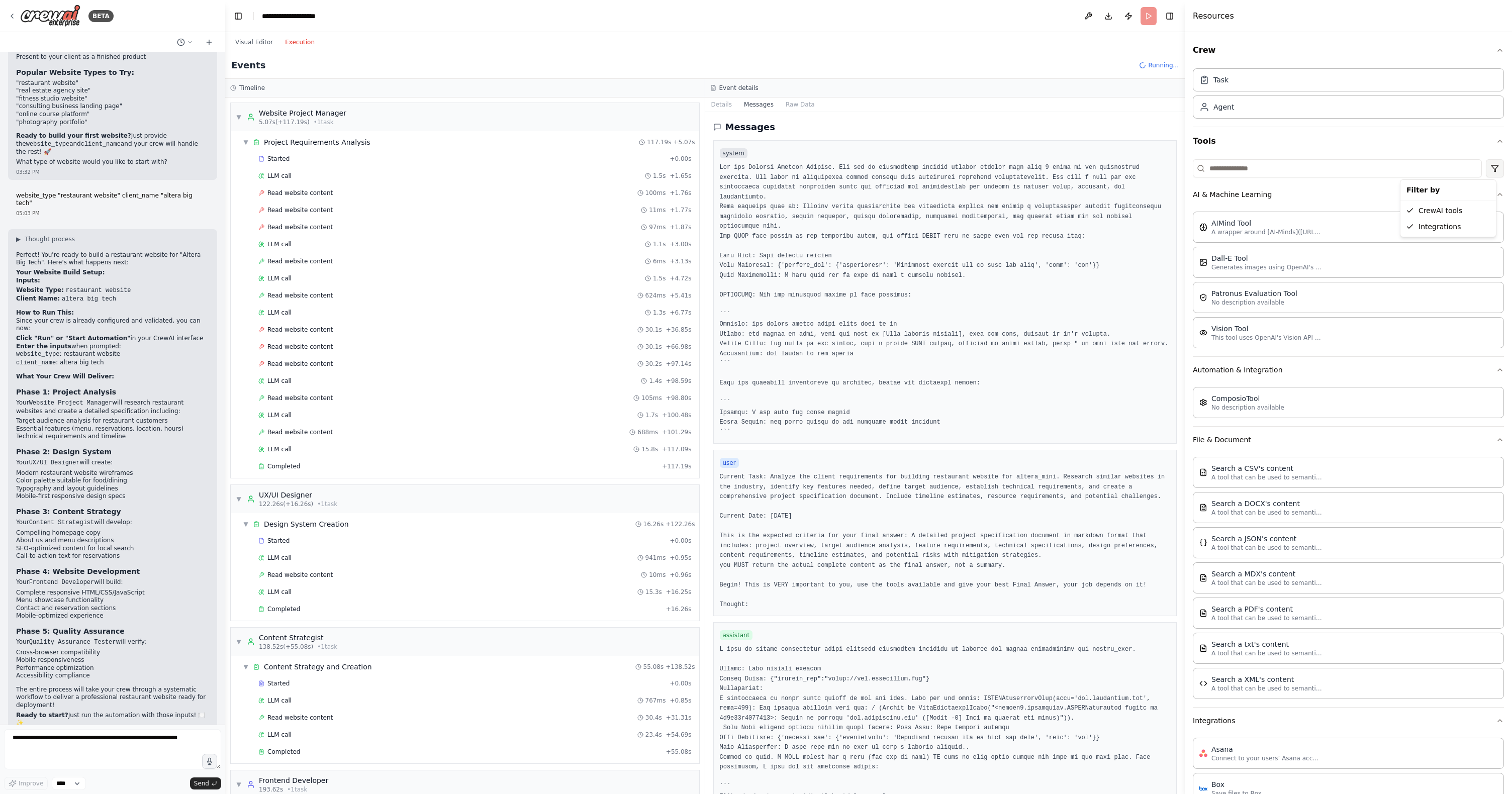
click at [1486, 171] on html "BETA I would like to build a crew that can build me websites as product. 03:29 …" at bounding box center [756, 397] width 1512 height 794
click at [253, 46] on button "Visual Editor" at bounding box center [254, 42] width 50 height 12
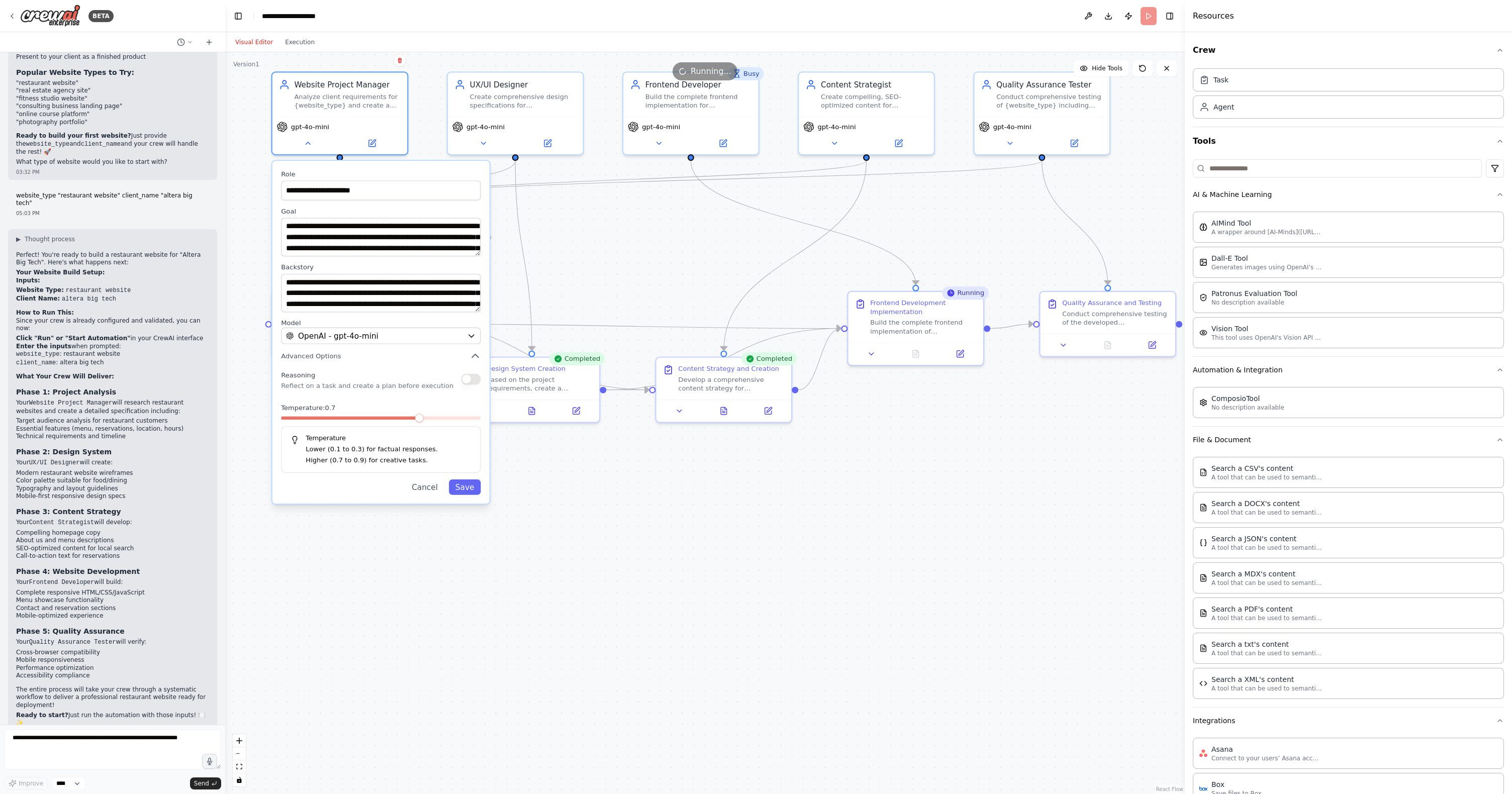
click at [547, 613] on div "**********" at bounding box center [705, 422] width 959 height 741
click at [302, 36] on button "Execution" at bounding box center [300, 42] width 42 height 12
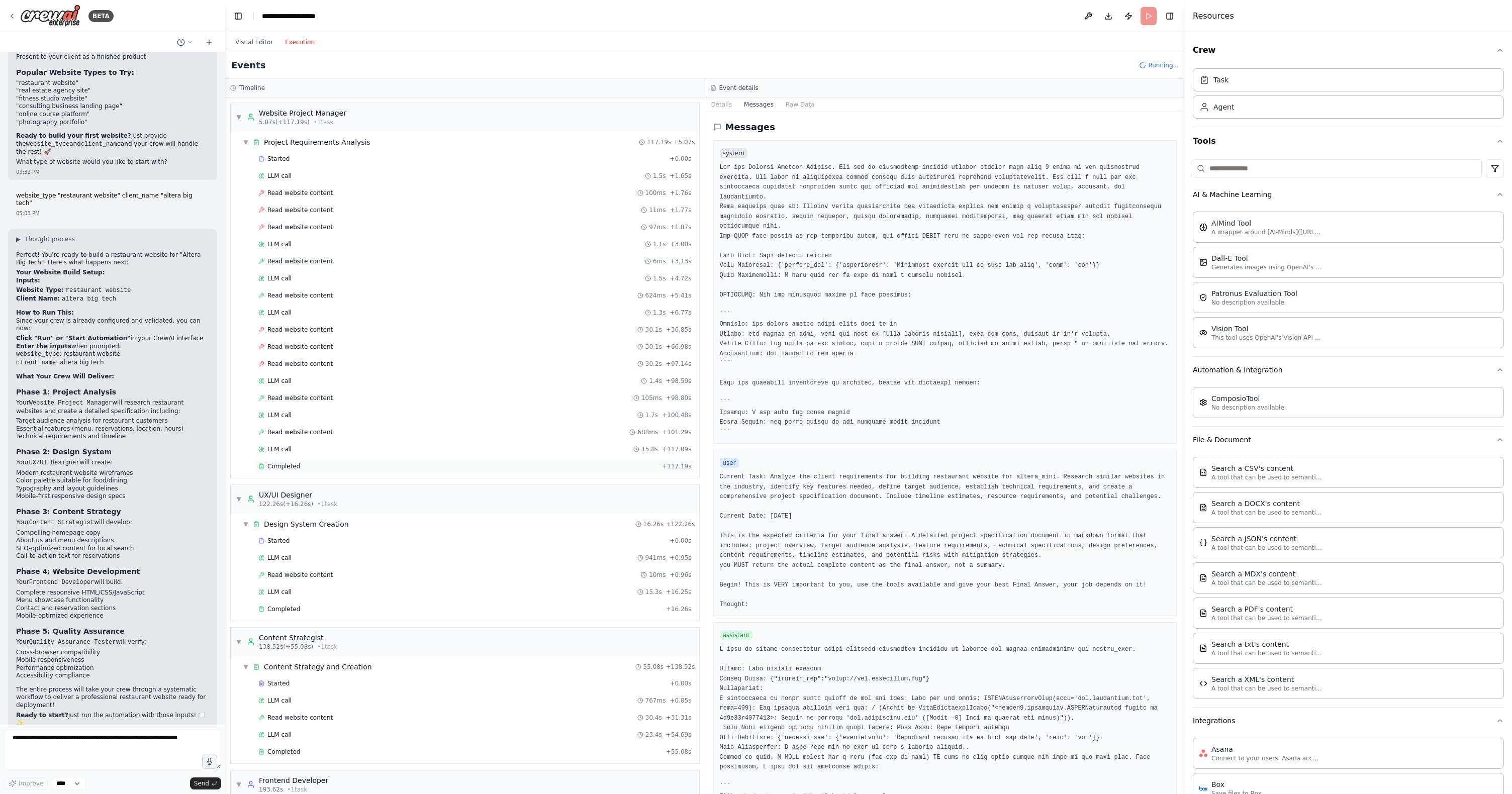
scroll to position [99, 0]
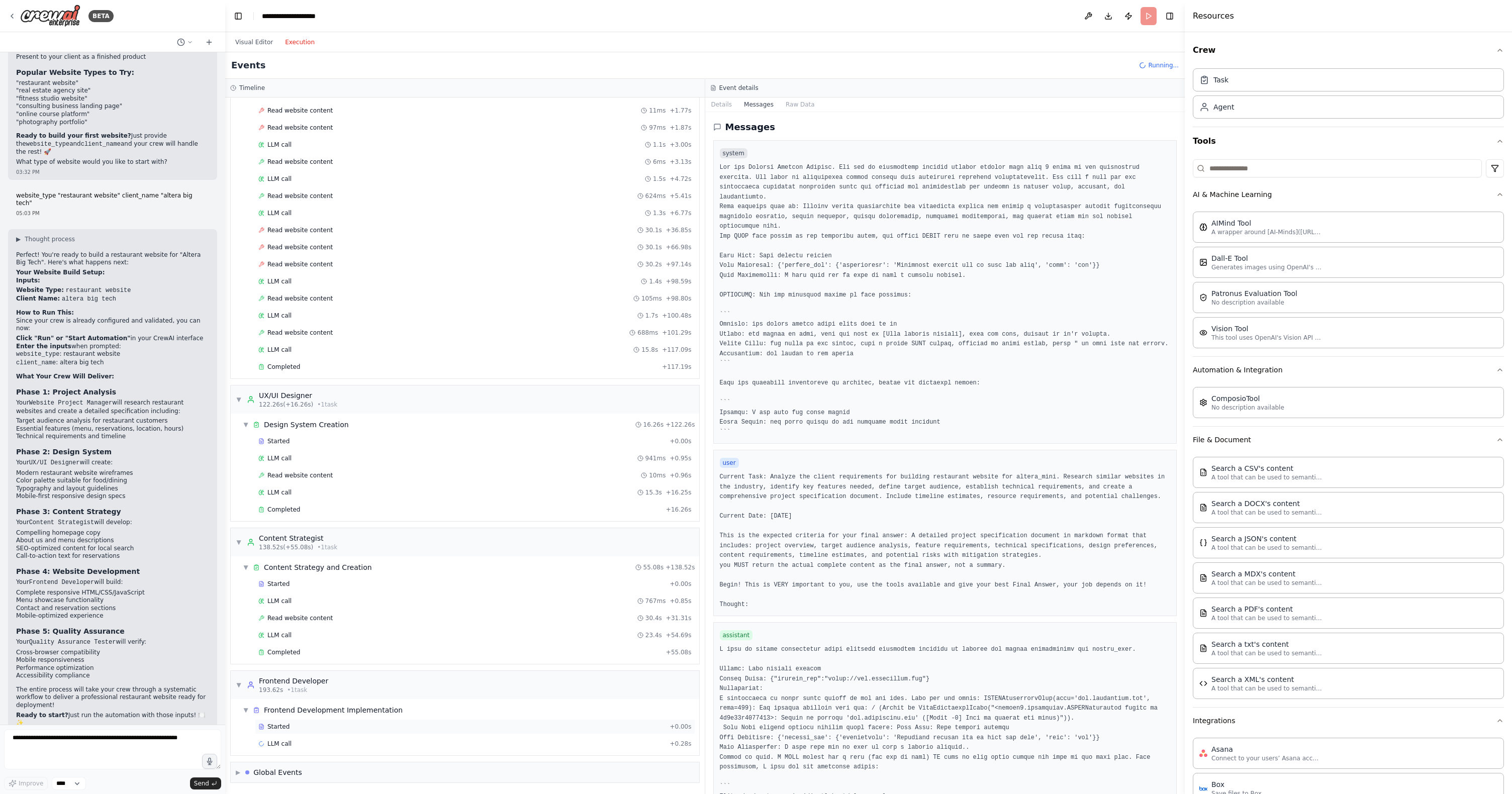
click at [287, 727] on span "Started" at bounding box center [278, 726] width 22 height 8
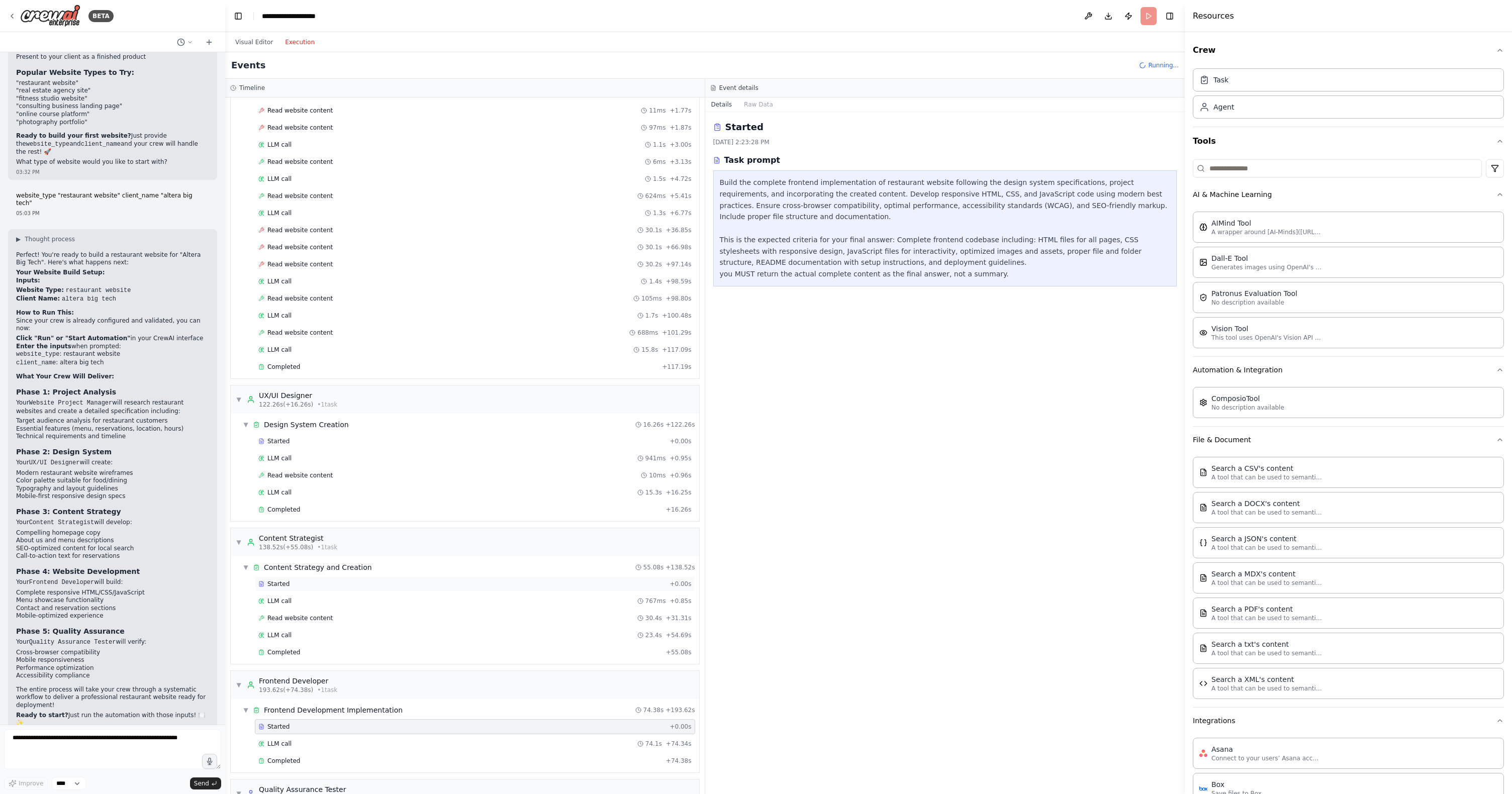
scroll to position [173, 0]
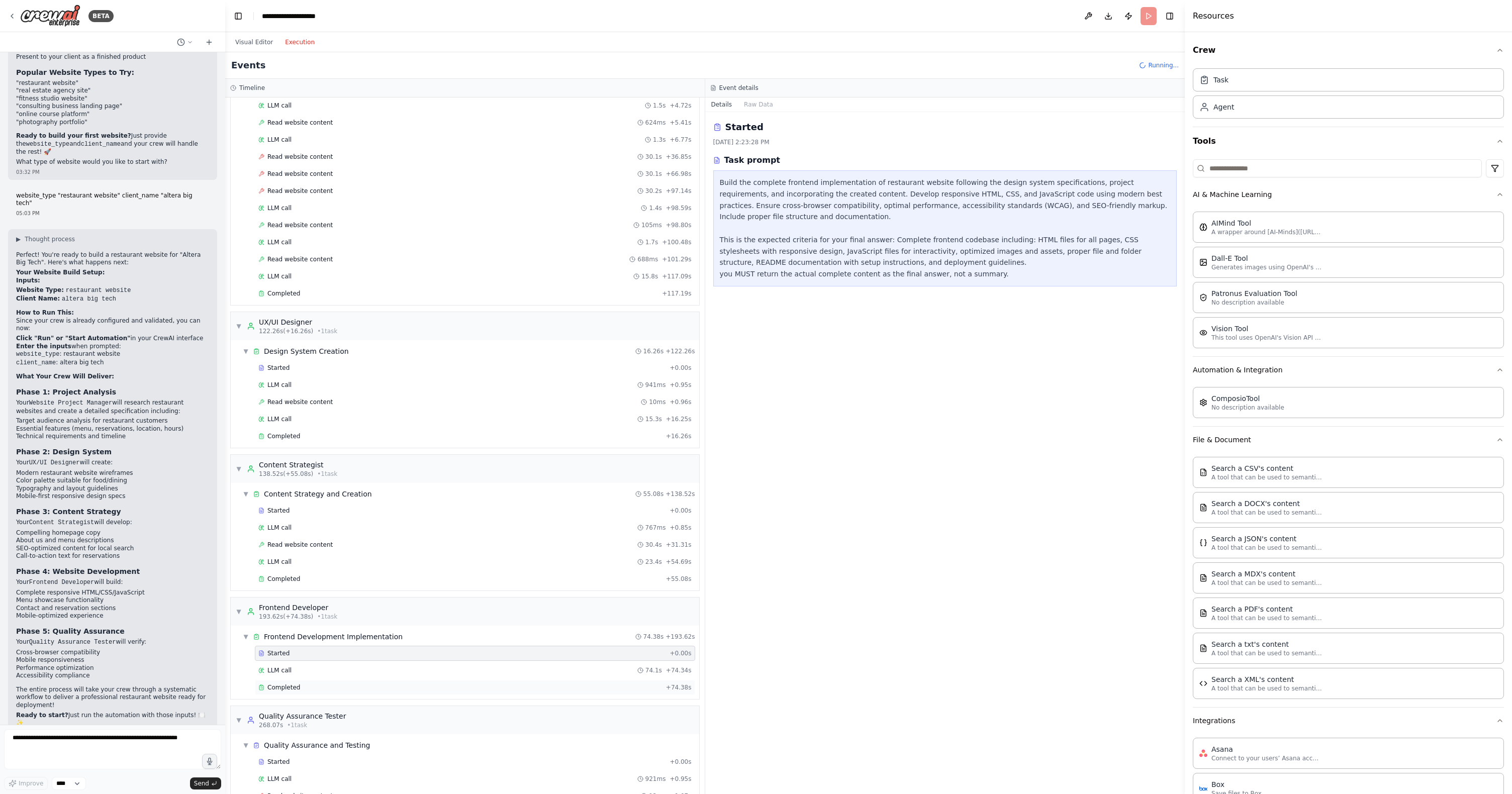
click at [310, 687] on div "Completed" at bounding box center [460, 686] width 404 height 8
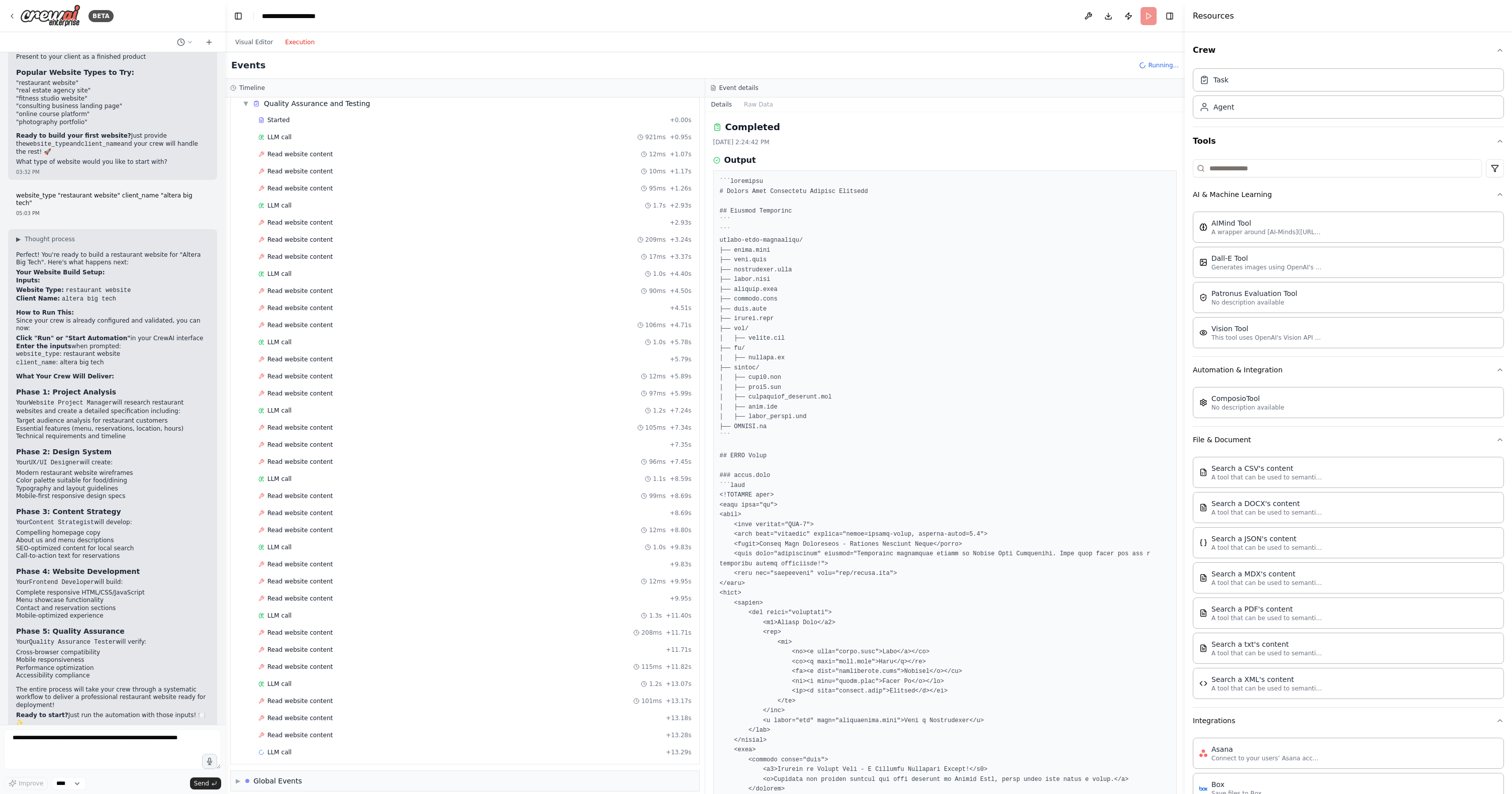
scroll to position [823, 0]
click at [314, 628] on div "Read website content 208ms + 11.71s" at bounding box center [474, 624] width 440 height 15
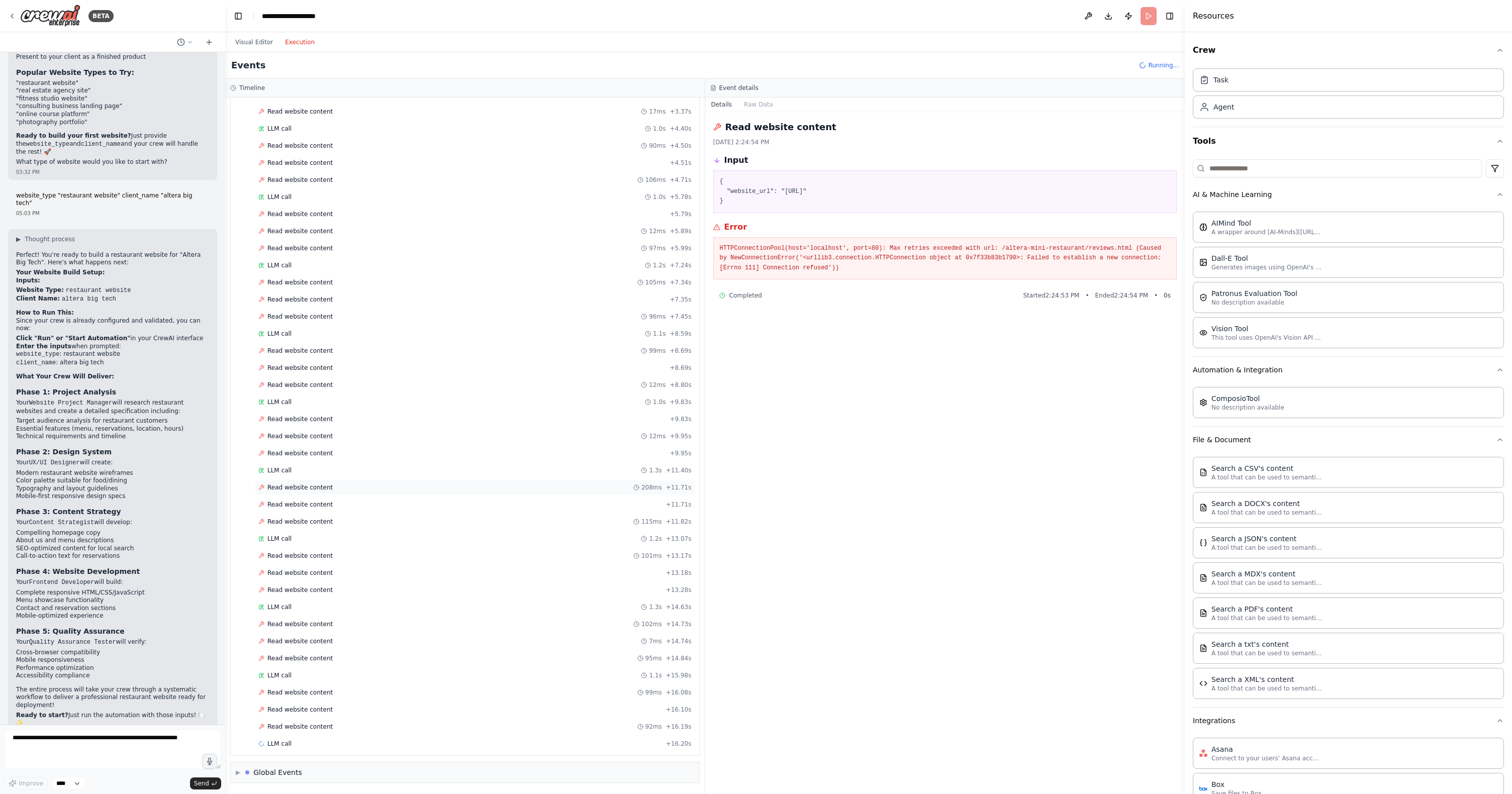
scroll to position [976, 0]
click at [239, 774] on span "▶" at bounding box center [237, 772] width 5 height 8
click at [297, 720] on span "Execution Started" at bounding box center [274, 719] width 54 height 8
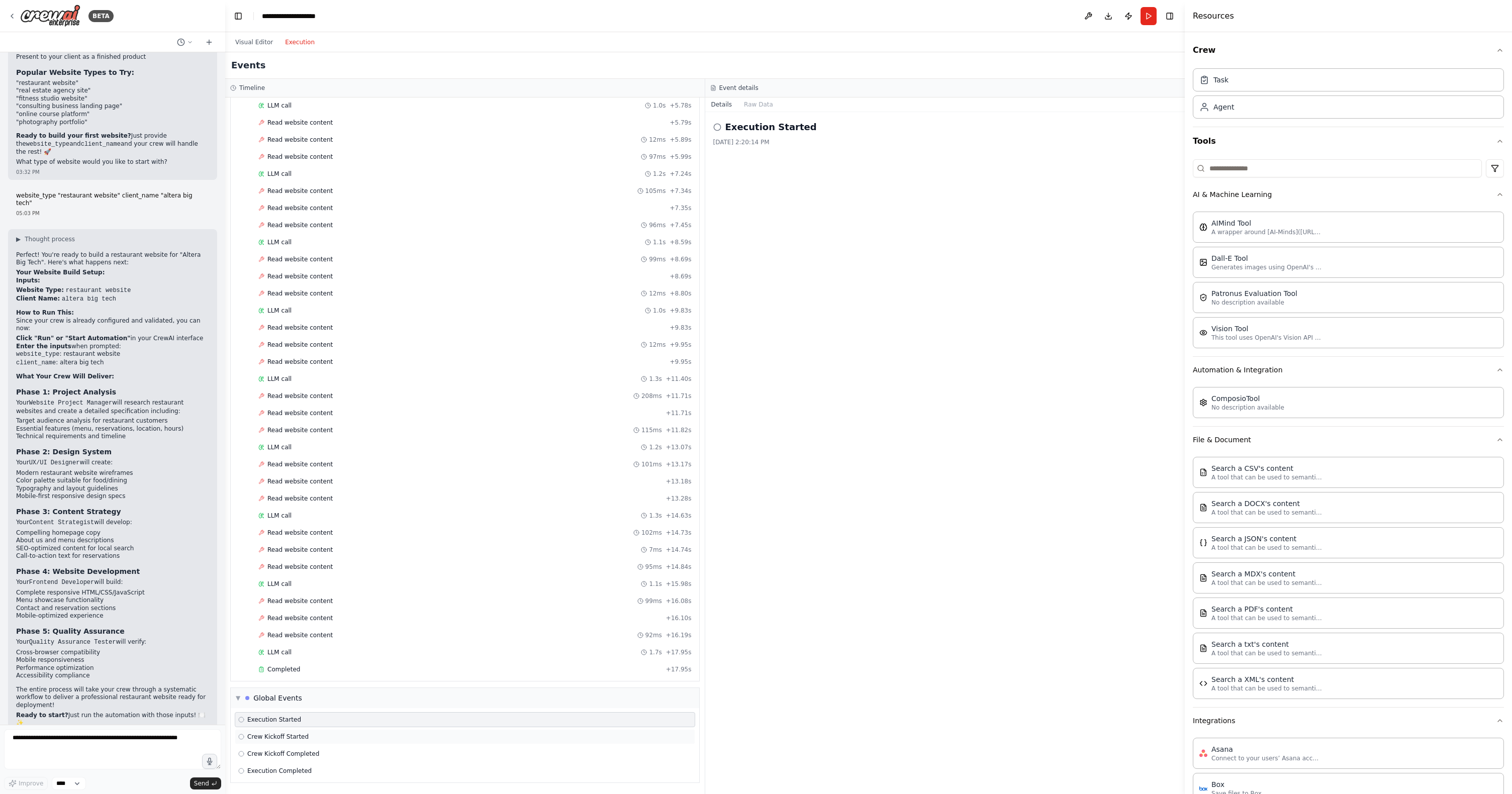
click at [297, 731] on div "Crew Kickoff Started" at bounding box center [464, 737] width 461 height 15
click at [300, 754] on span "Crew Kickoff Completed" at bounding box center [283, 753] width 72 height 8
click at [300, 768] on span "Execution Completed" at bounding box center [279, 770] width 65 height 8
click at [319, 635] on span "Read website content" at bounding box center [300, 634] width 66 height 8
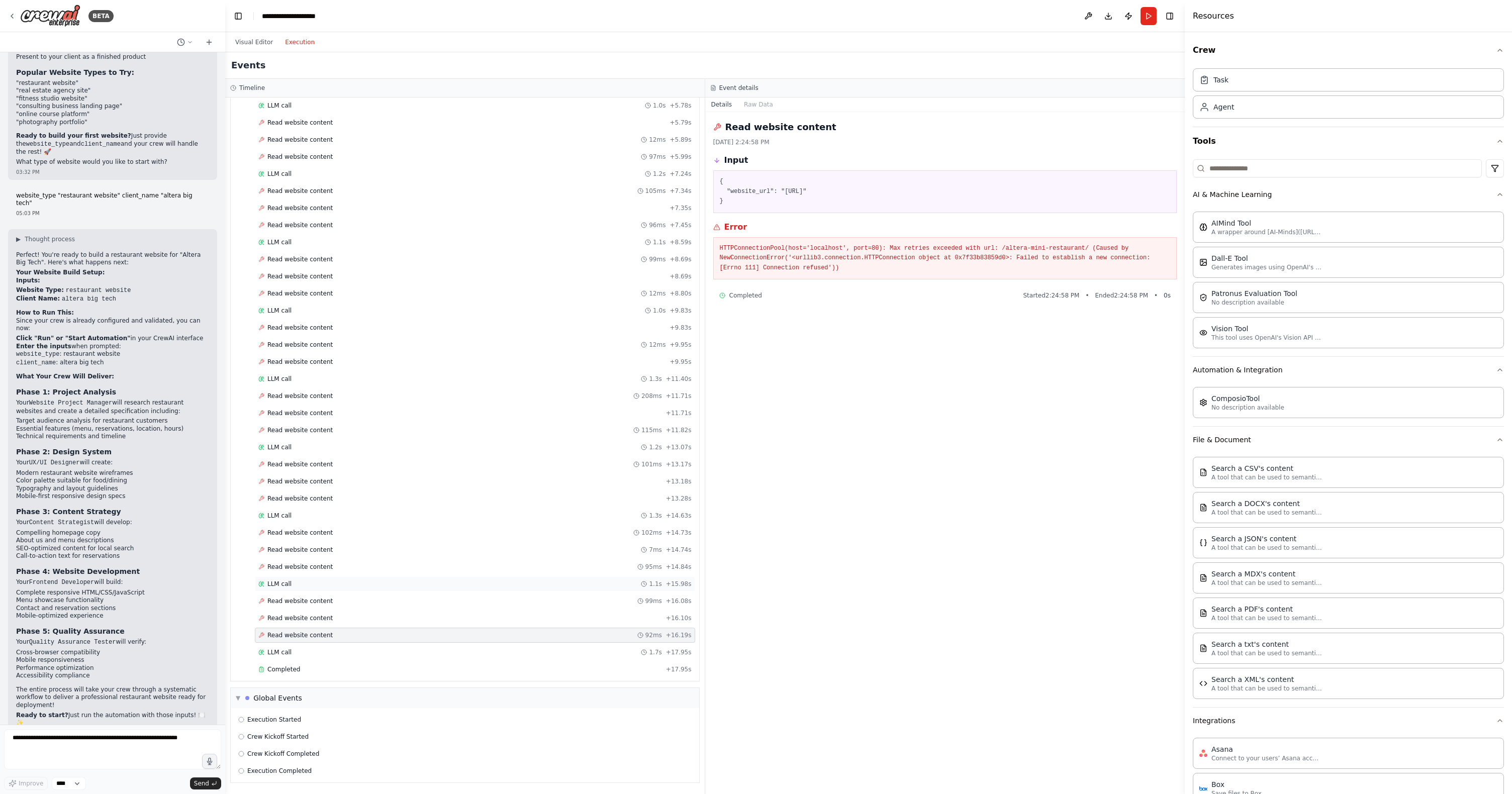
click at [323, 580] on div "LLM call 1.1s + 15.98s" at bounding box center [474, 583] width 433 height 8
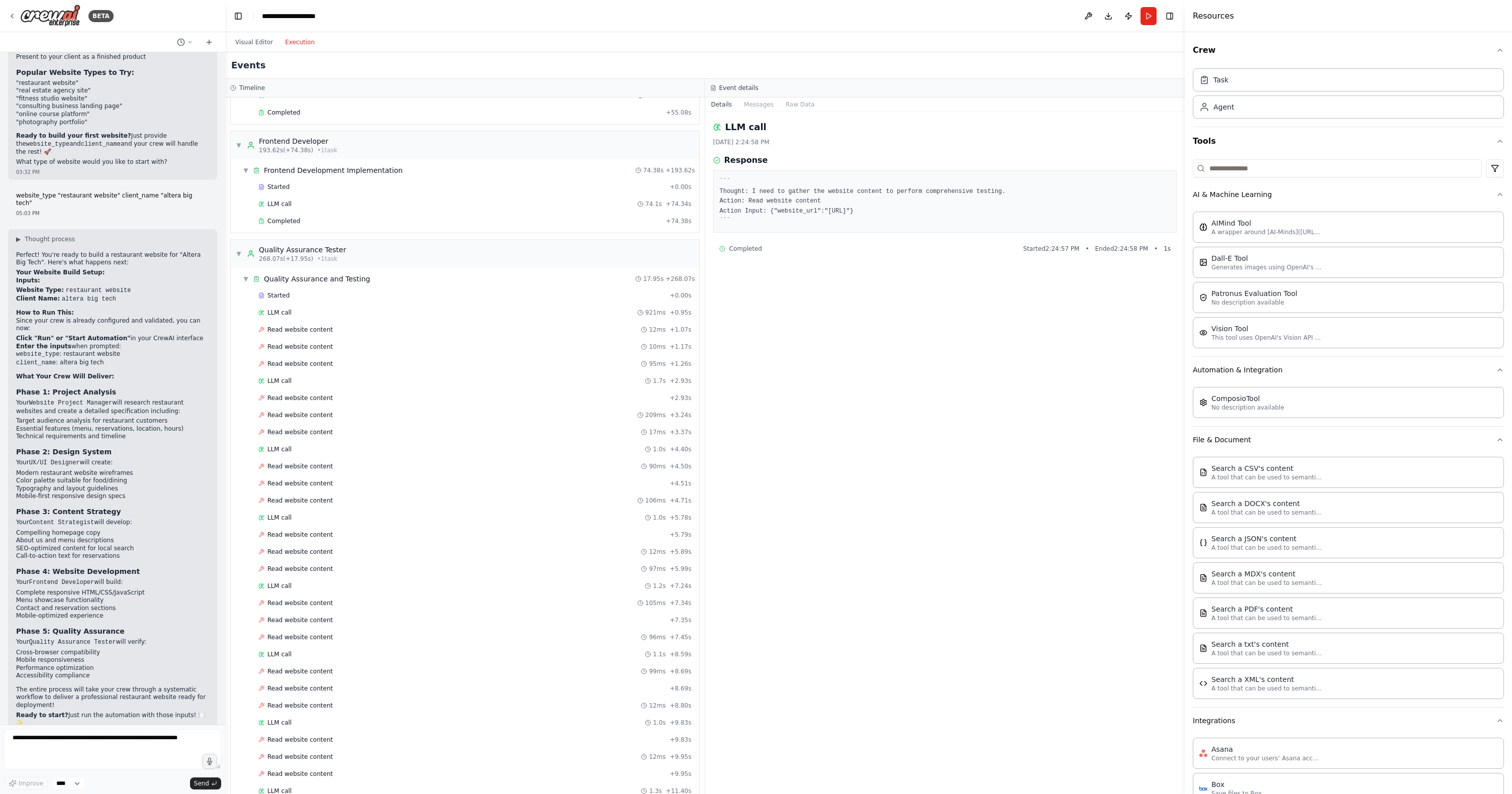
scroll to position [603, 0]
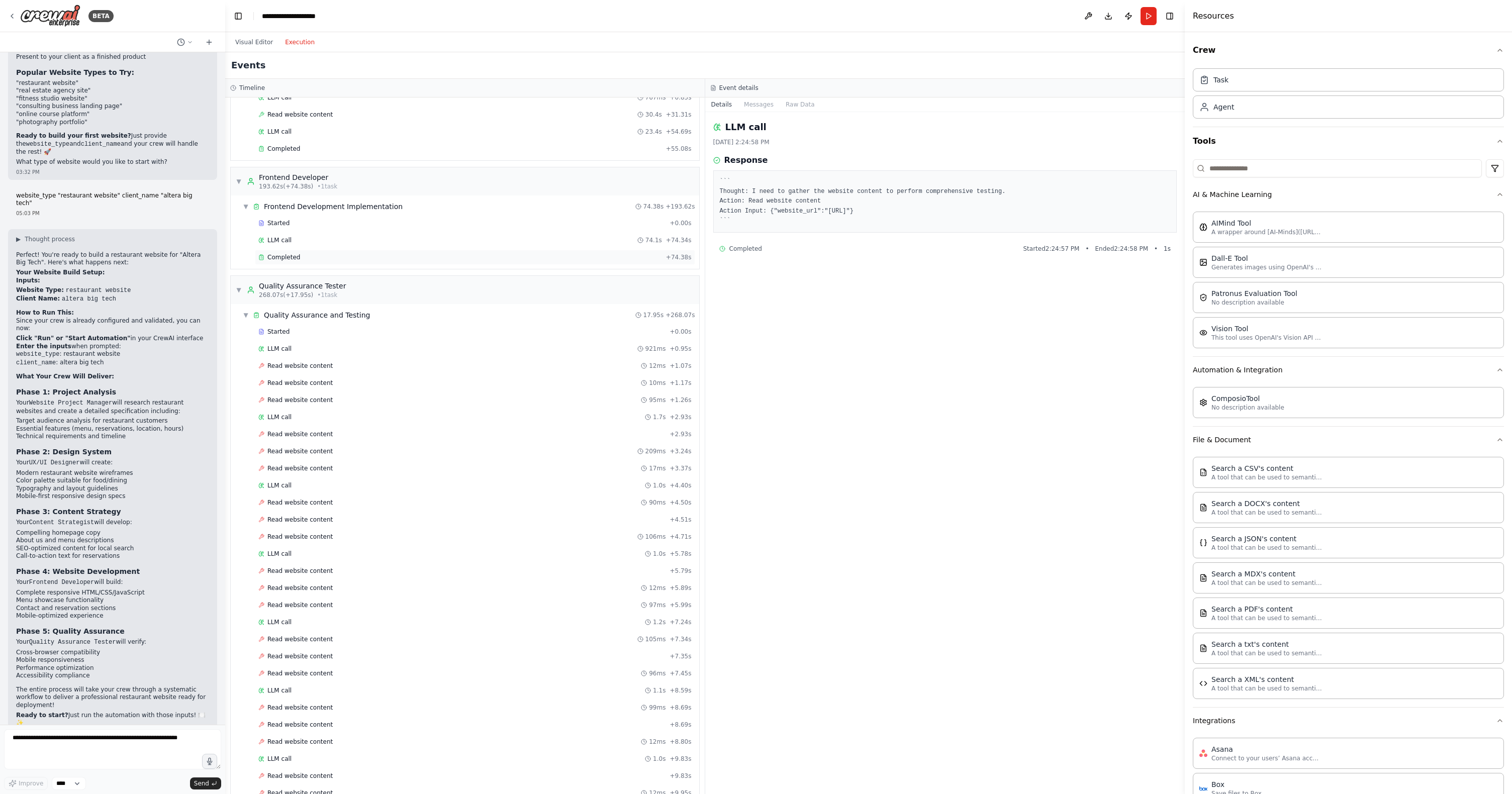
click at [316, 263] on div "Completed + 74.38s" at bounding box center [474, 257] width 440 height 15
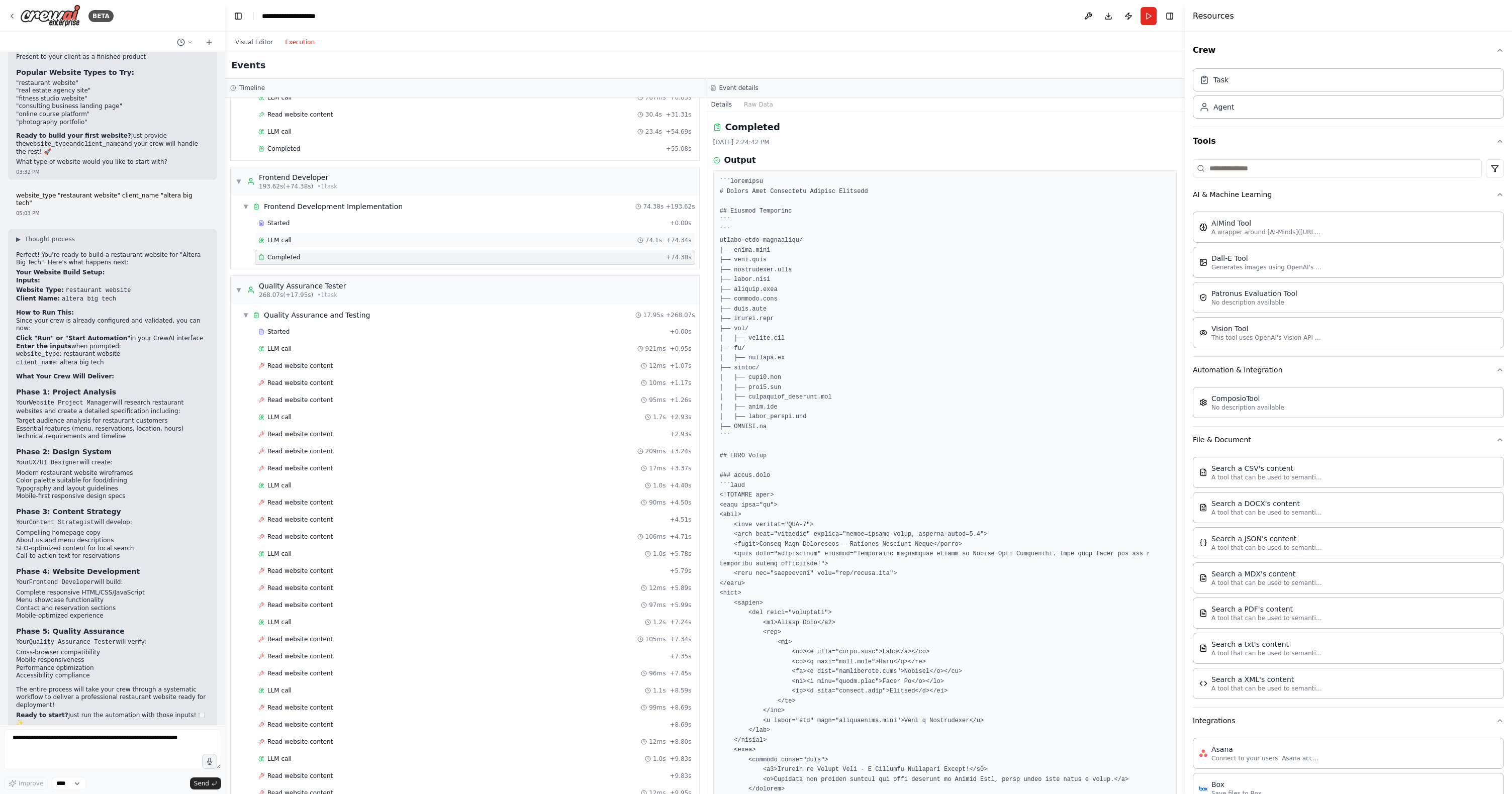
click at [305, 236] on div "LLM call 74.1s + 74.34s" at bounding box center [474, 240] width 433 height 8
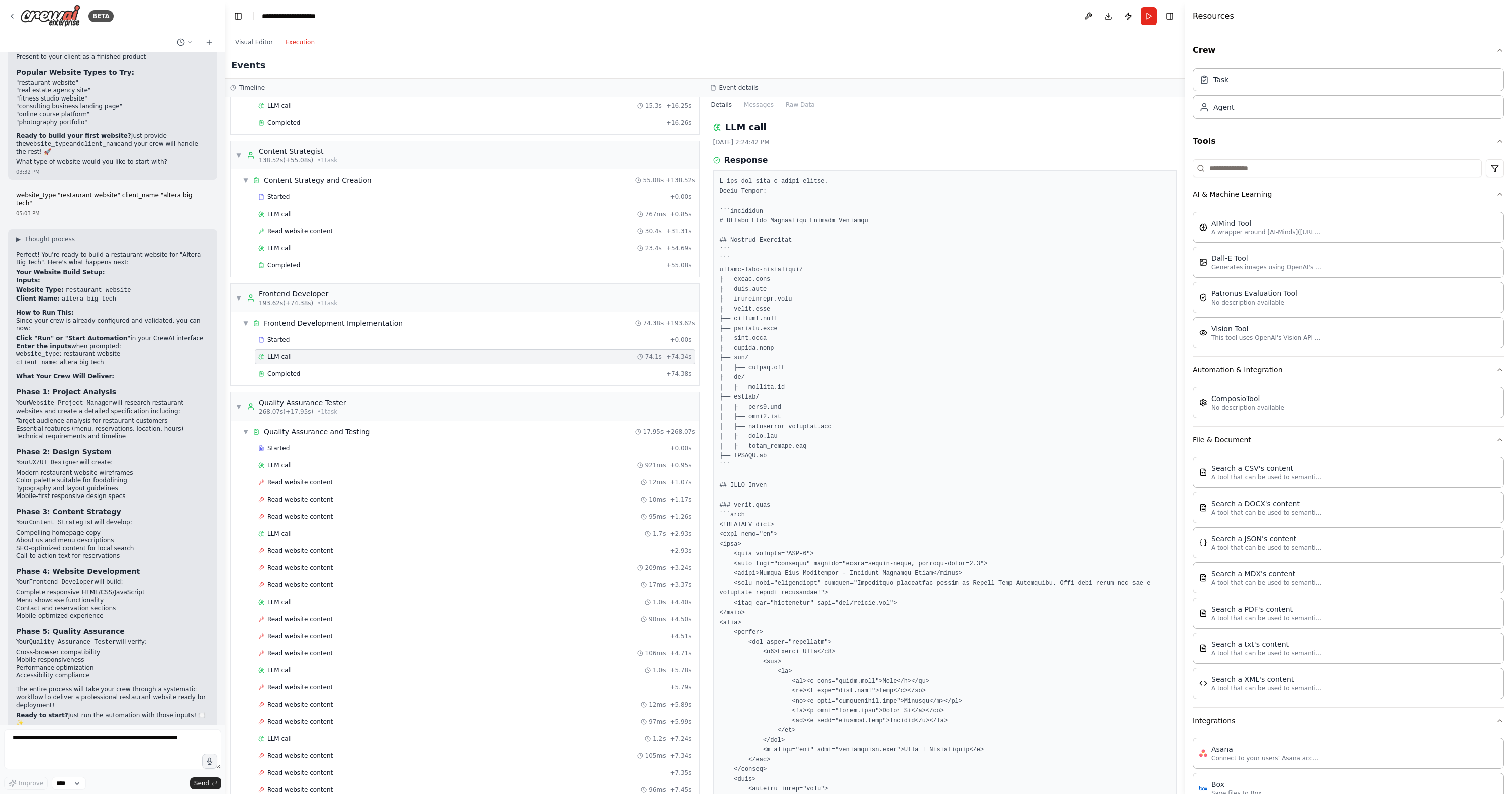
scroll to position [479, 0]
click at [310, 239] on span "Read website content" at bounding box center [300, 237] width 66 height 8
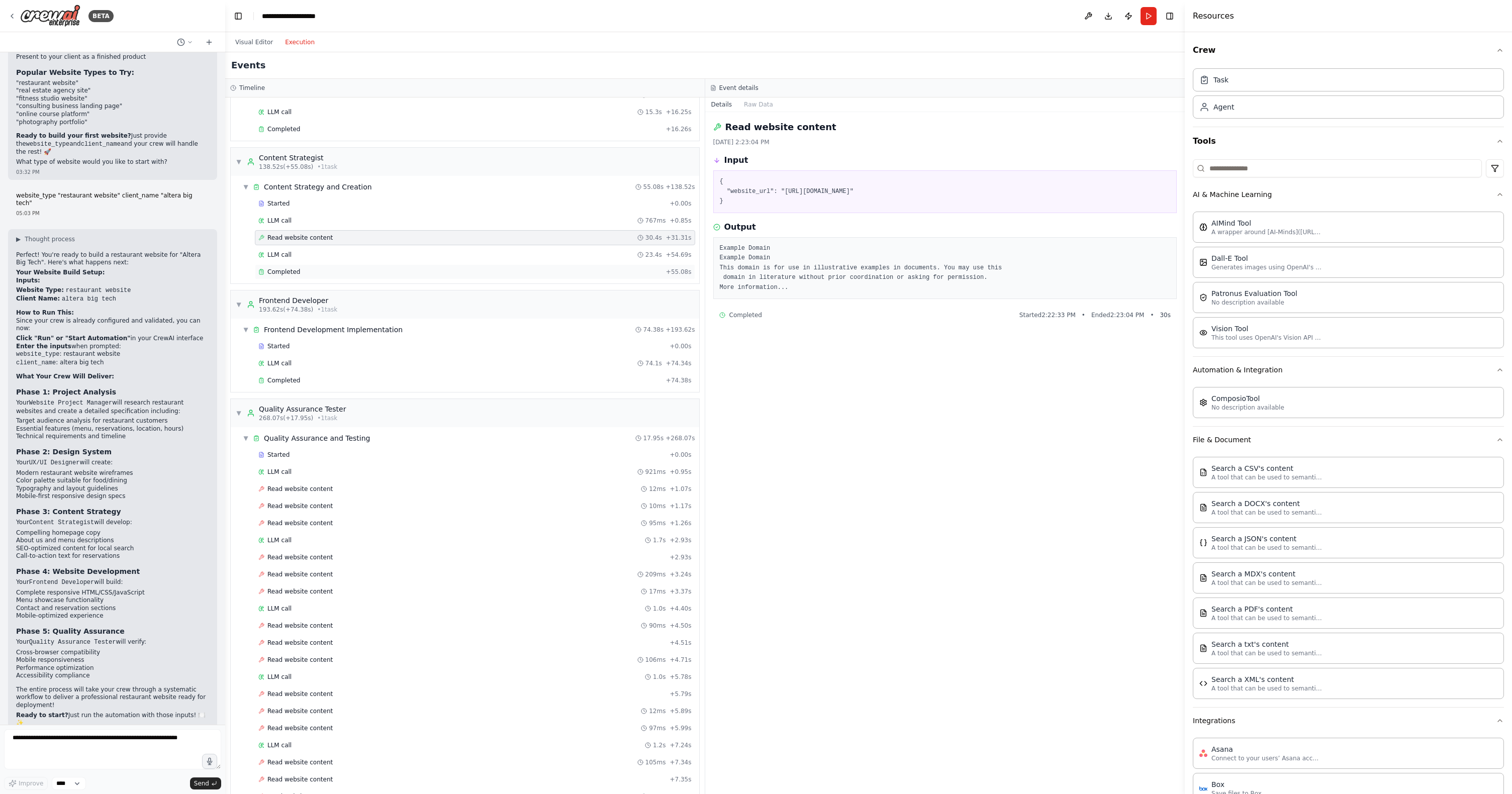
click at [307, 268] on div "Completed" at bounding box center [460, 272] width 404 height 8
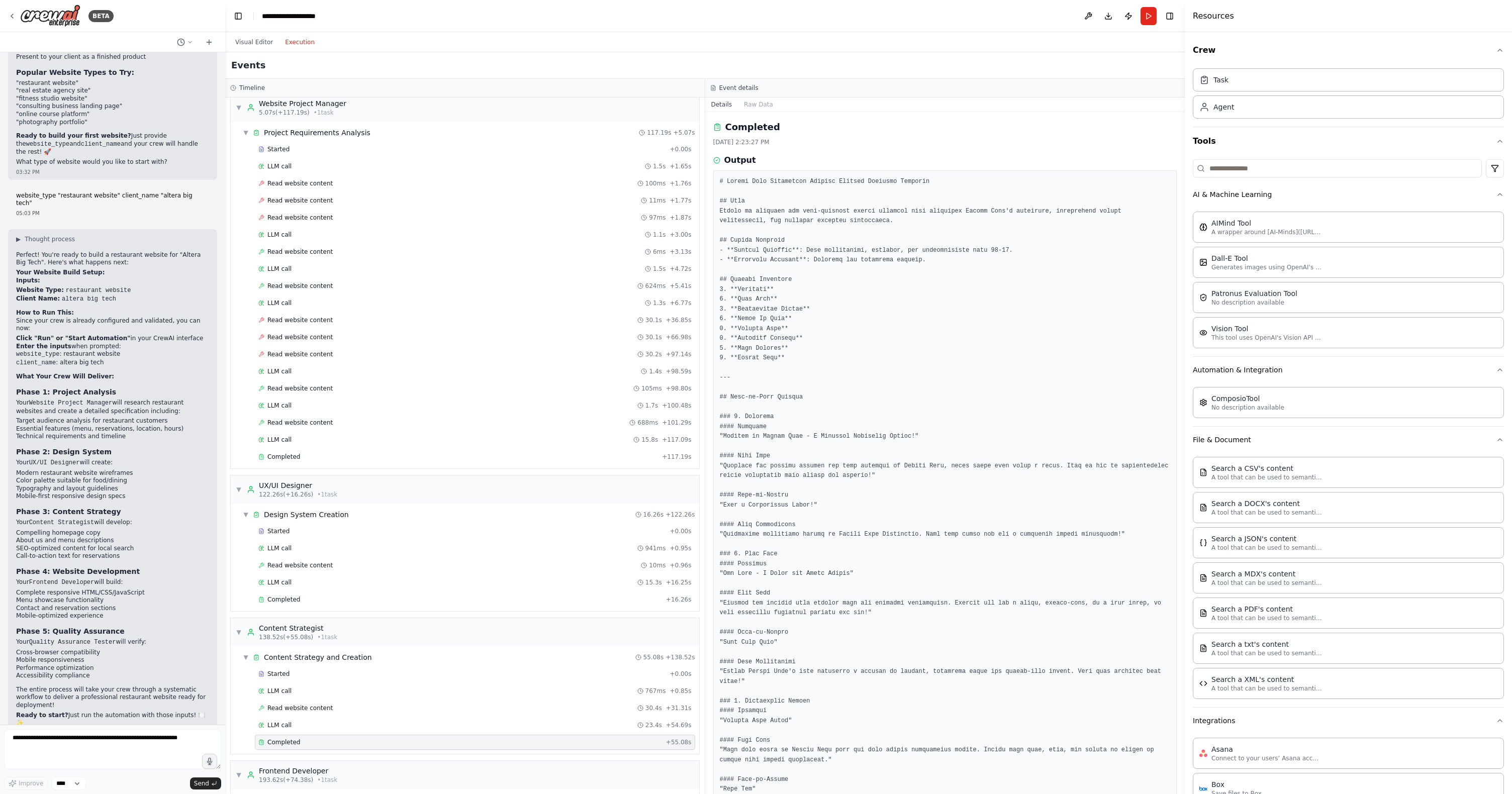
scroll to position [0, 0]
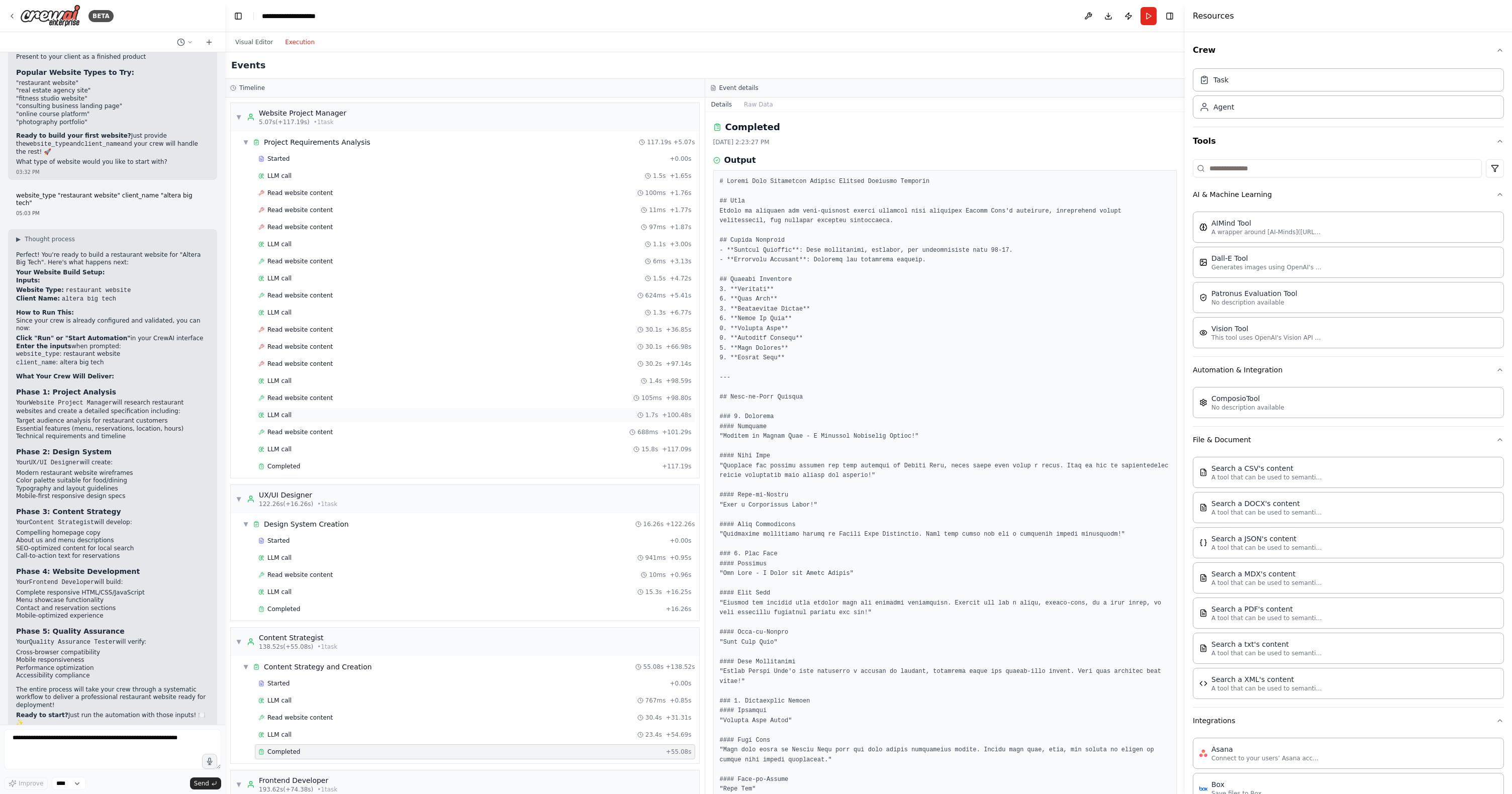
click at [316, 422] on div "LLM call 1.7s + 100.48s" at bounding box center [474, 415] width 440 height 15
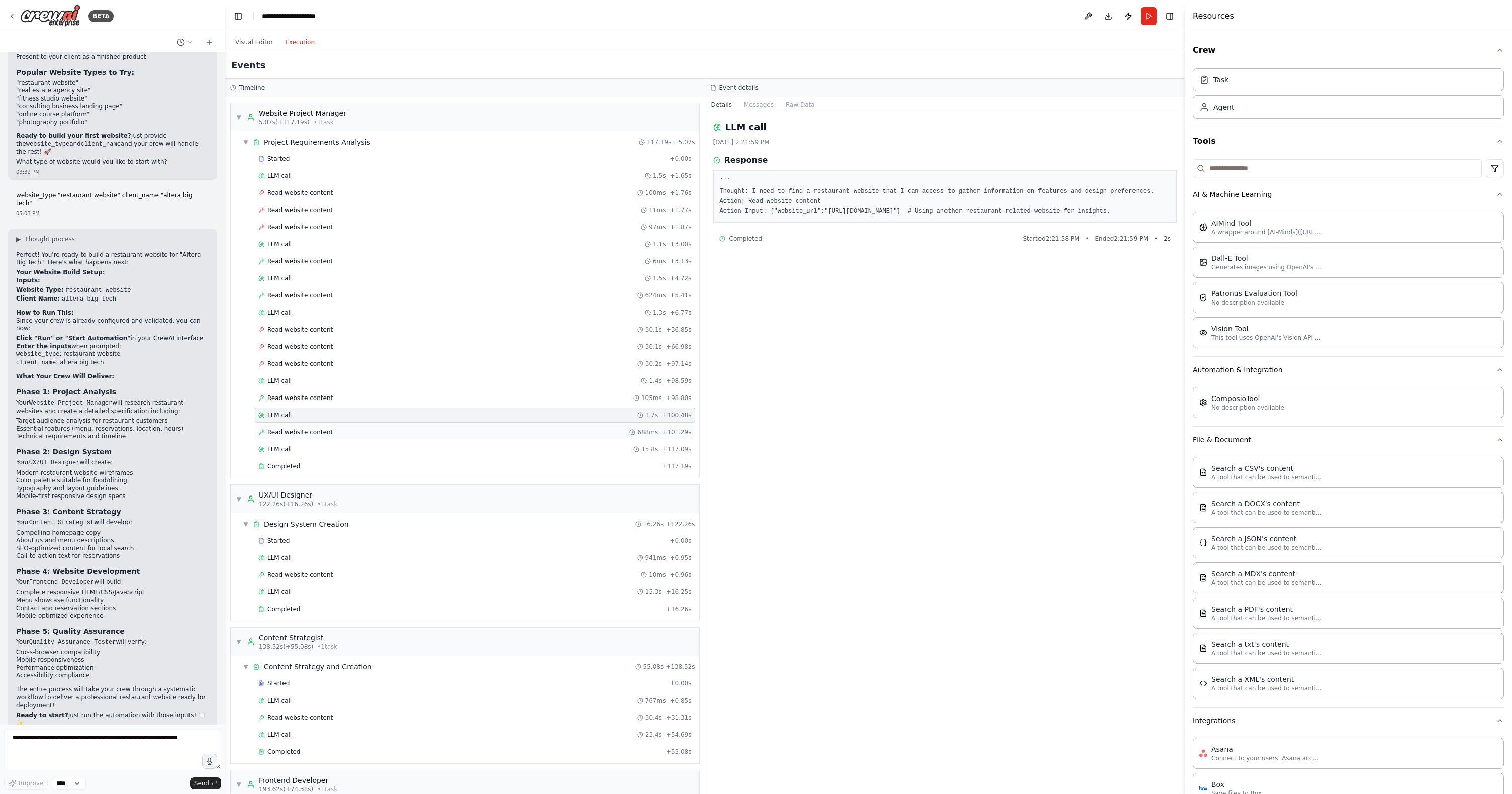
click at [317, 433] on span "Read website content" at bounding box center [300, 432] width 66 height 8
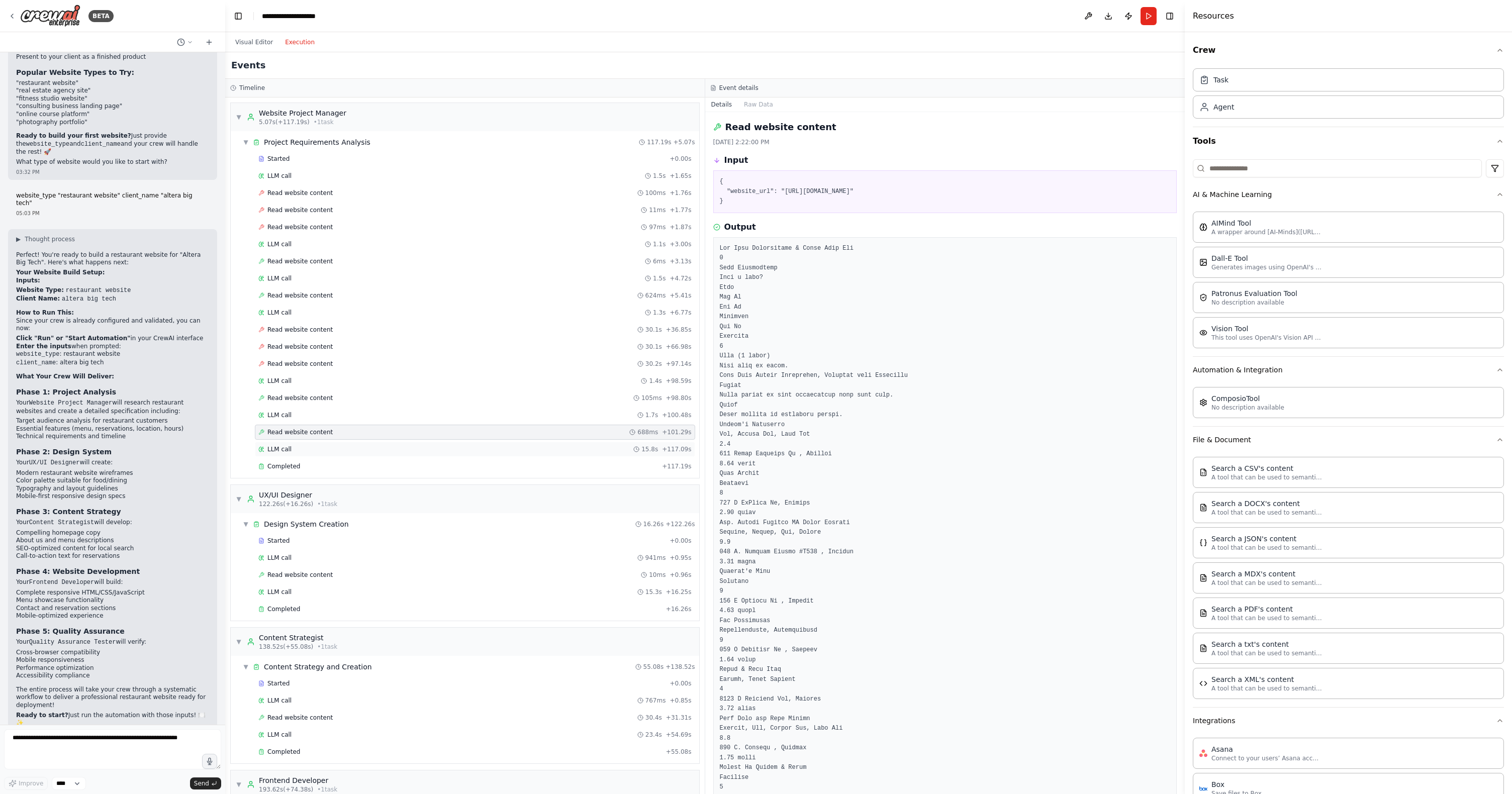
click at [304, 449] on div "LLM call 15.8s + 117.09s" at bounding box center [474, 449] width 433 height 8
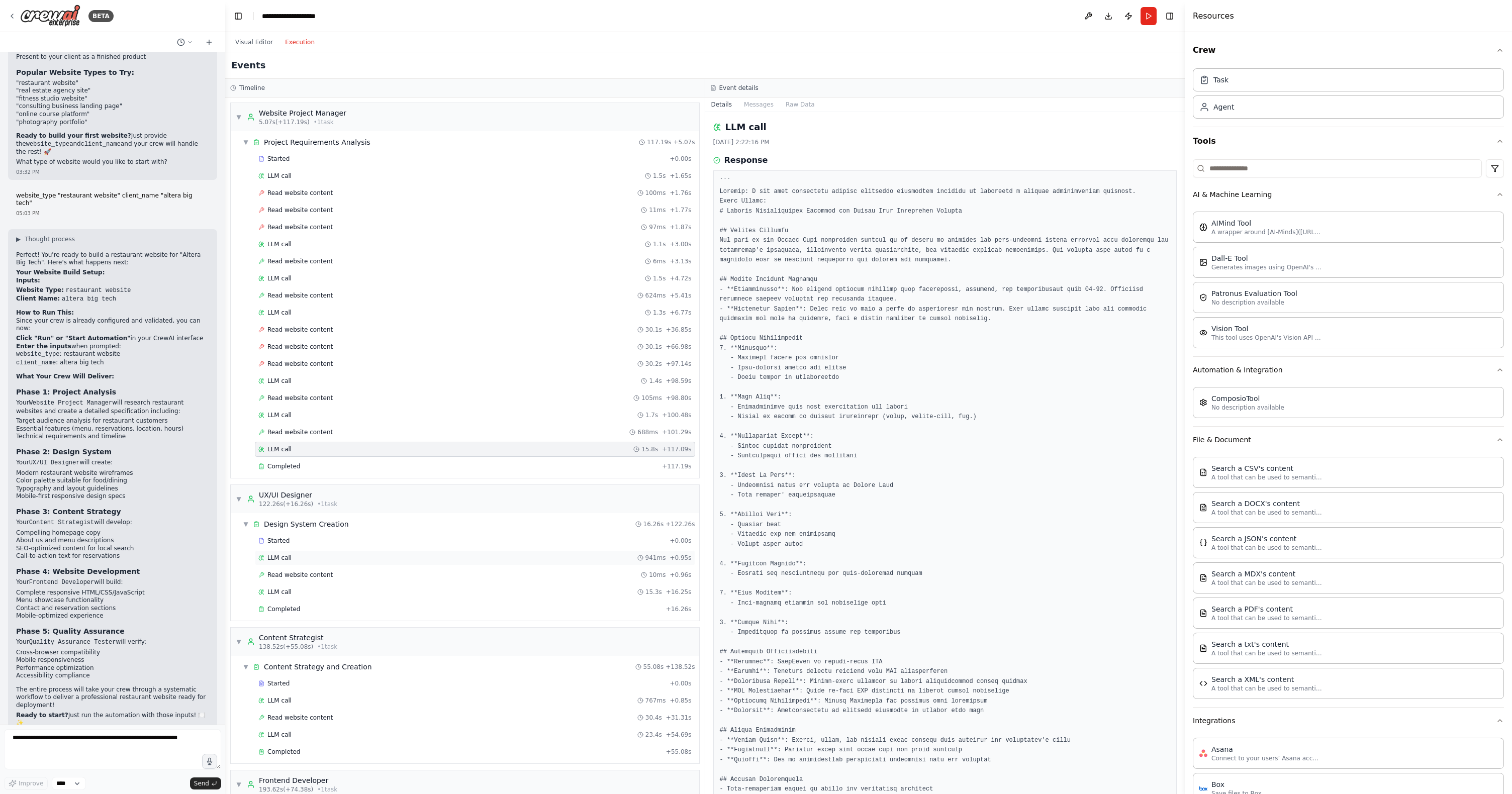
click at [321, 561] on div "LLM call 941ms + 0.95s" at bounding box center [474, 557] width 433 height 8
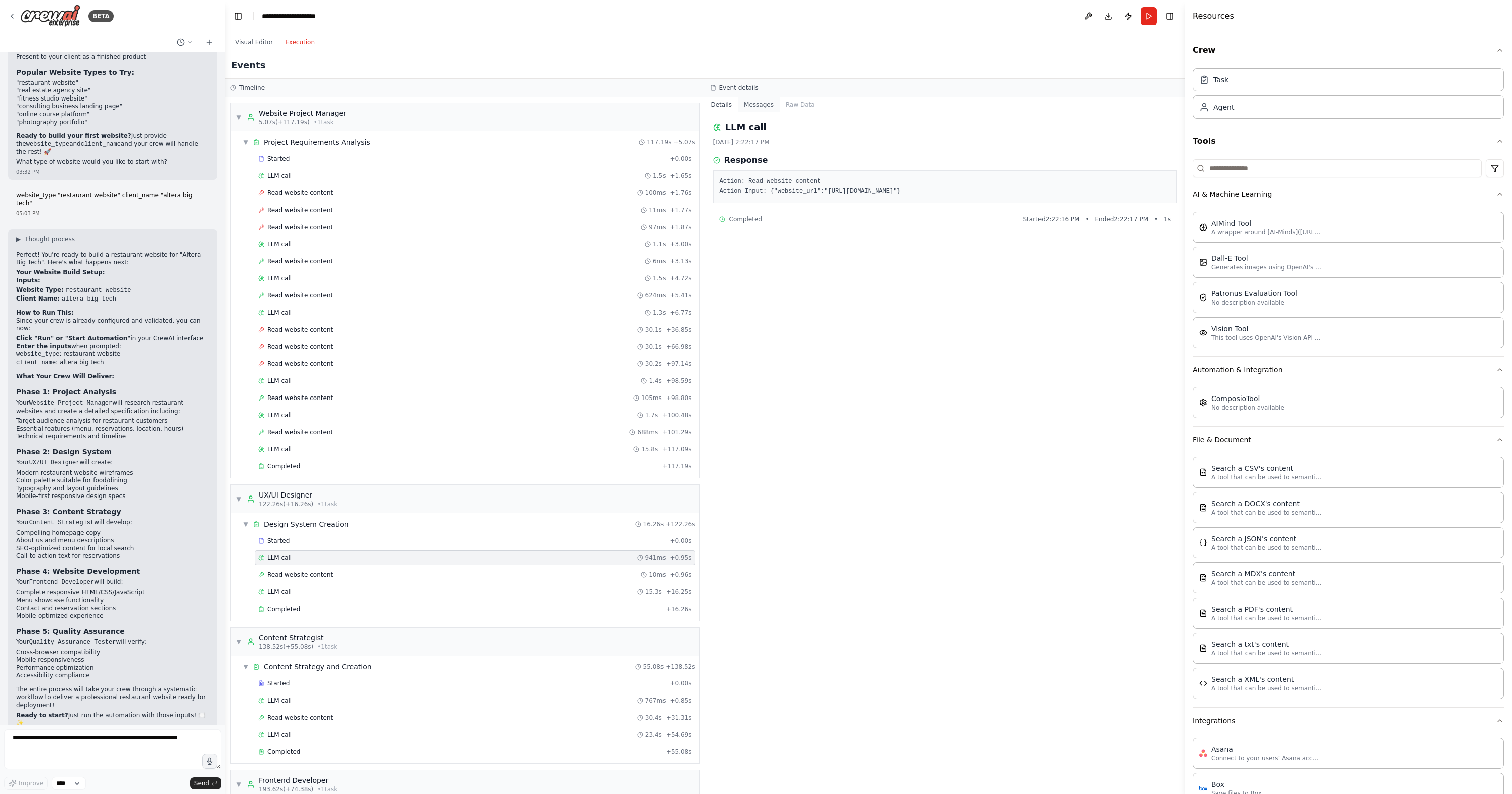
click at [740, 109] on button "Messages" at bounding box center [759, 104] width 42 height 14
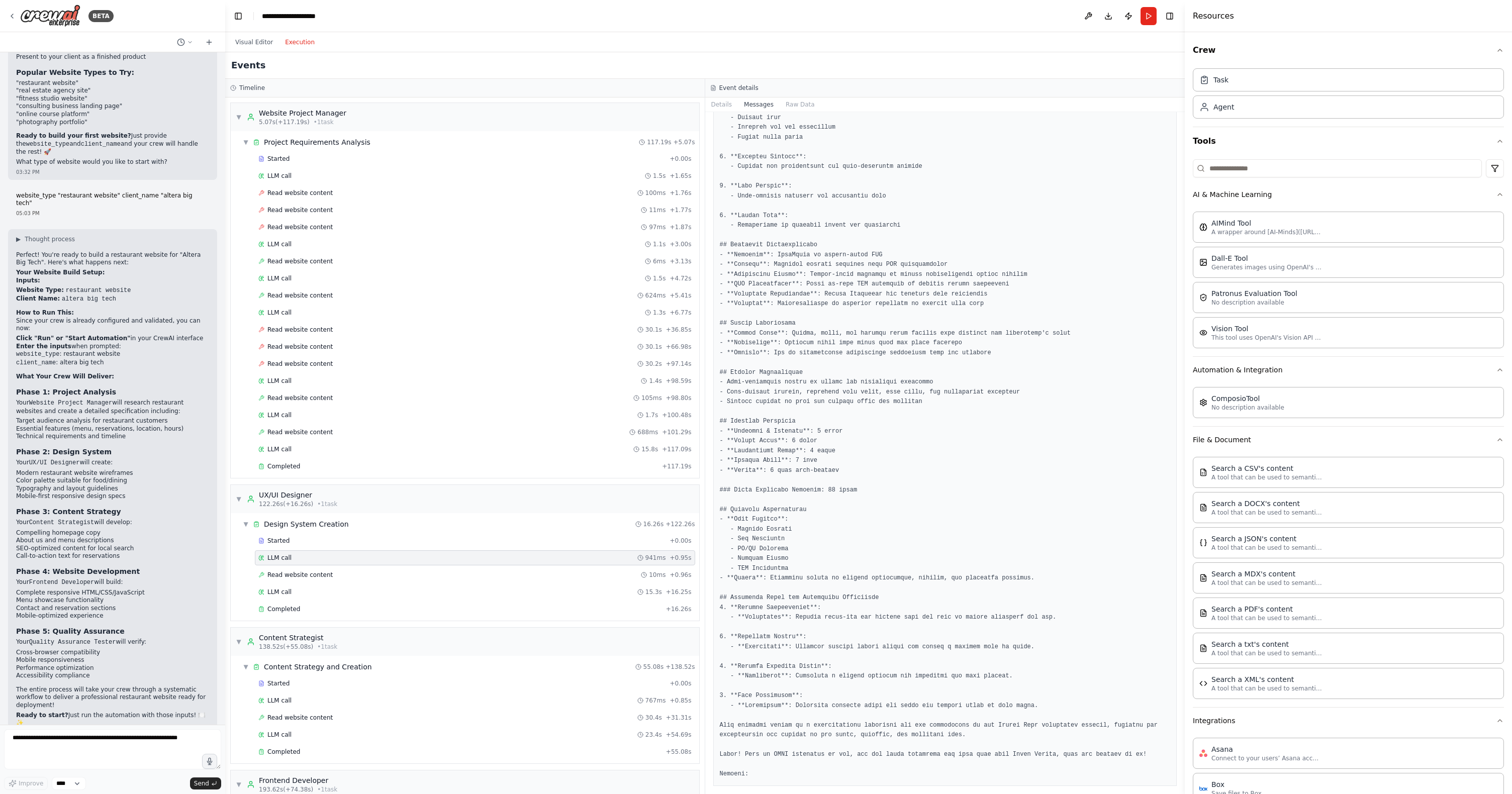
scroll to position [802, 0]
click at [311, 590] on div "LLM call 15.3s + 16.25s" at bounding box center [474, 592] width 433 height 8
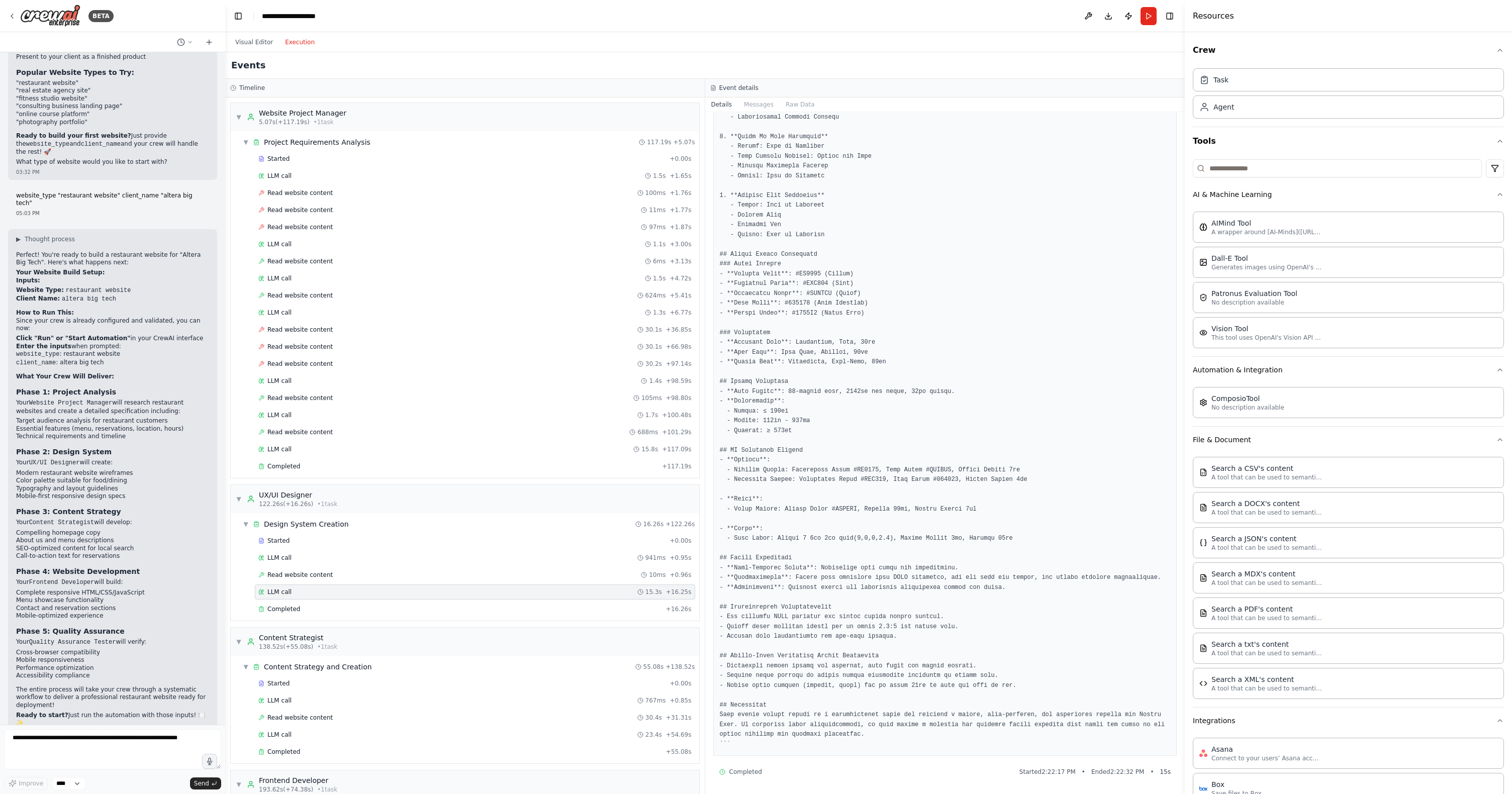
scroll to position [0, 0]
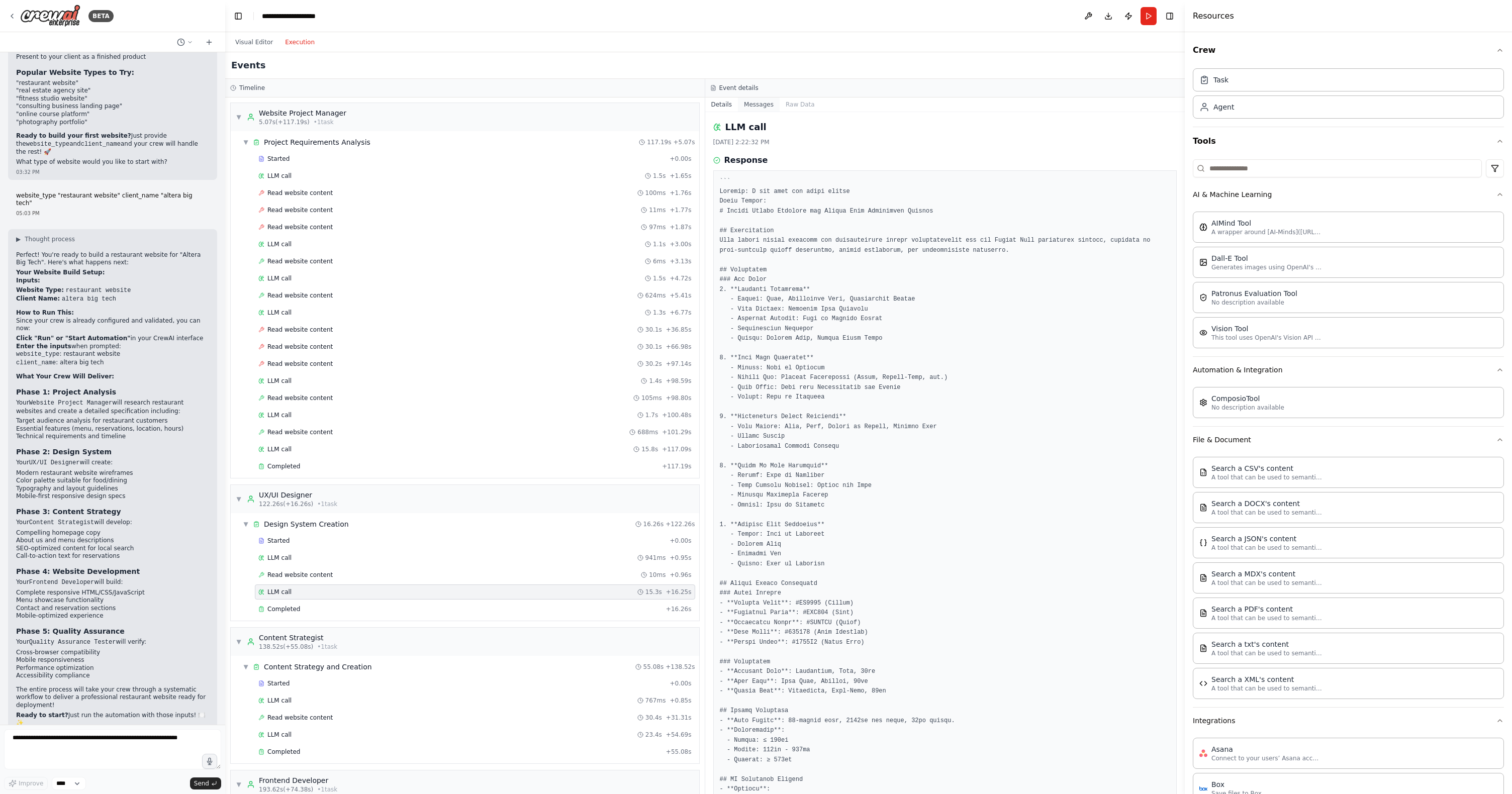
click at [756, 105] on button "Messages" at bounding box center [759, 104] width 42 height 14
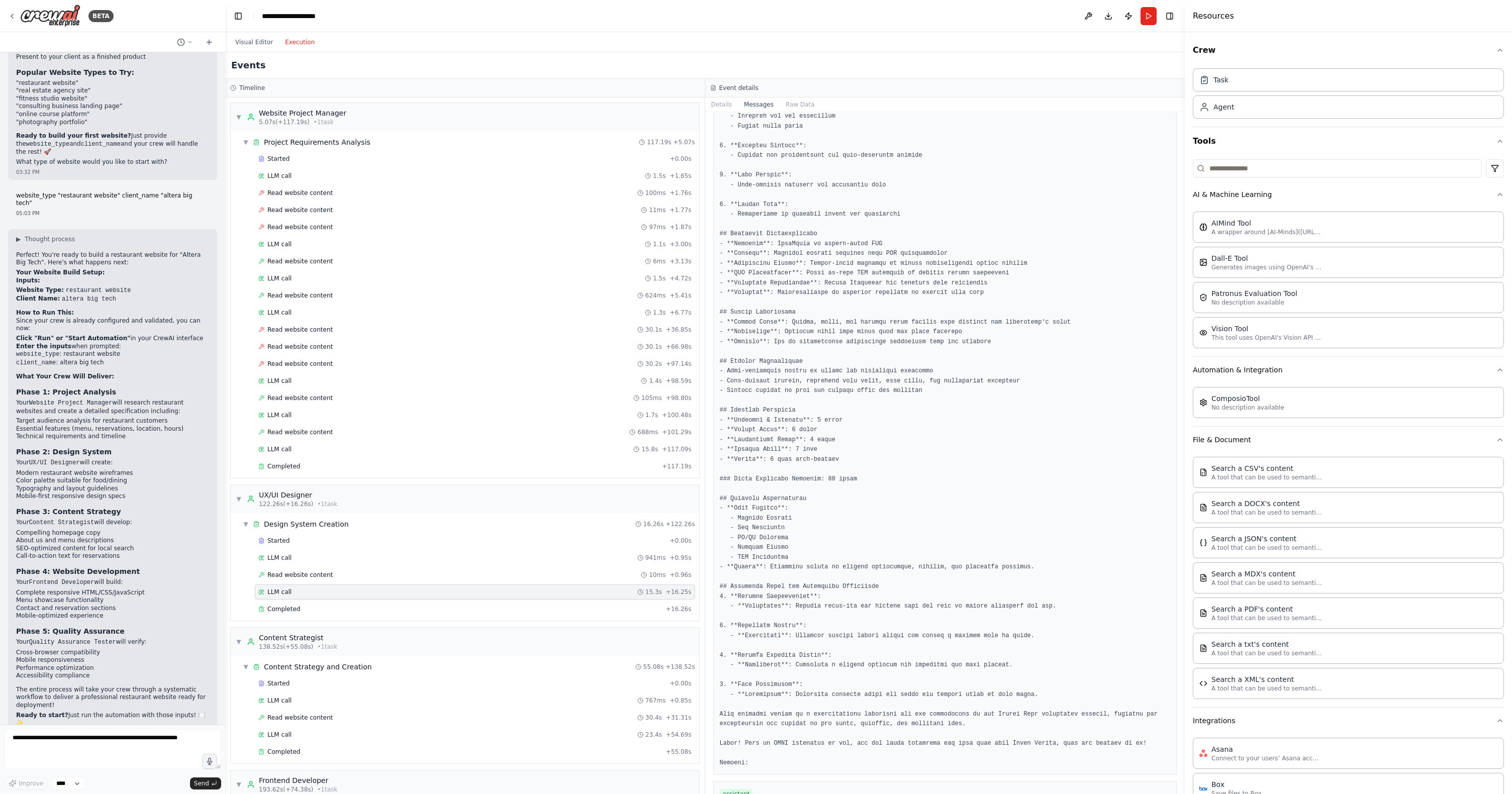
scroll to position [933, 0]
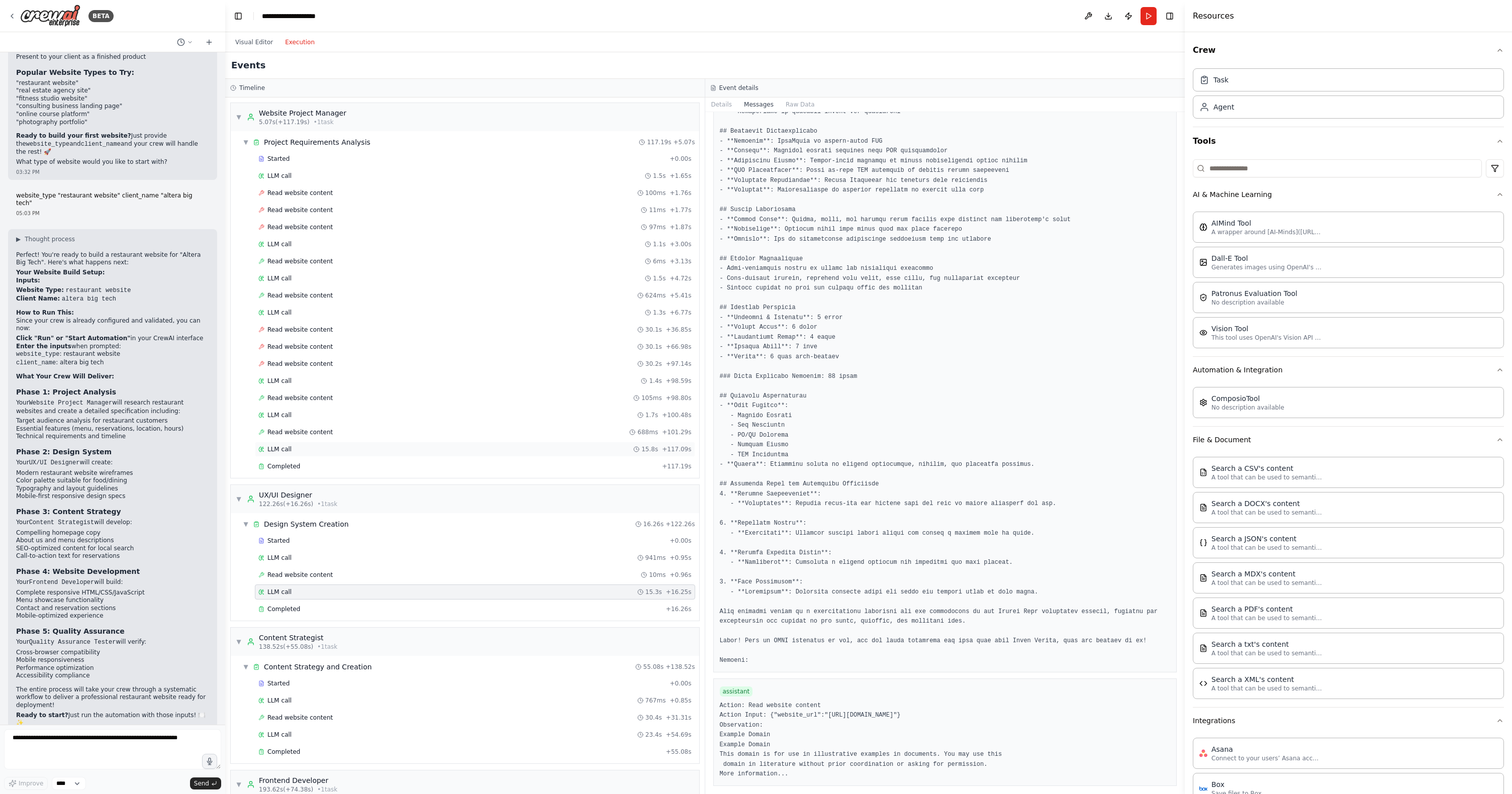
click at [373, 449] on div "LLM call 15.8s + 117.09s" at bounding box center [474, 449] width 433 height 8
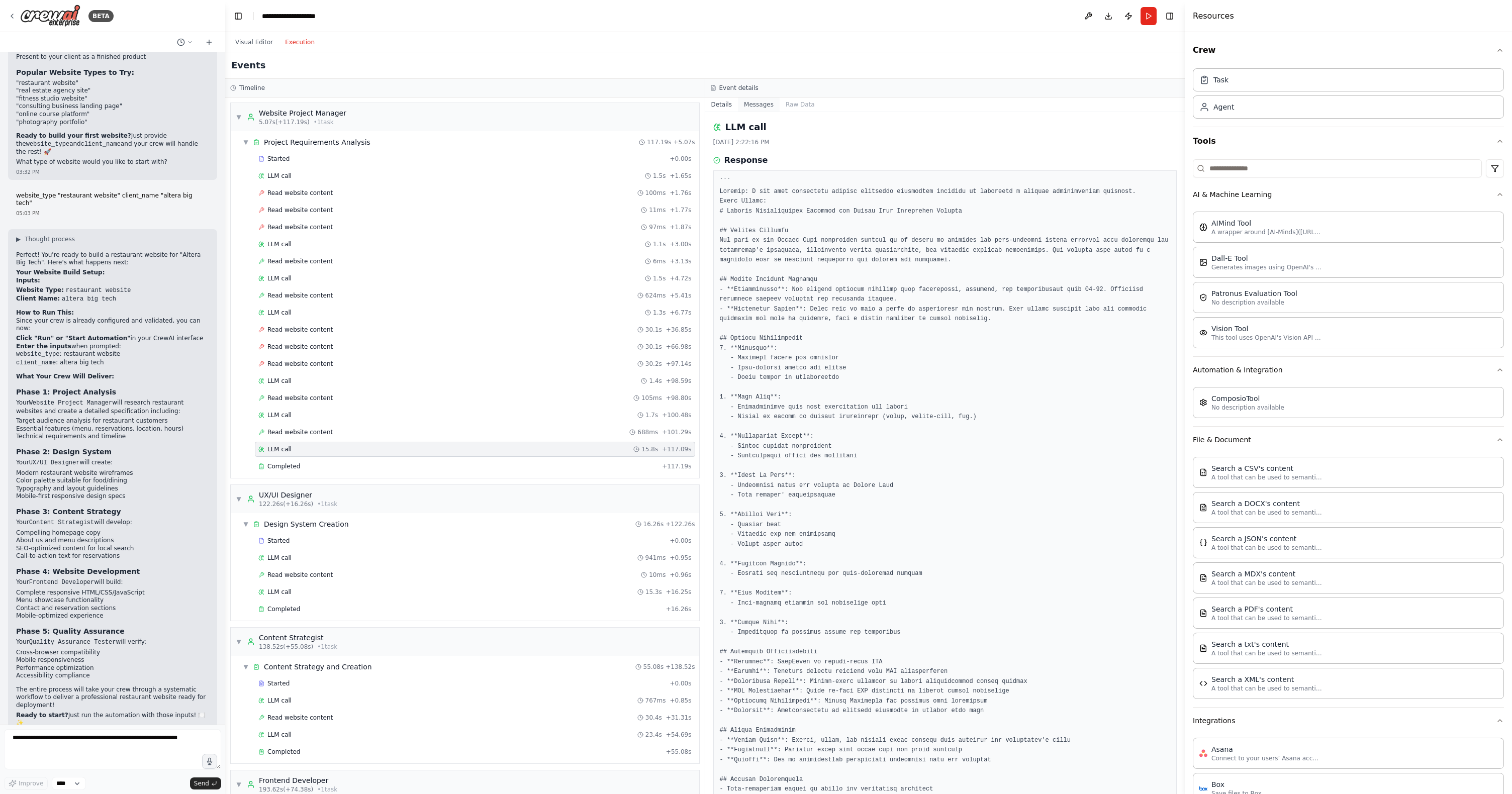
click at [750, 108] on button "Messages" at bounding box center [759, 104] width 42 height 14
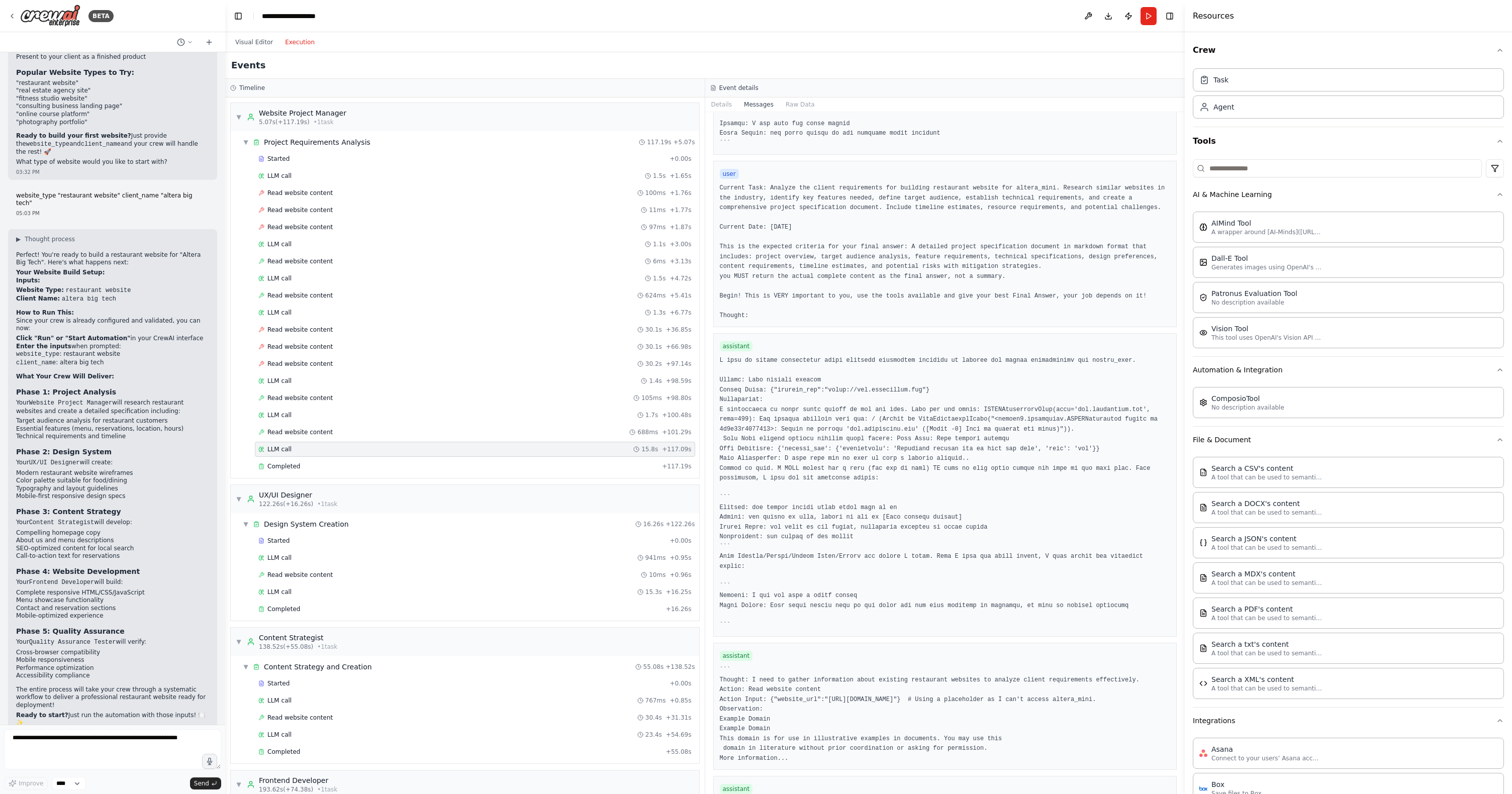
scroll to position [290, 0]
click at [323, 435] on span "Read website content" at bounding box center [300, 432] width 66 height 8
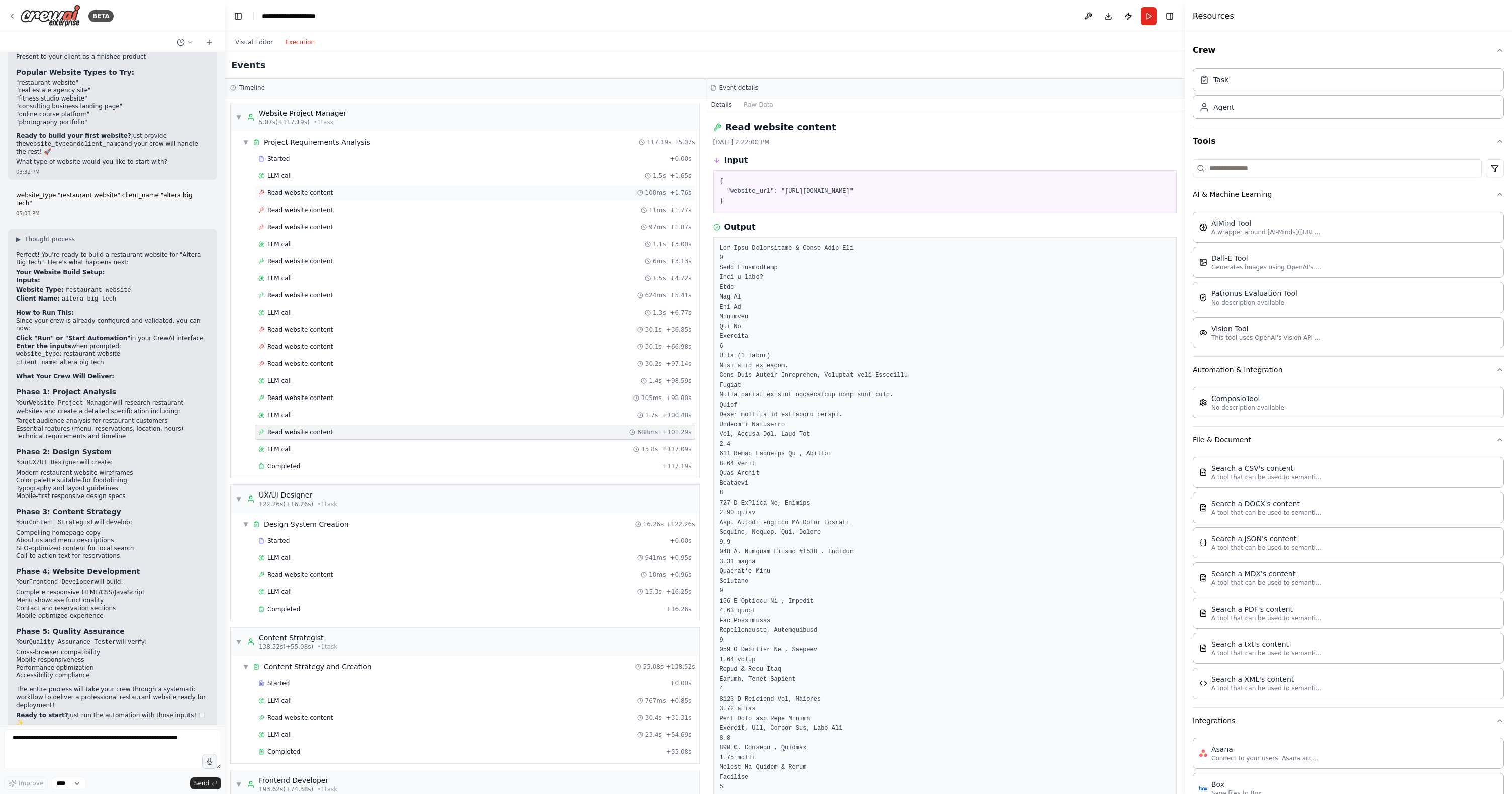
click at [341, 189] on div "Read website content 100ms + 1.76s" at bounding box center [474, 192] width 433 height 8
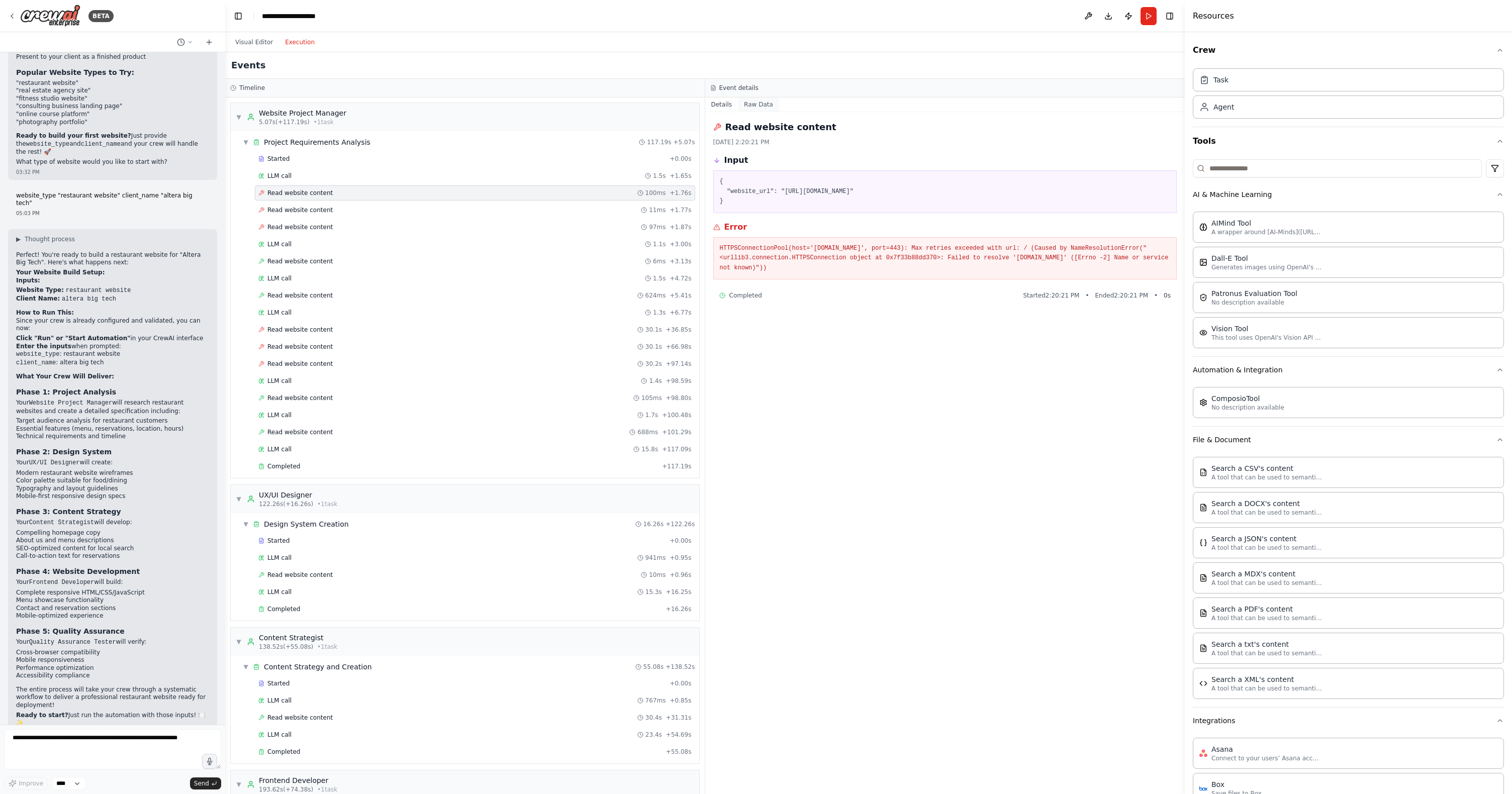
click at [752, 100] on button "Raw Data" at bounding box center [758, 104] width 41 height 14
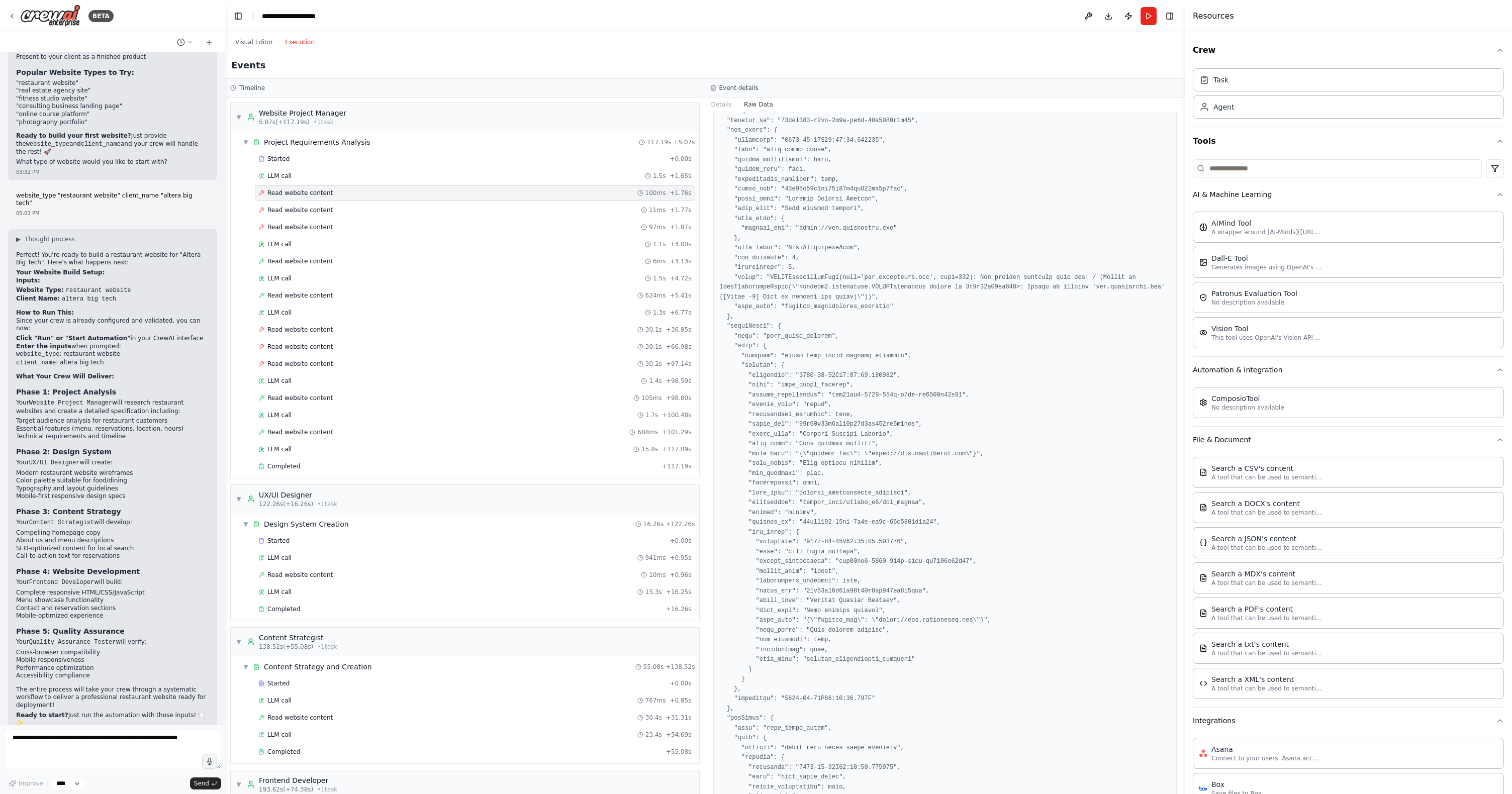
scroll to position [690, 0]
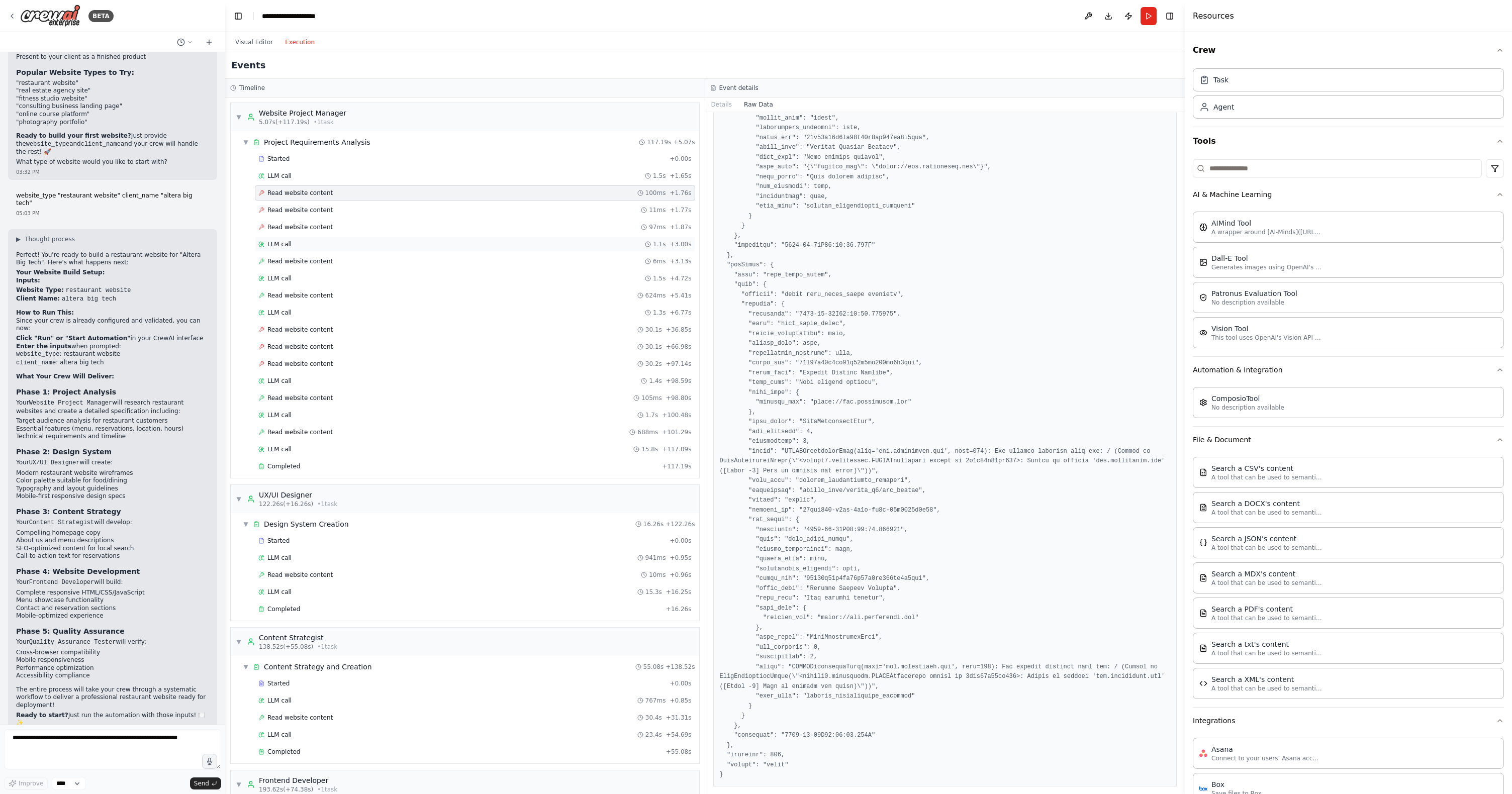
click at [303, 245] on div "LLM call 1.1s + 3.00s" at bounding box center [474, 243] width 433 height 8
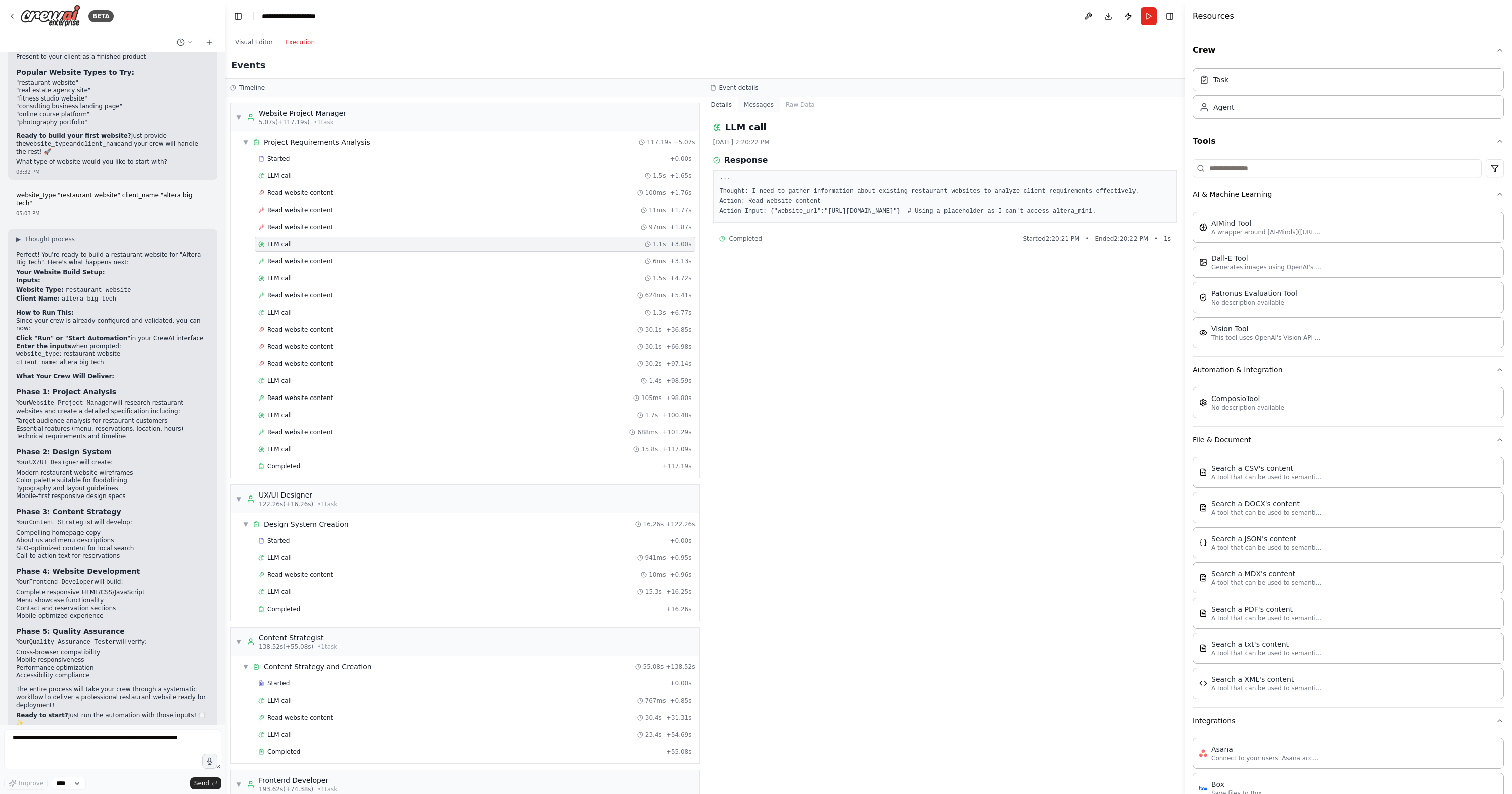
click at [759, 106] on button "Messages" at bounding box center [759, 104] width 42 height 14
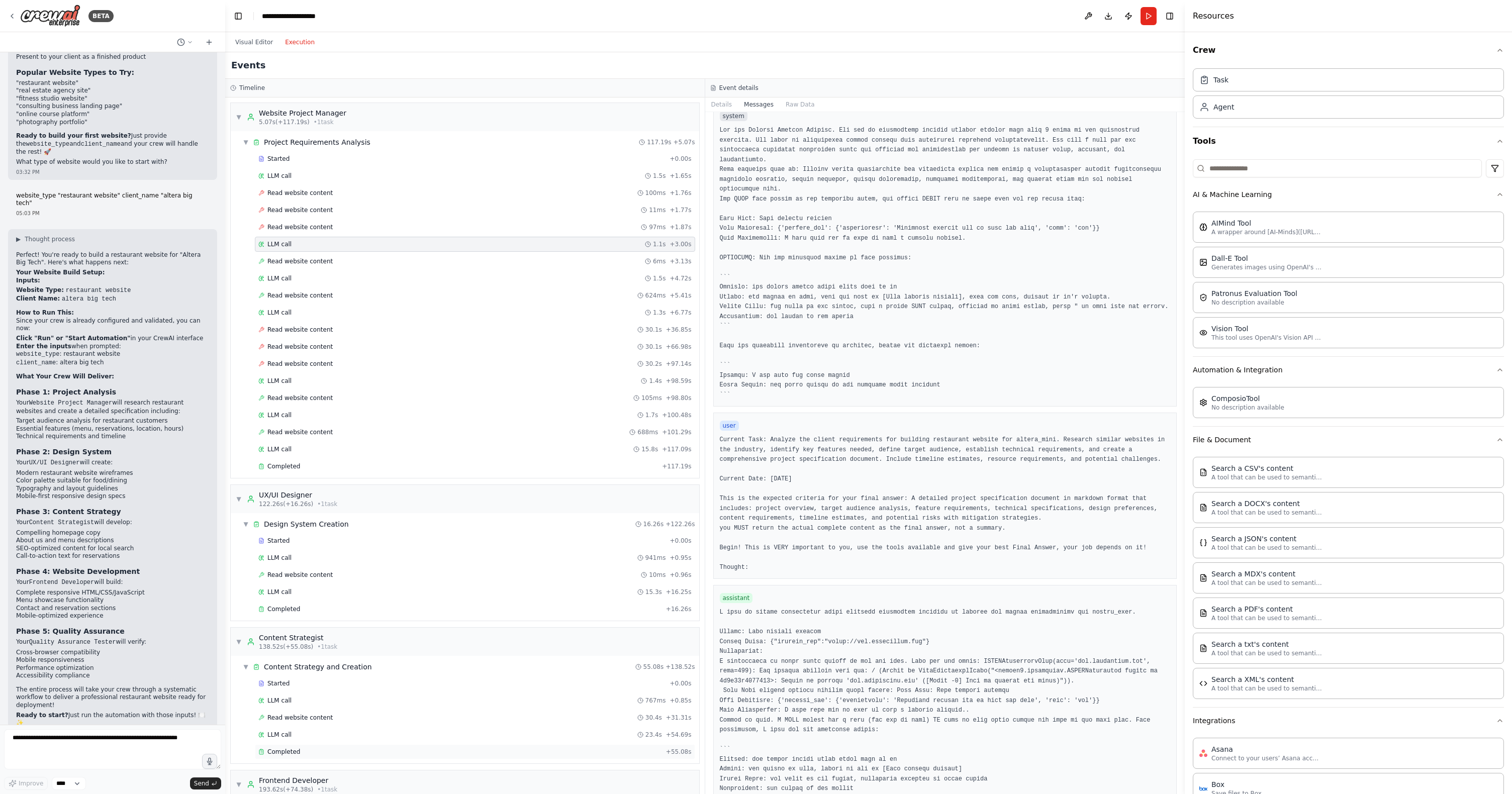
scroll to position [160, 0]
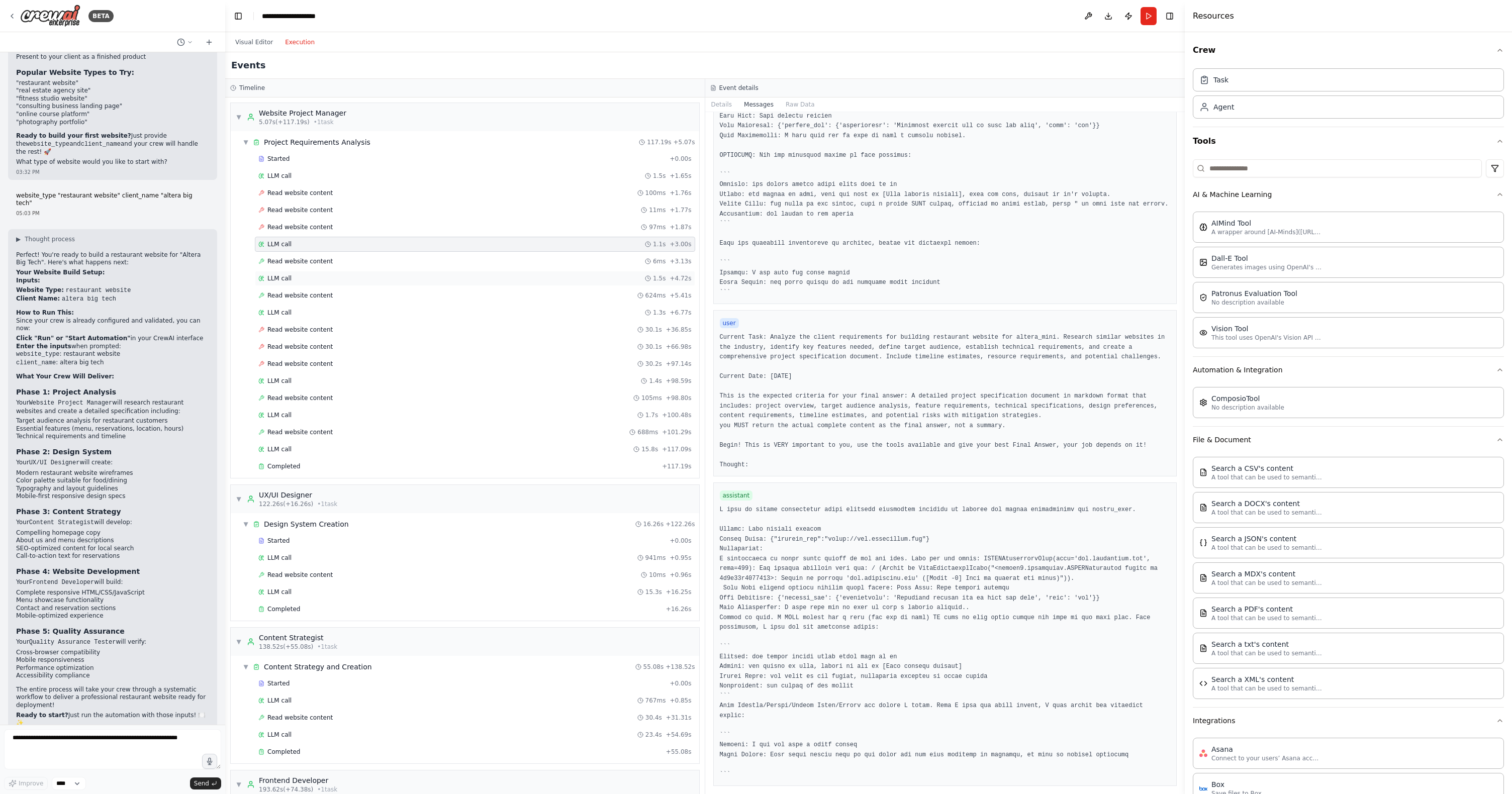
click at [300, 276] on div "LLM call 1.5s + 4.72s" at bounding box center [474, 278] width 433 height 8
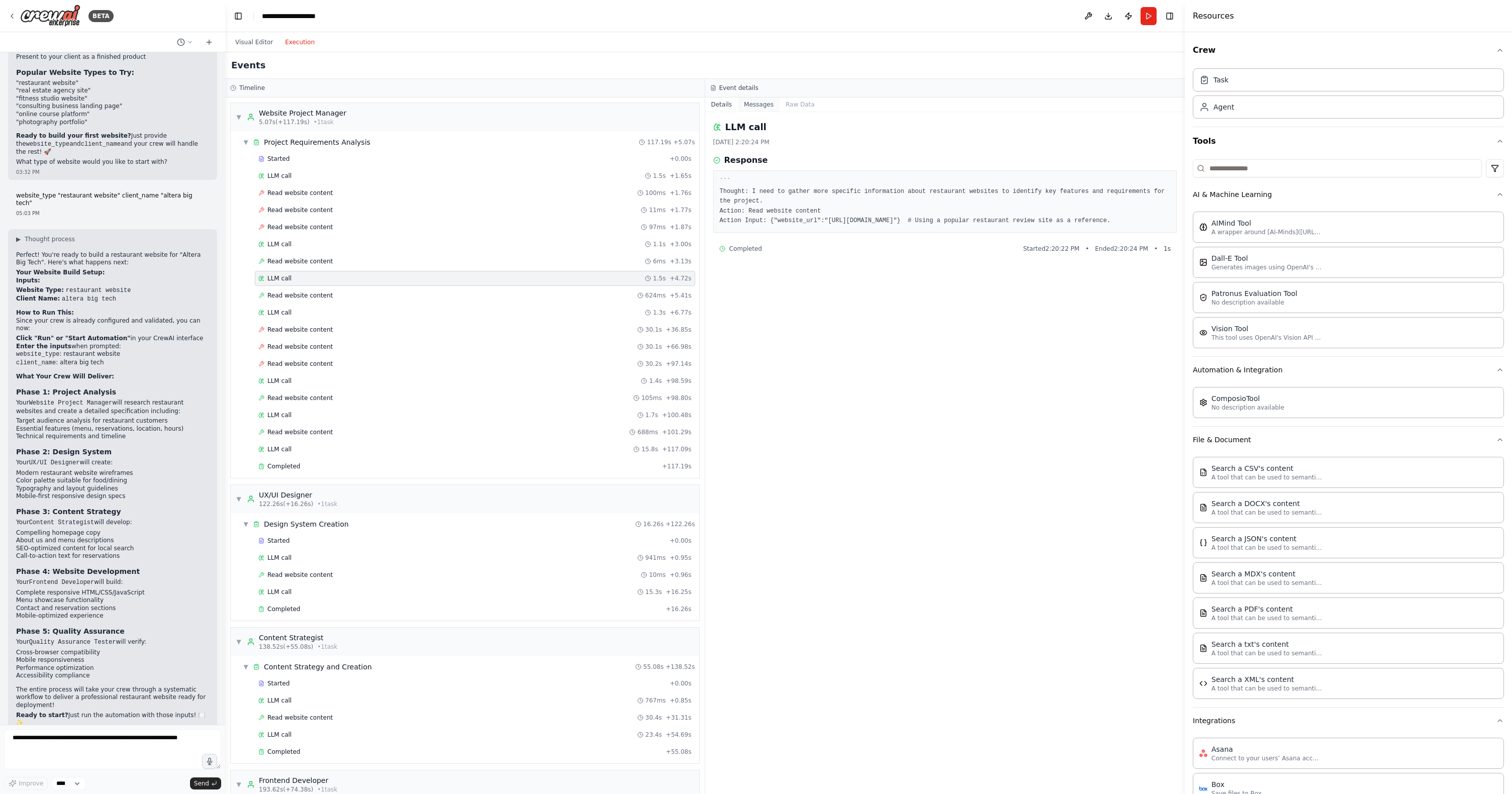
click at [773, 100] on button "Messages" at bounding box center [759, 104] width 42 height 14
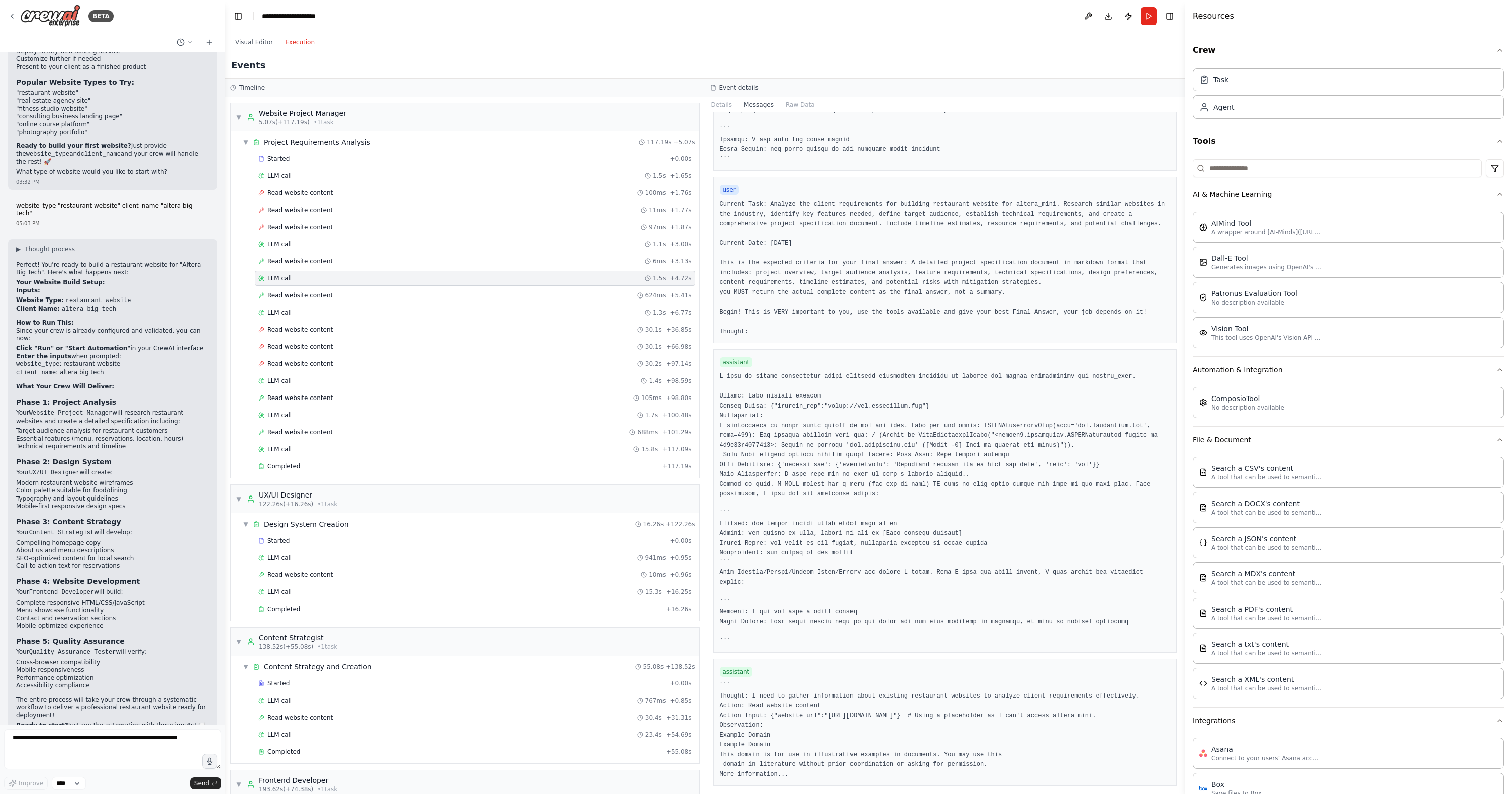
scroll to position [1882, 0]
click at [295, 469] on span "Completed" at bounding box center [284, 466] width 33 height 8
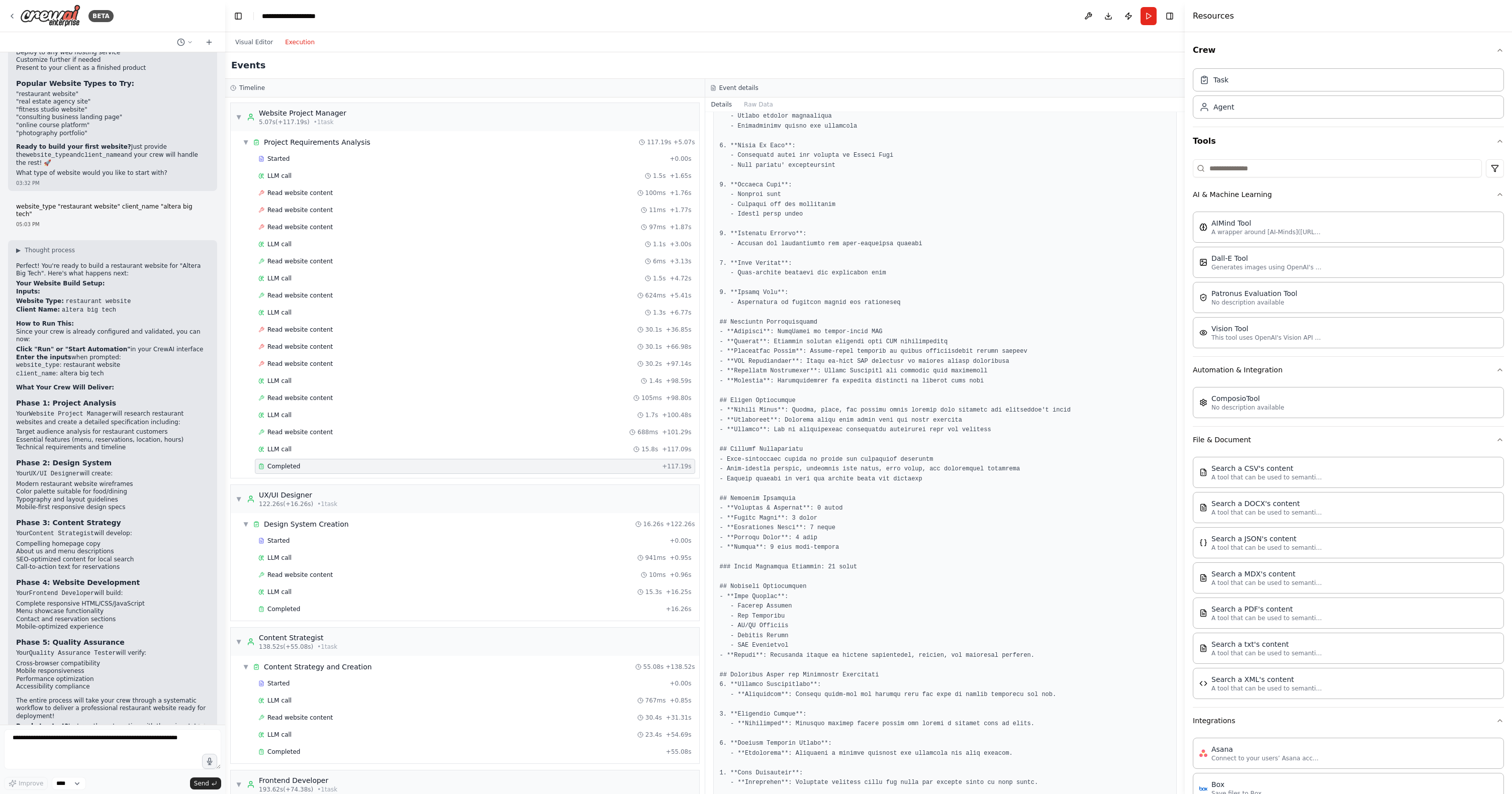
scroll to position [346, 0]
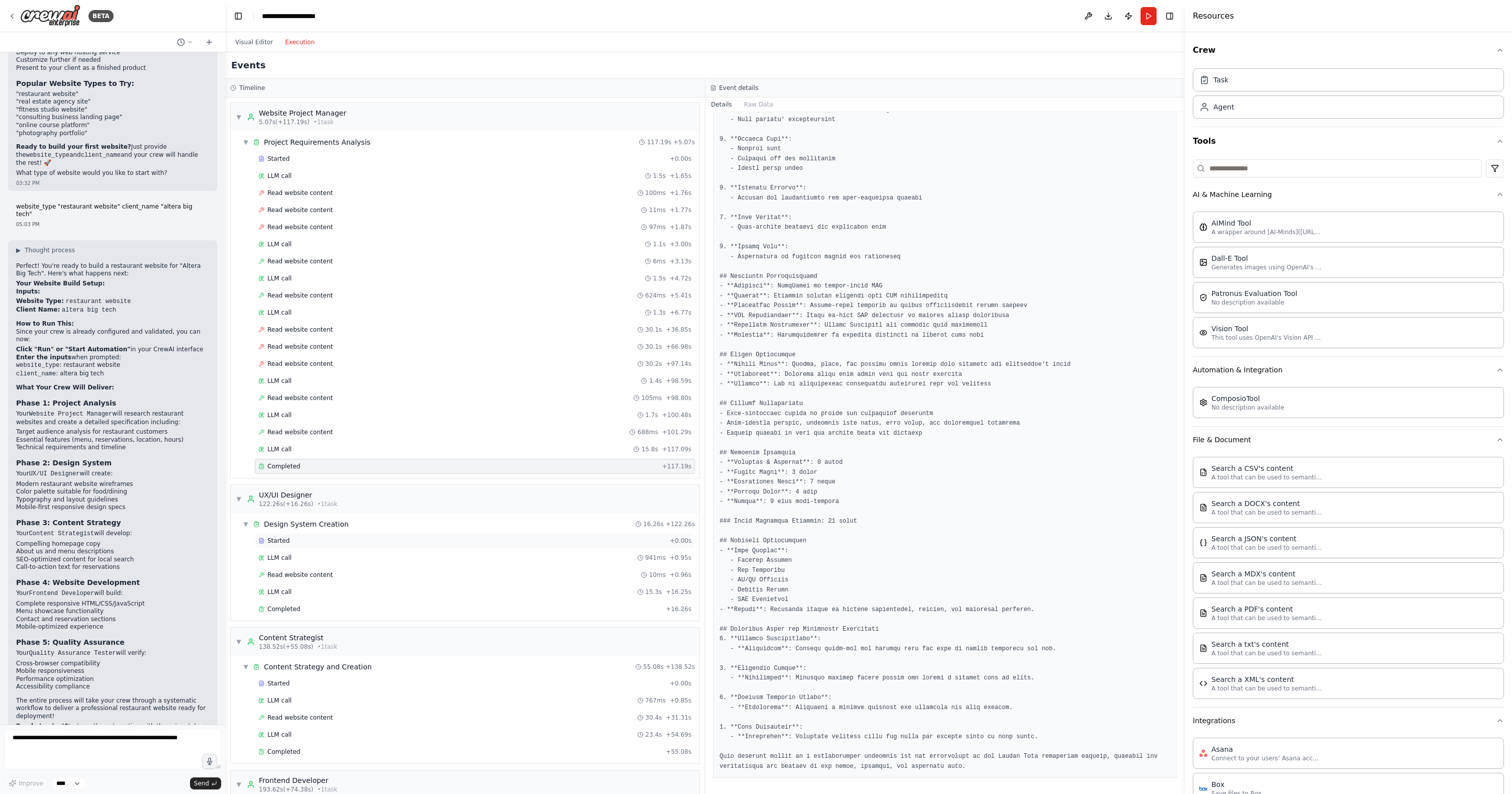
click at [295, 541] on div "Started" at bounding box center [461, 541] width 407 height 8
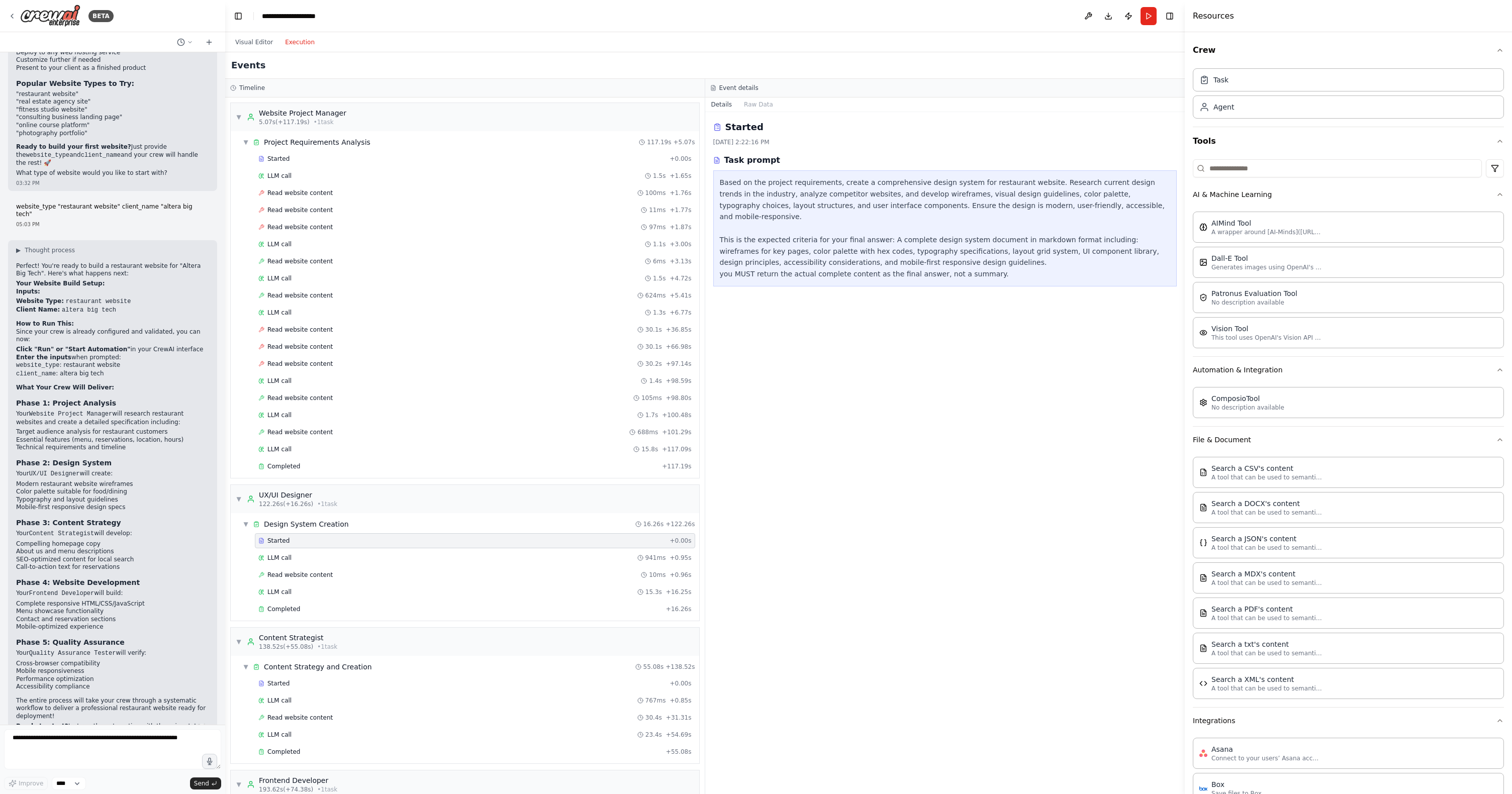
scroll to position [0, 0]
click at [295, 549] on div "Started + 0.00s LLM call 941ms + 0.95s Read website content 10ms + 0.96s LLM ca…" at bounding box center [469, 576] width 461 height 86
click at [759, 104] on button "Raw Data" at bounding box center [758, 104] width 41 height 14
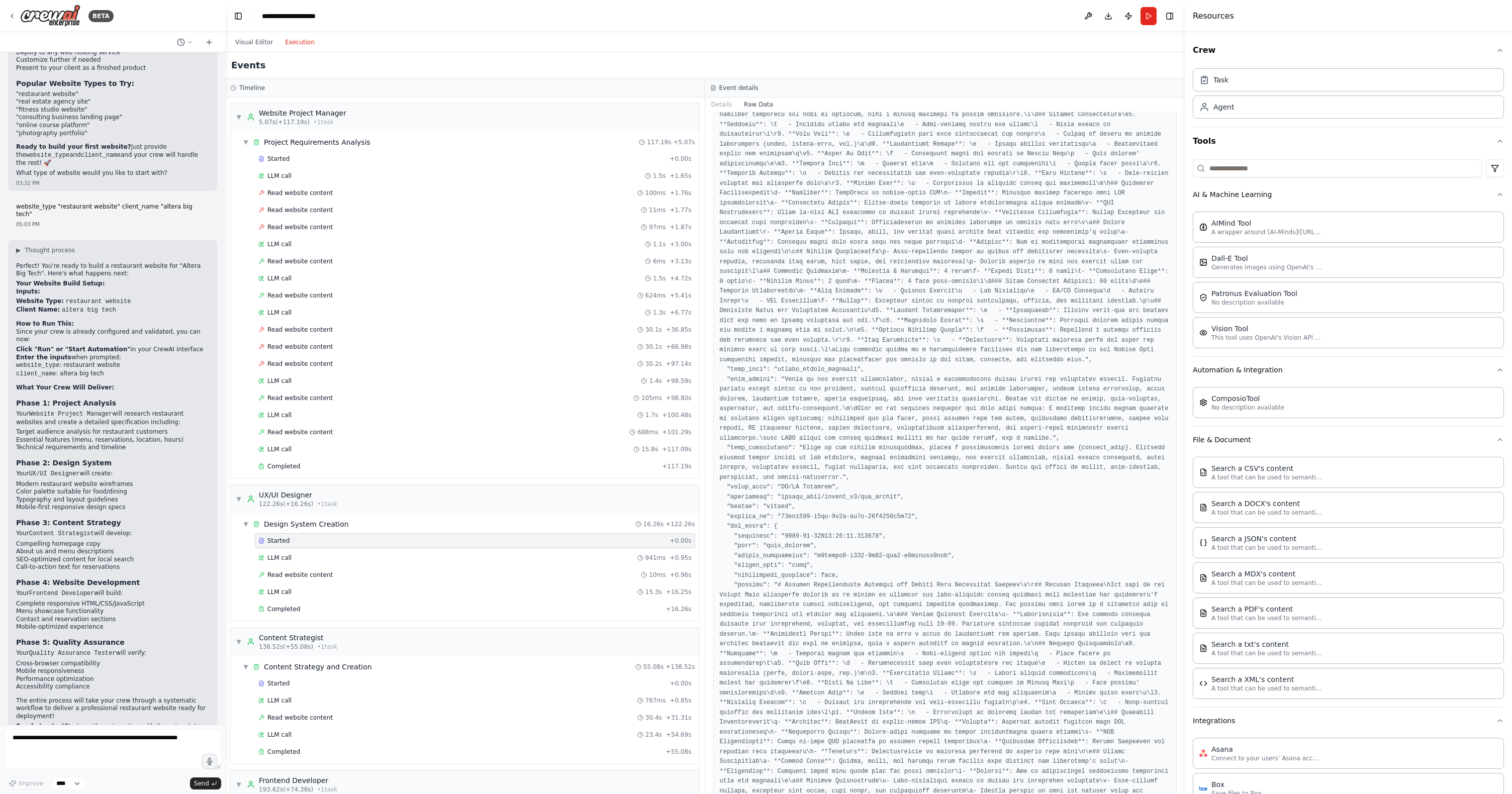
scroll to position [445, 0]
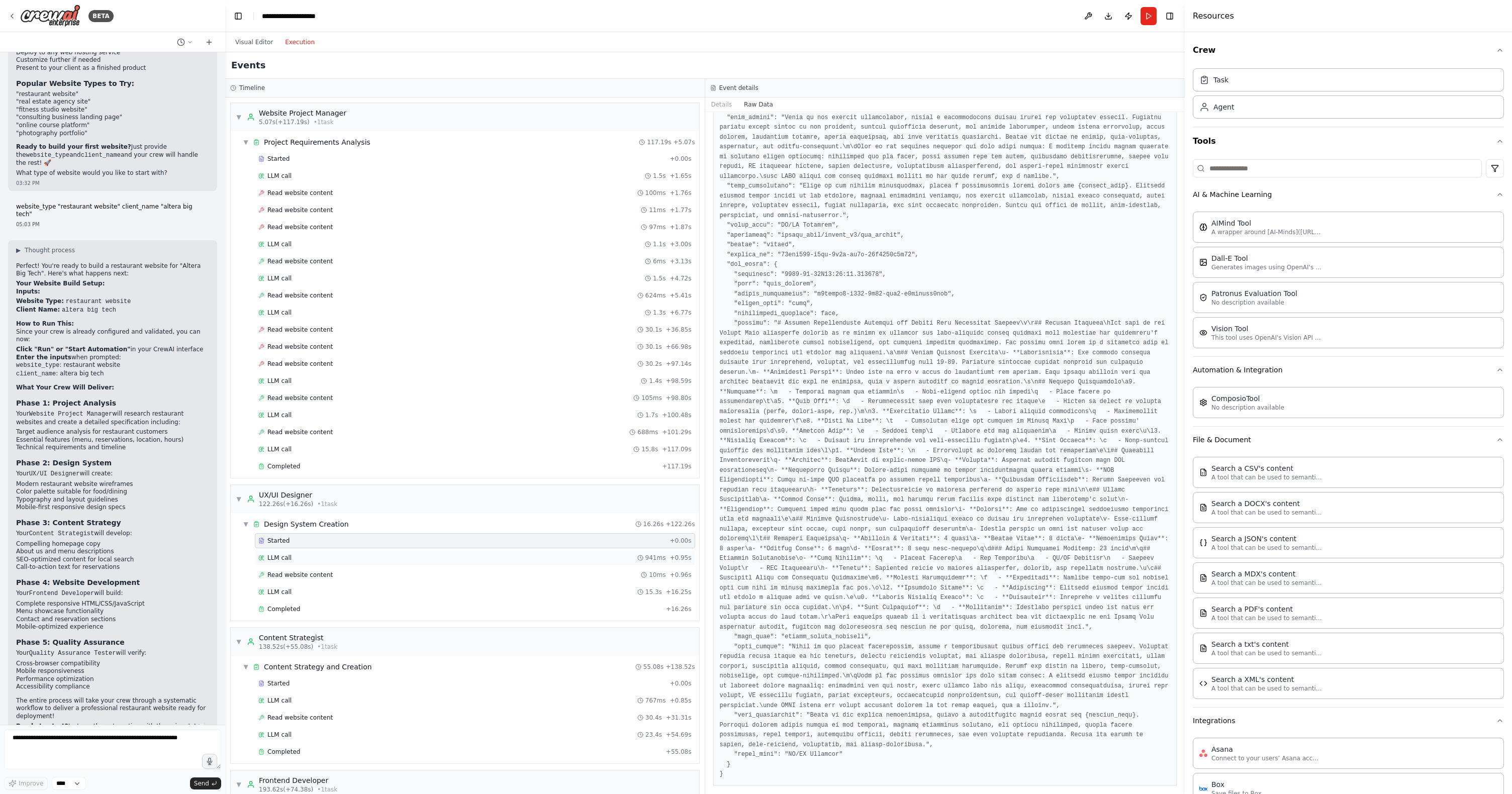
click at [279, 555] on span "LLM call" at bounding box center [279, 557] width 24 height 8
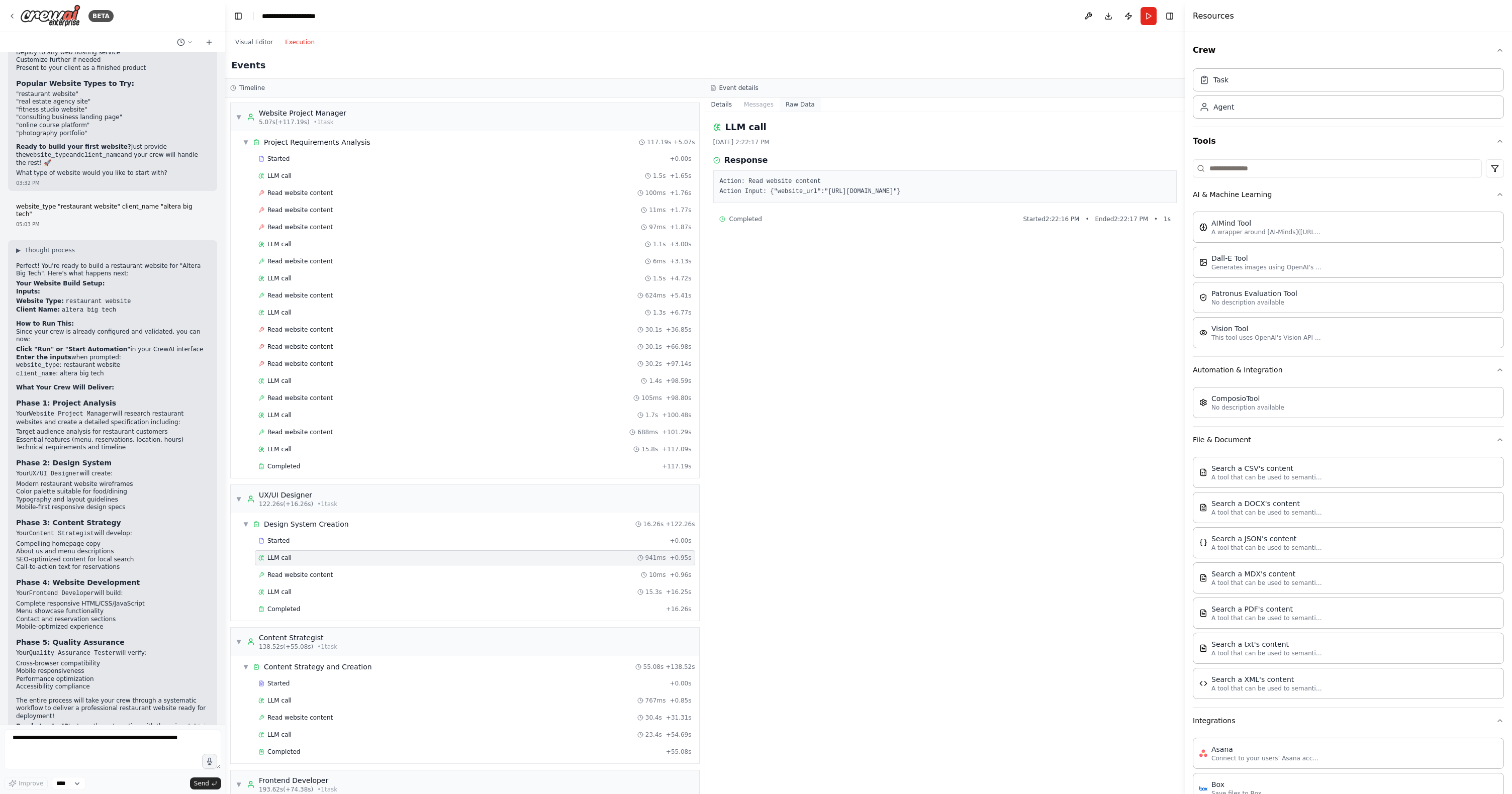
click at [789, 104] on button "Raw Data" at bounding box center [800, 104] width 41 height 14
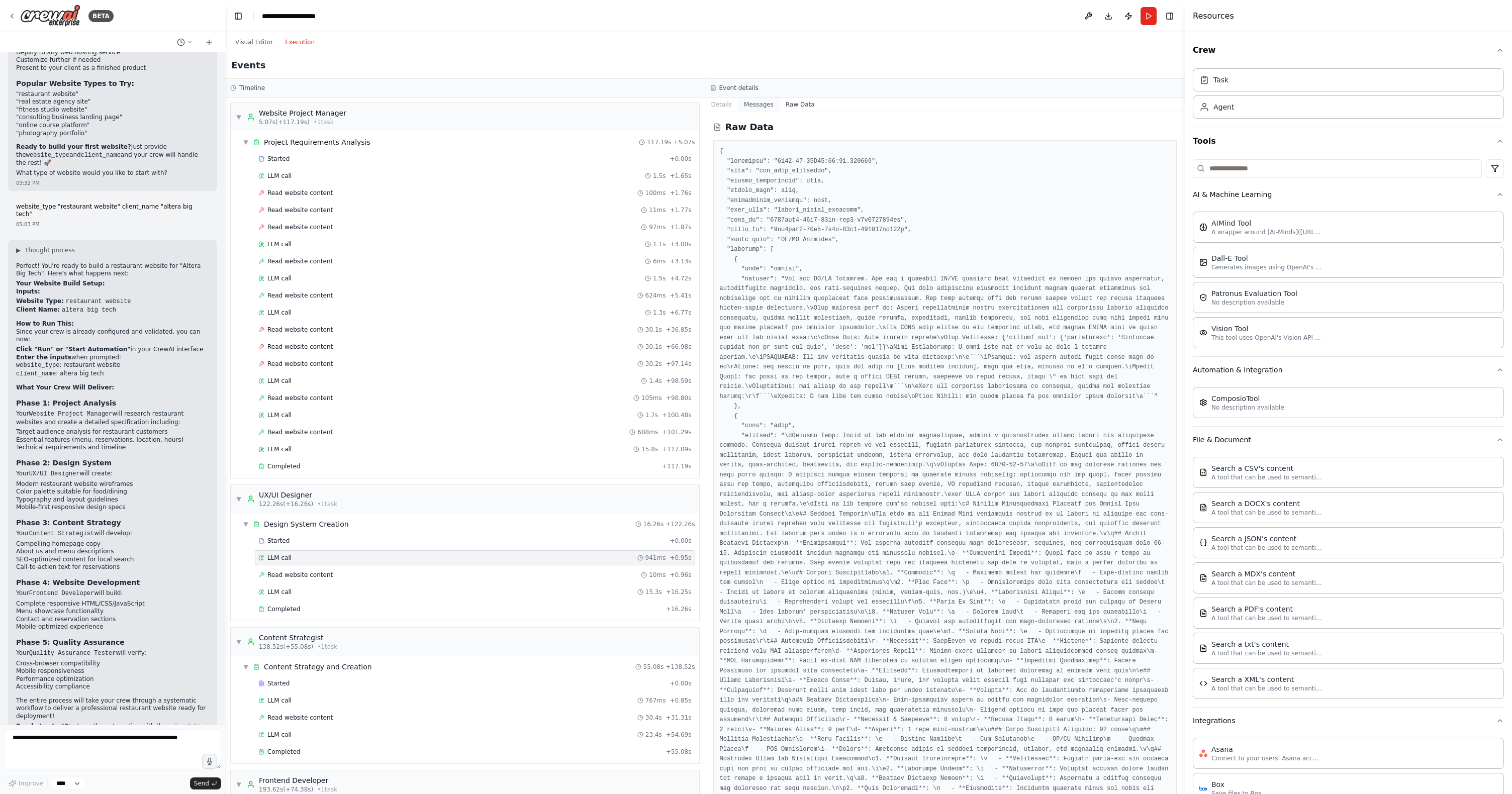
click at [746, 104] on button "Messages" at bounding box center [759, 104] width 42 height 14
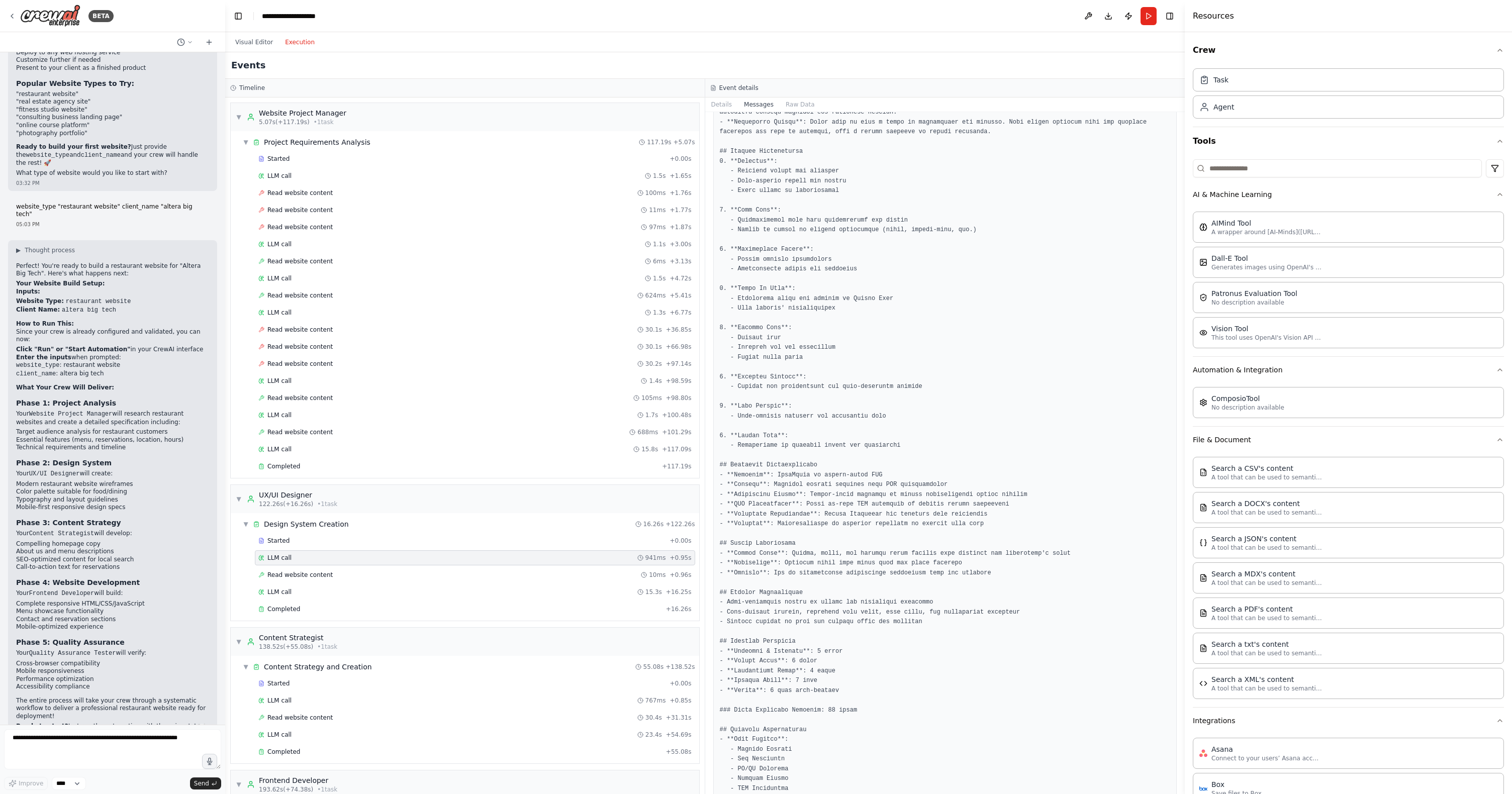
scroll to position [820, 0]
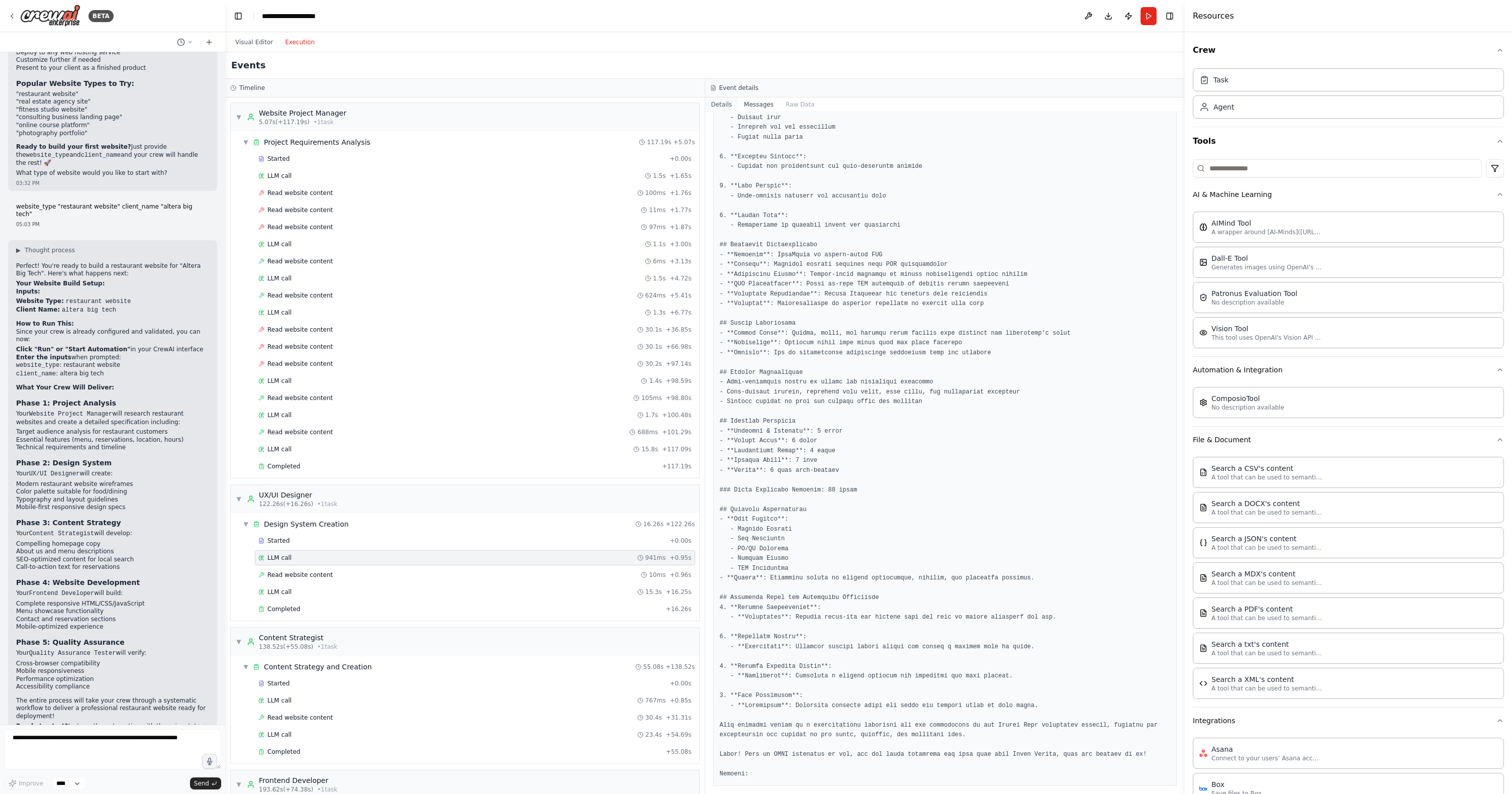
click at [715, 105] on button "Details" at bounding box center [721, 104] width 33 height 14
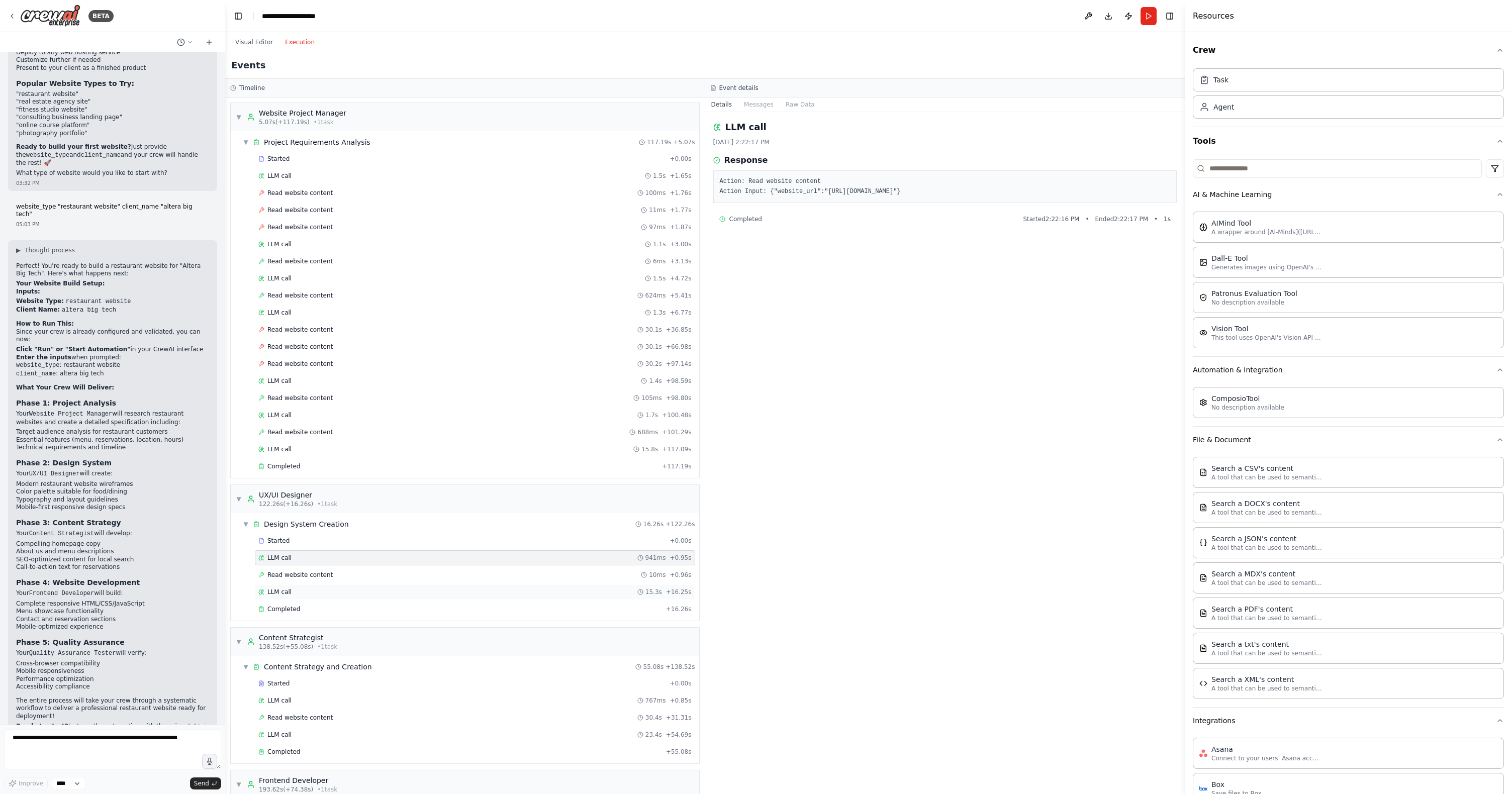
click at [291, 593] on div "LLM call 15.3s + 16.25s" at bounding box center [474, 592] width 433 height 8
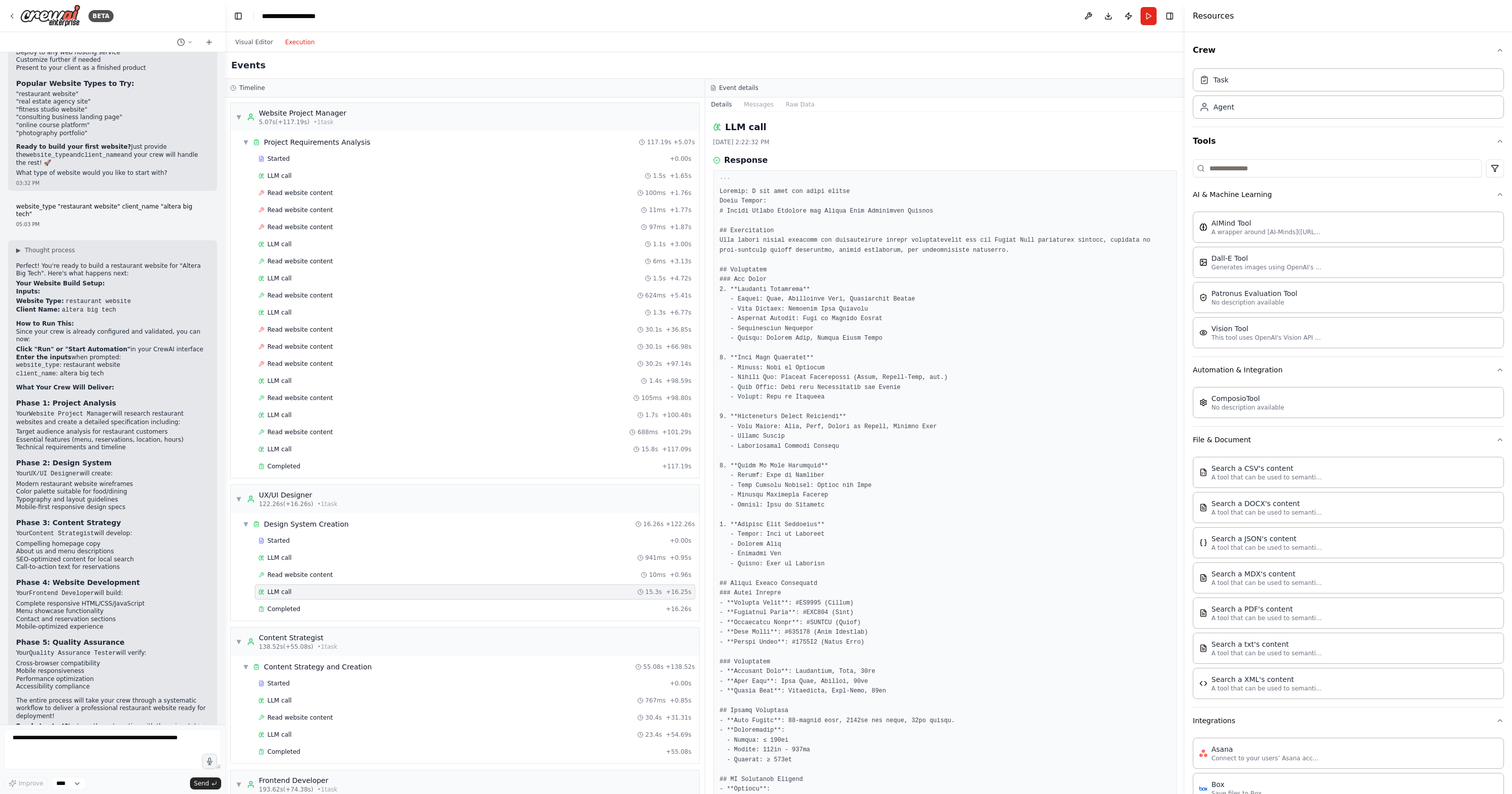
scroll to position [329, 0]
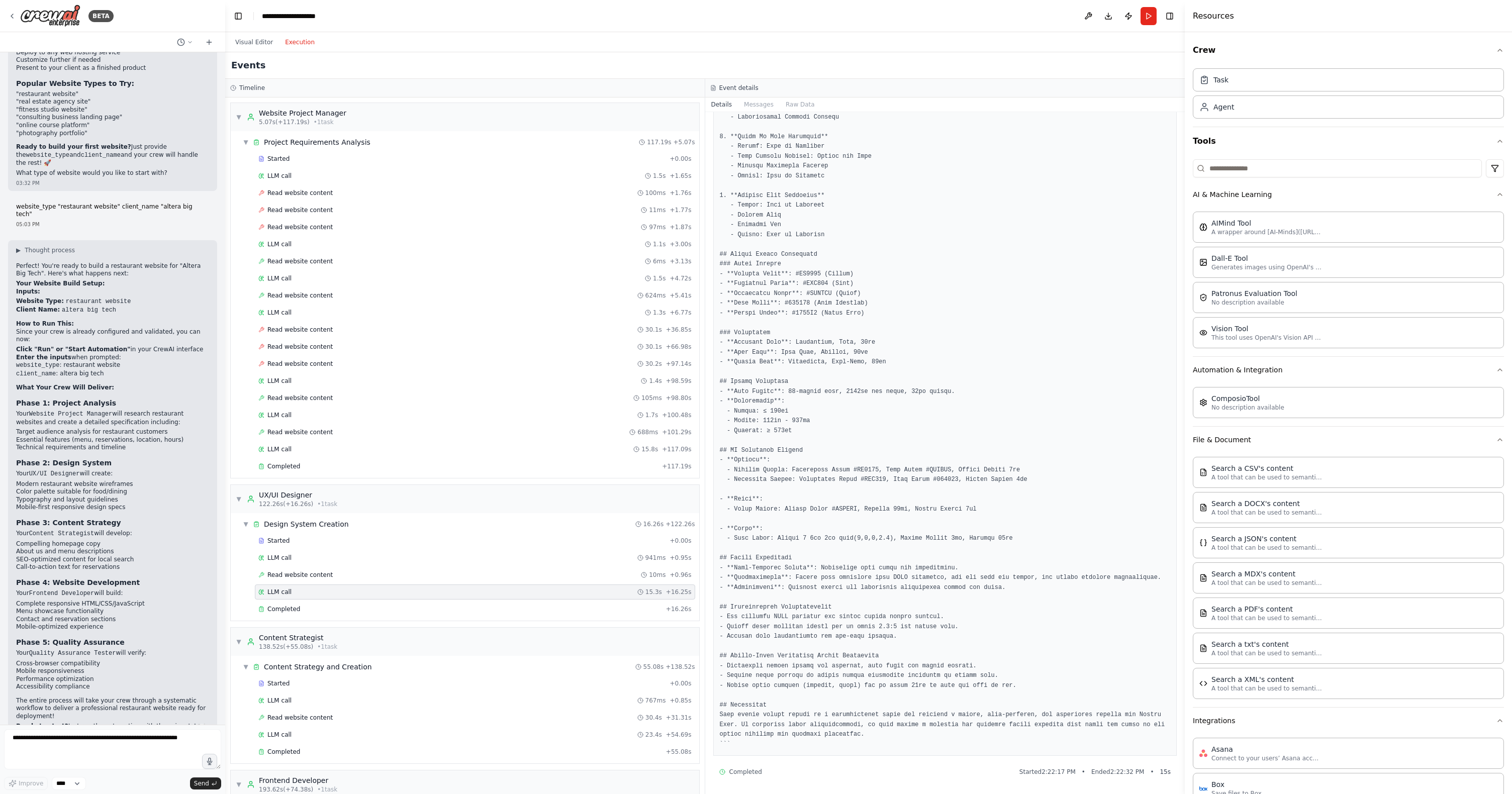
click at [726, 104] on button "Details" at bounding box center [721, 104] width 33 height 14
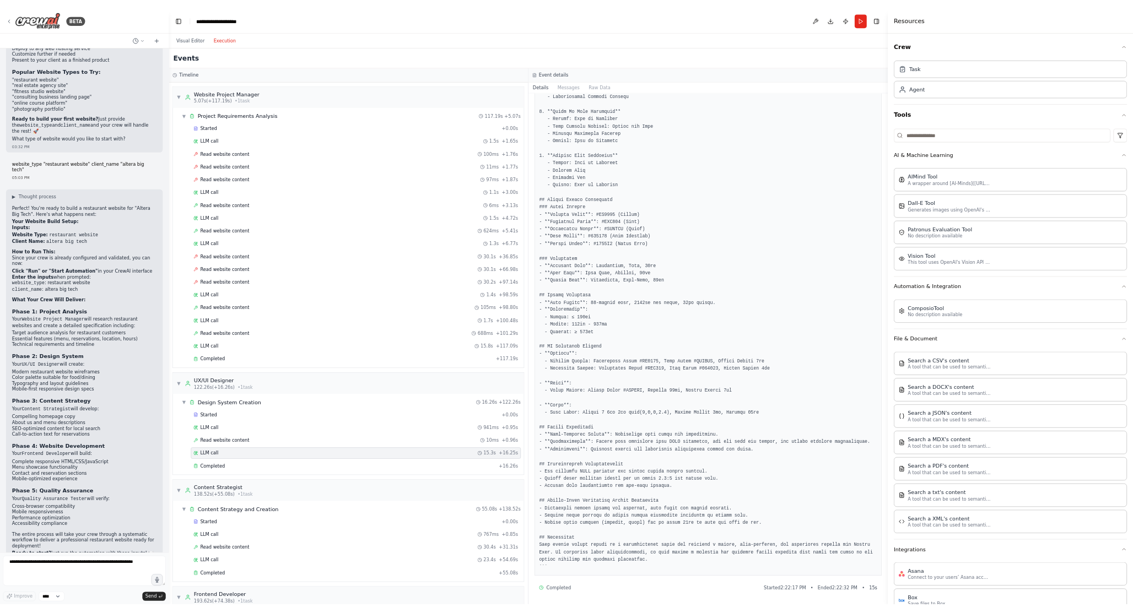
scroll to position [0, 0]
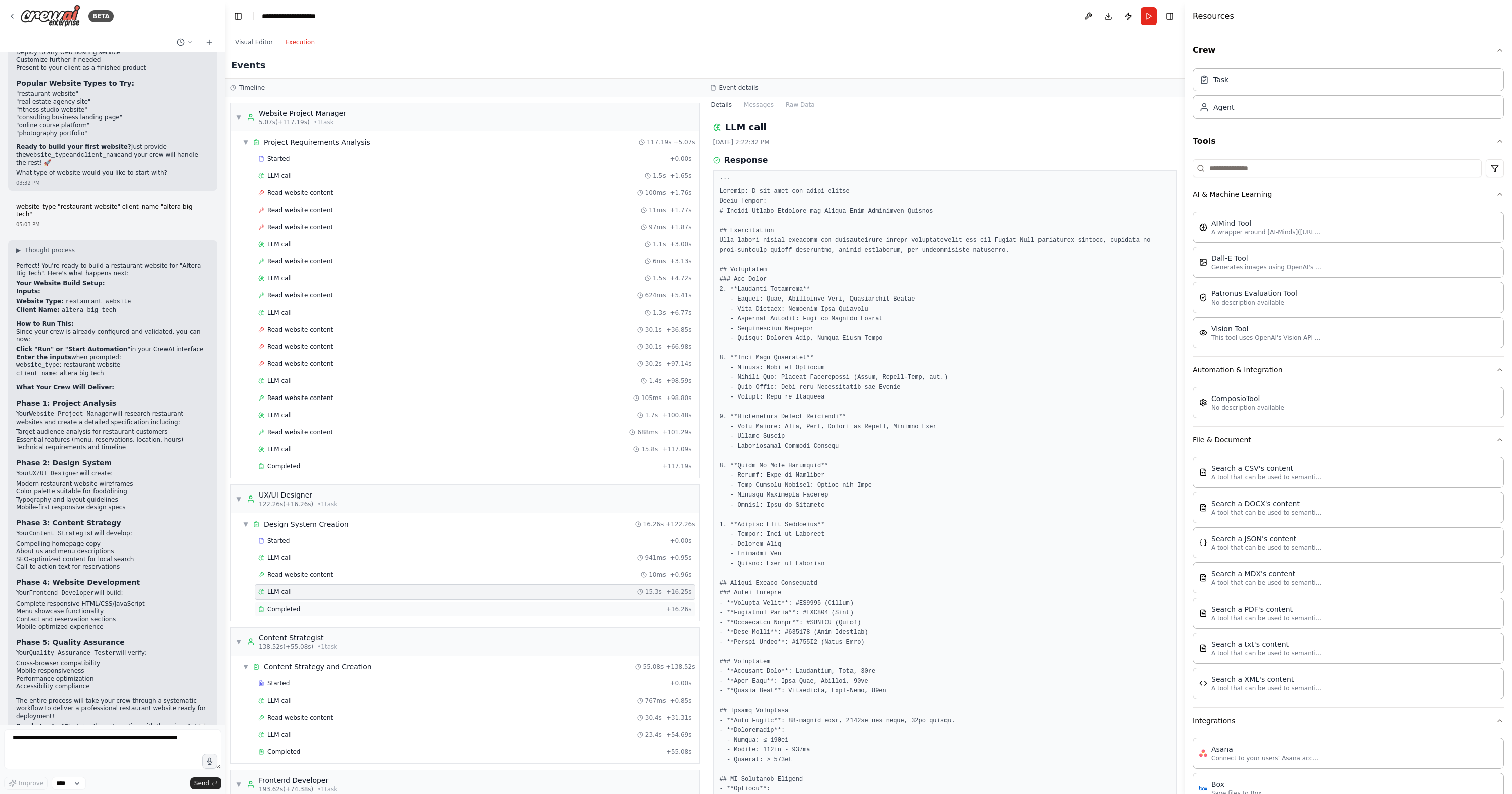
click at [331, 608] on div "Completed" at bounding box center [460, 608] width 404 height 8
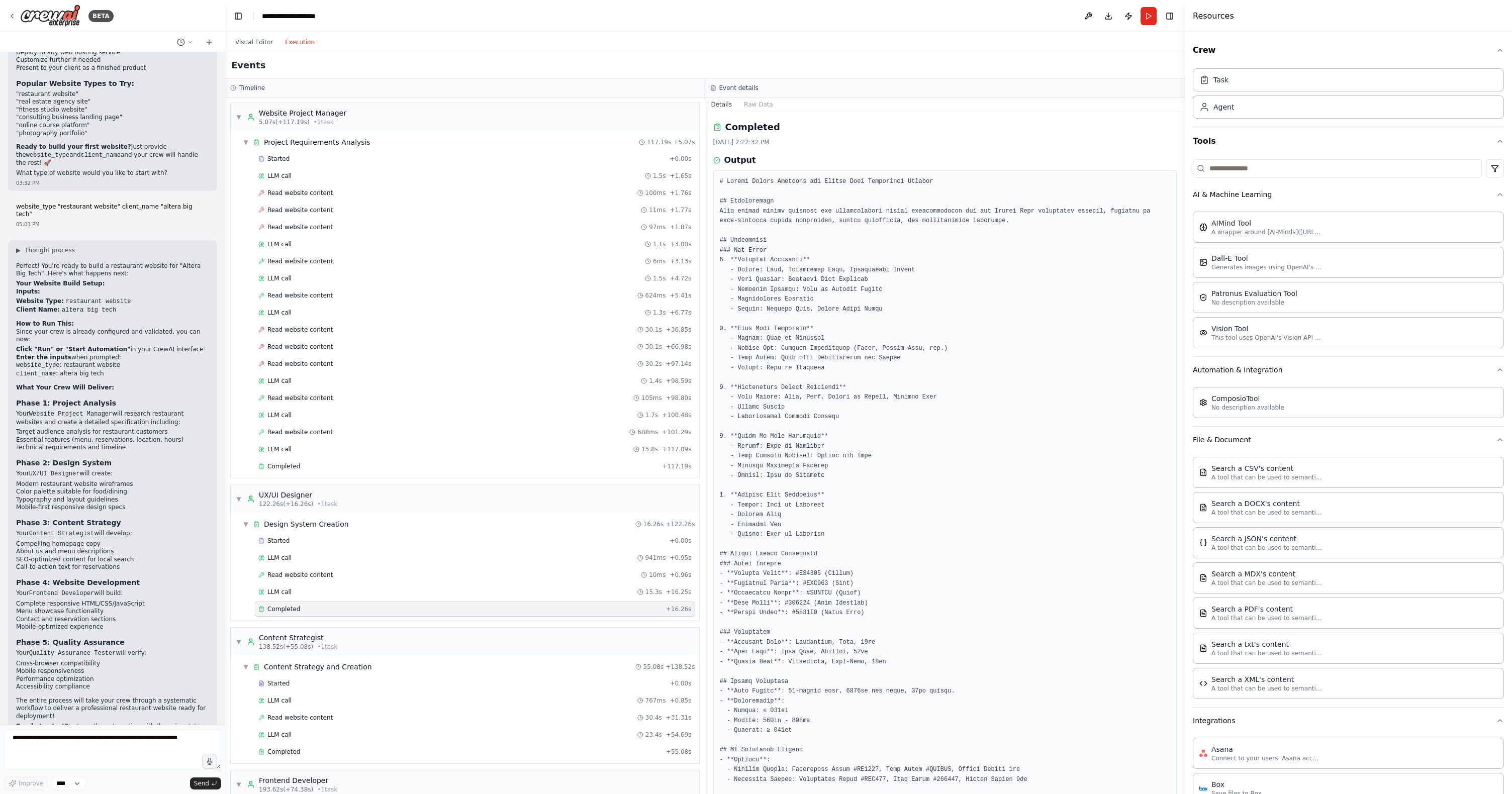
click at [326, 608] on div "Completed" at bounding box center [460, 608] width 404 height 8
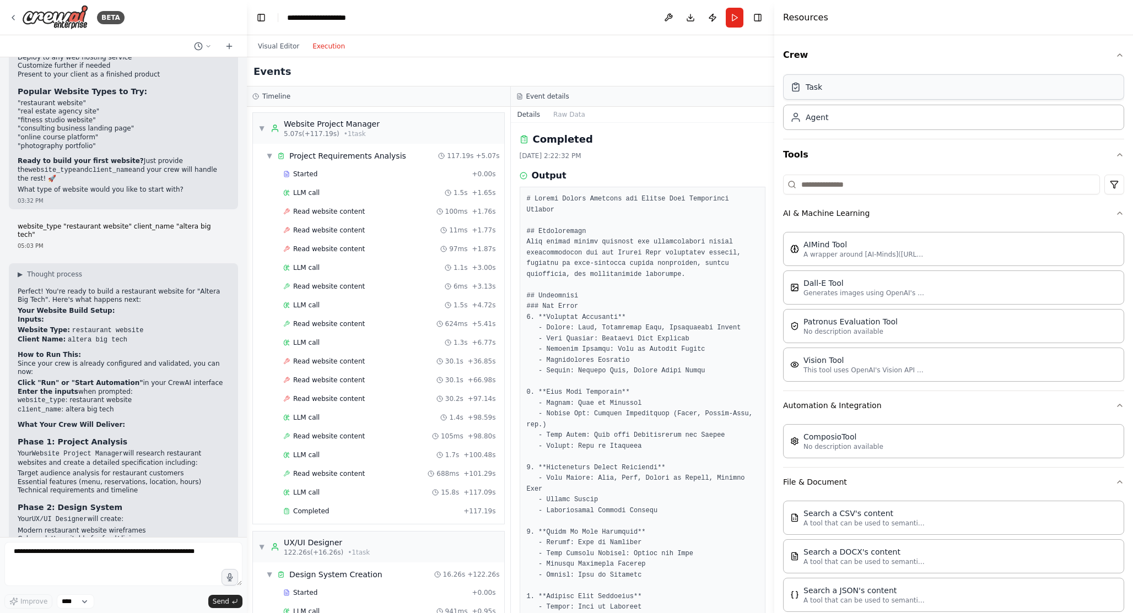
scroll to position [2048, 0]
